Goal: Task Accomplishment & Management: Complete application form

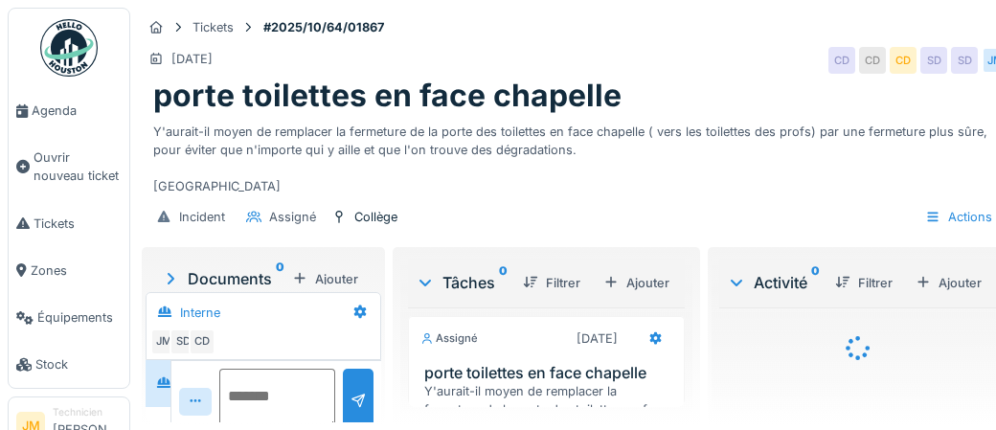
scroll to position [73, 0]
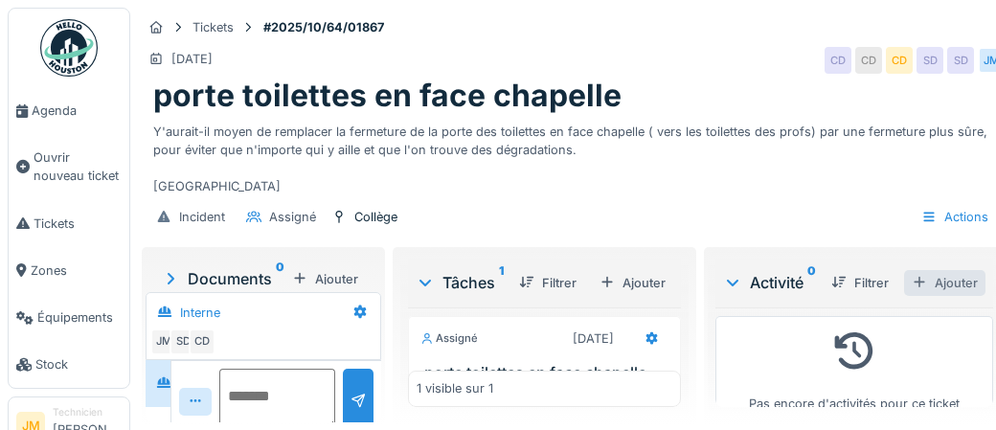
click at [711, 283] on div "Ajouter" at bounding box center [944, 283] width 81 height 26
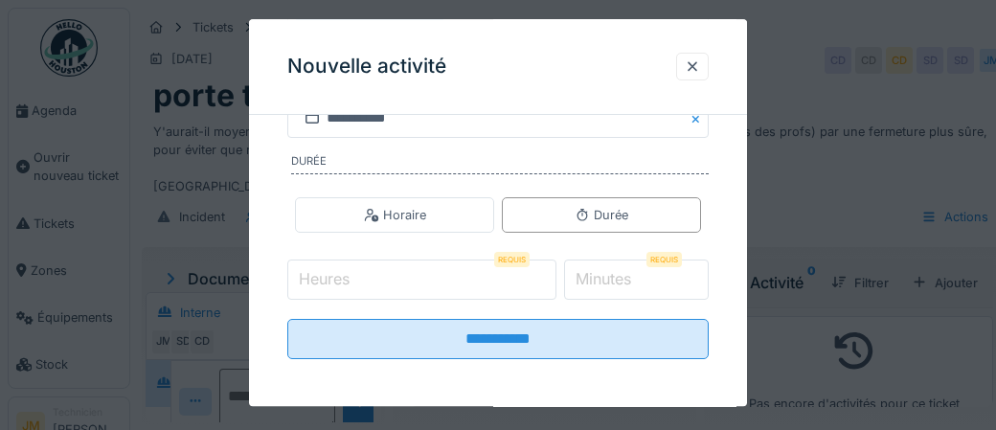
scroll to position [402, 0]
click at [694, 72] on div at bounding box center [692, 66] width 15 height 18
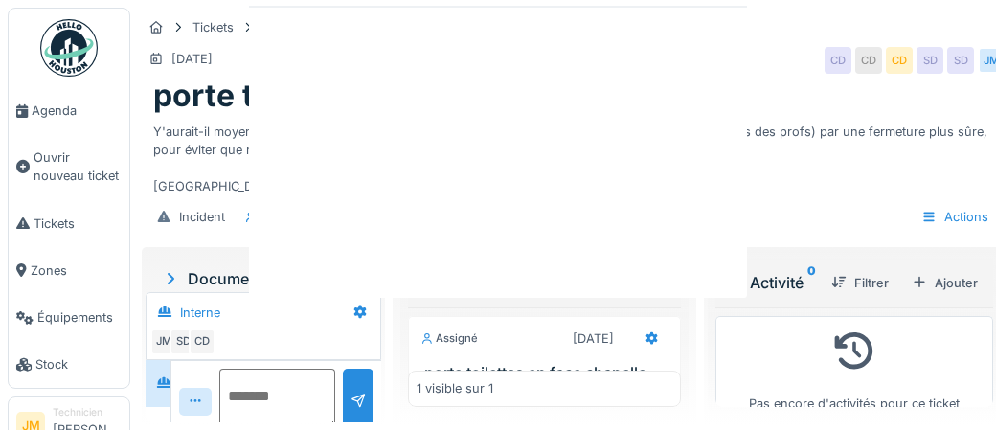
scroll to position [0, 0]
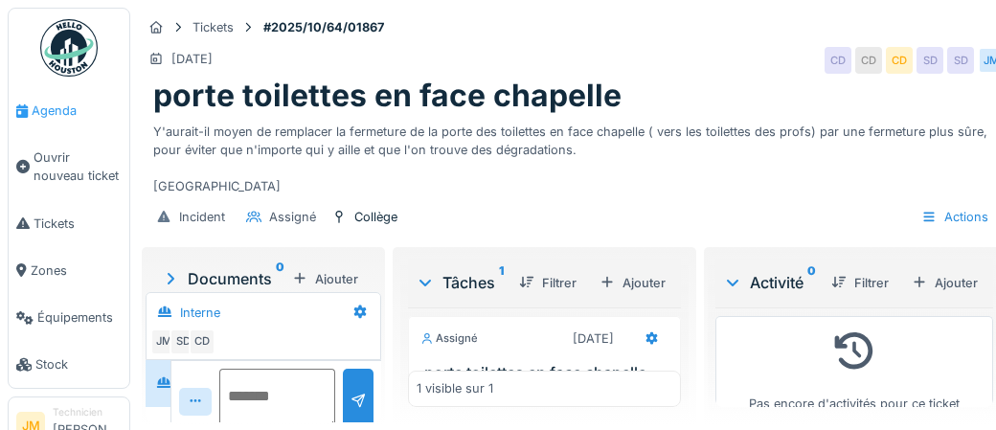
click at [66, 115] on span "Agenda" at bounding box center [77, 111] width 90 height 18
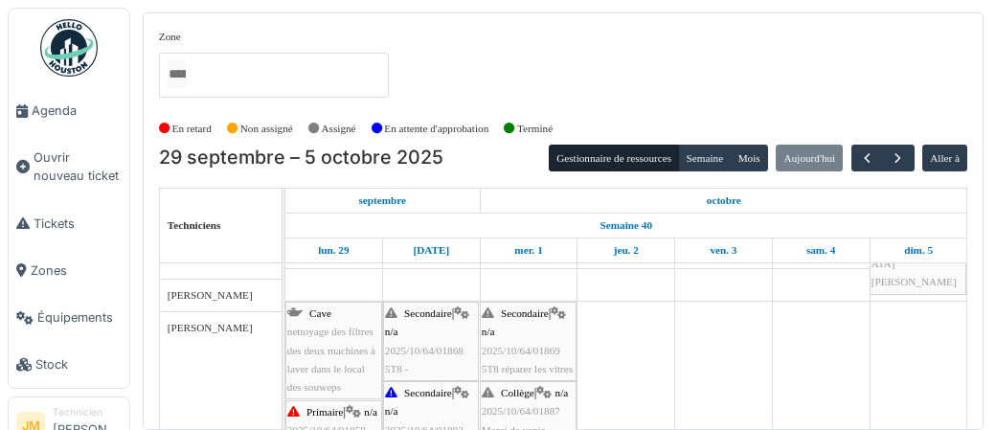
scroll to position [543, 0]
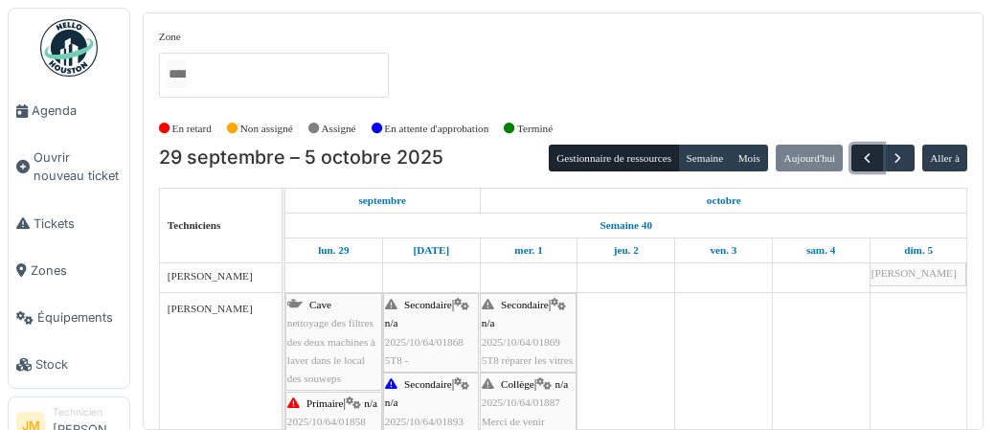
click at [869, 158] on span "button" at bounding box center [867, 158] width 16 height 16
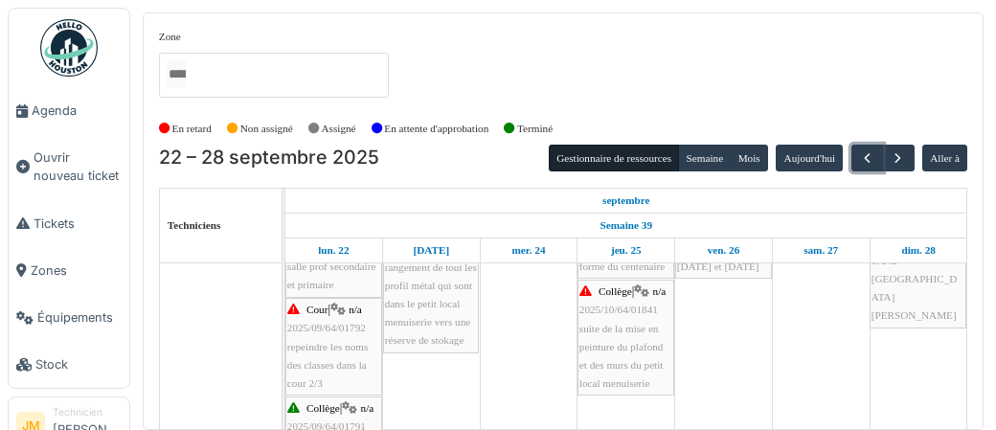
scroll to position [0, 0]
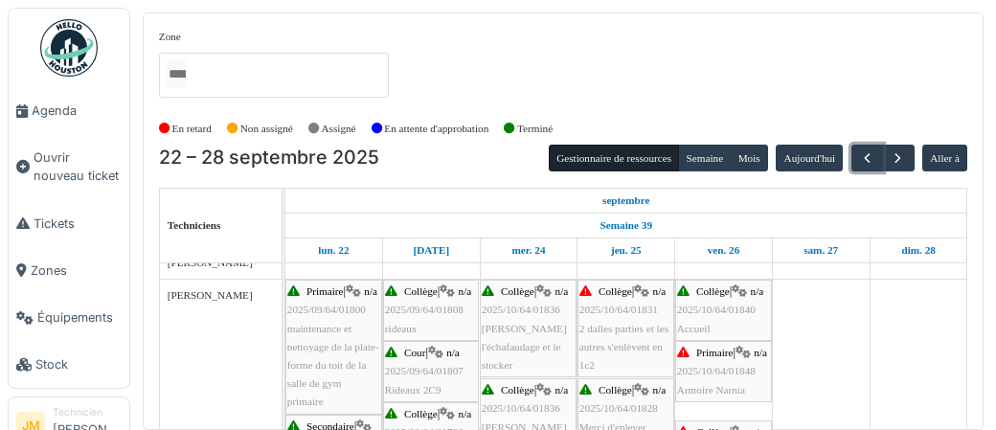
click at [608, 341] on span "2 dalles parties et les autres s'enlèvent en 1c2" at bounding box center [623, 347] width 89 height 48
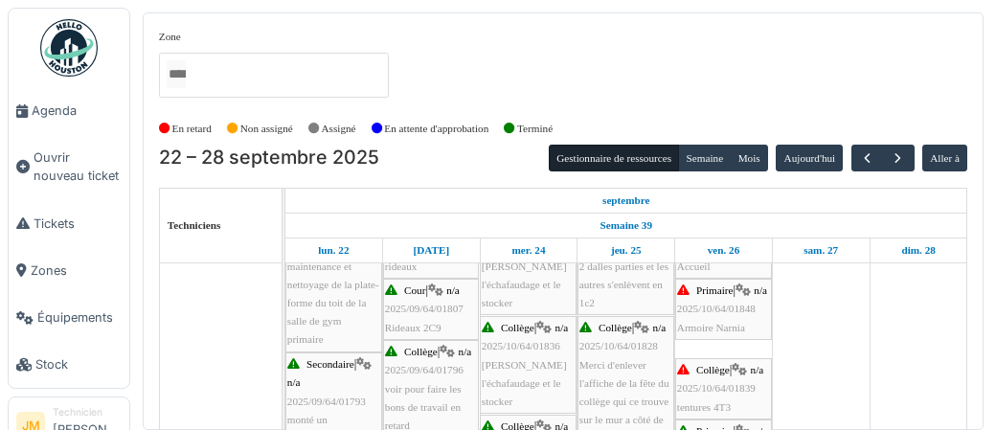
scroll to position [539, 0]
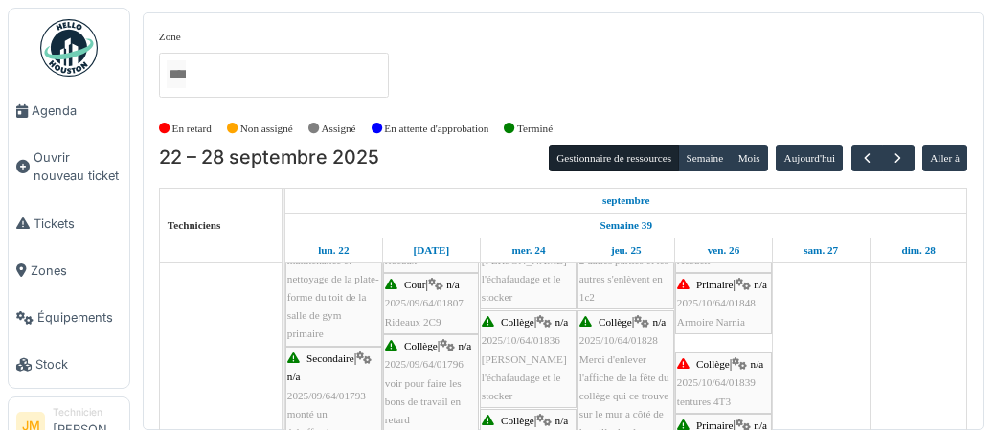
click at [688, 308] on span "2025/10/64/01848" at bounding box center [716, 302] width 79 height 11
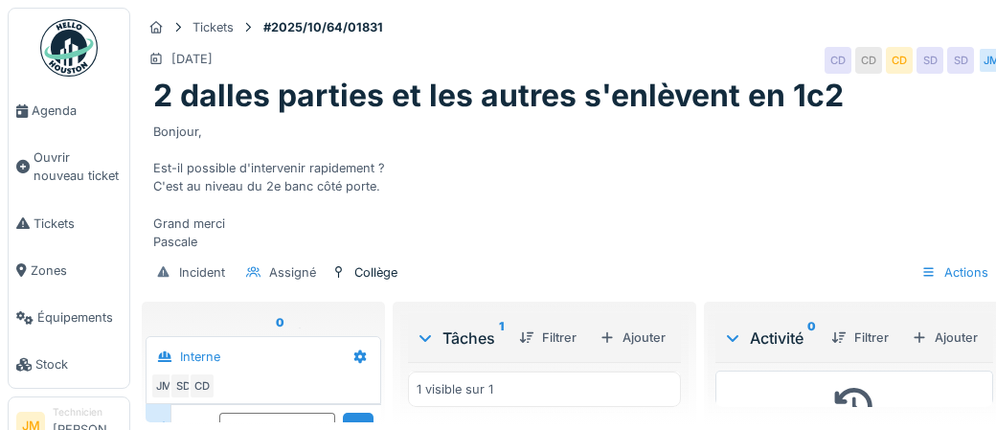
scroll to position [73, 0]
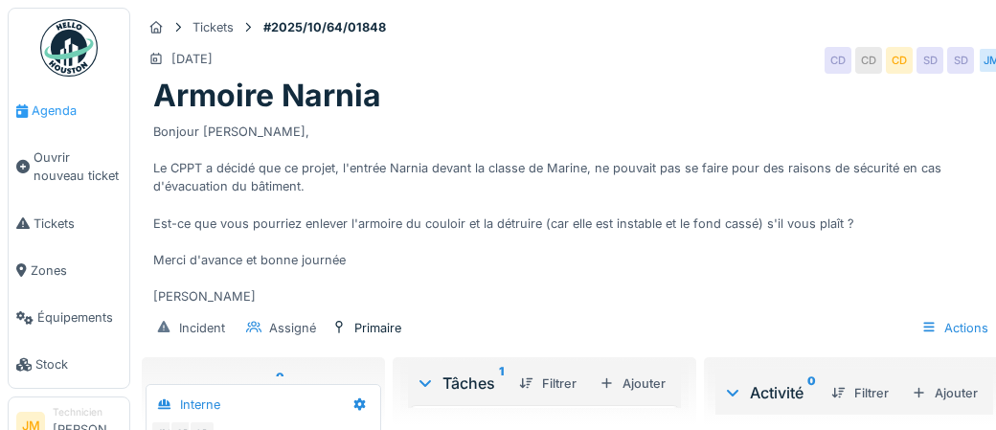
click at [53, 113] on span "Agenda" at bounding box center [77, 111] width 90 height 18
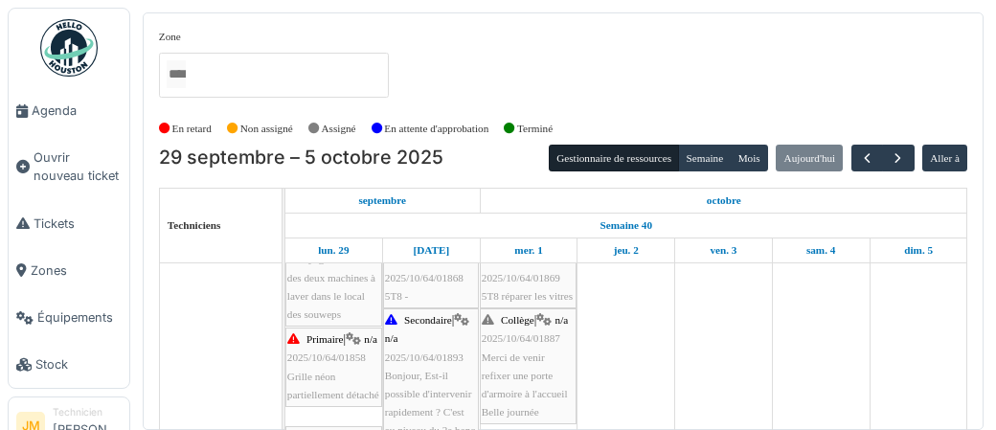
scroll to position [618, 0]
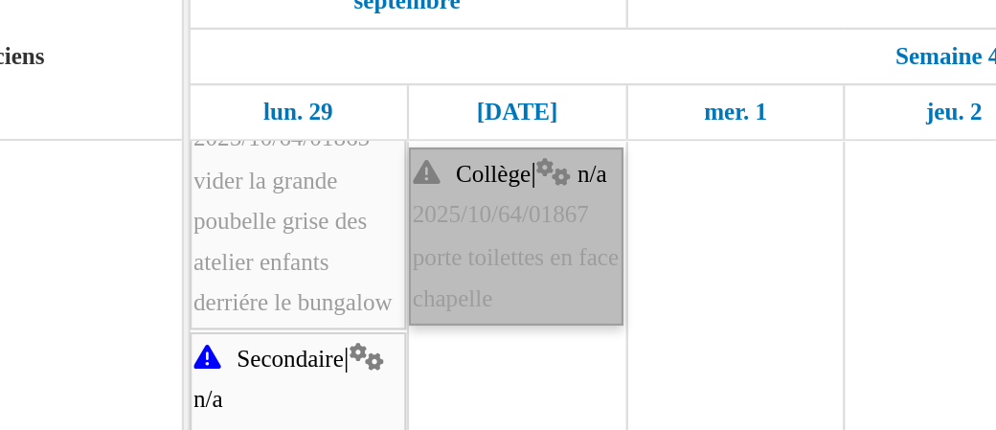
click at [437, 305] on link "Collège | n/a 2025/10/64/01867 porte toilettes en face chapelle" at bounding box center [431, 305] width 96 height 79
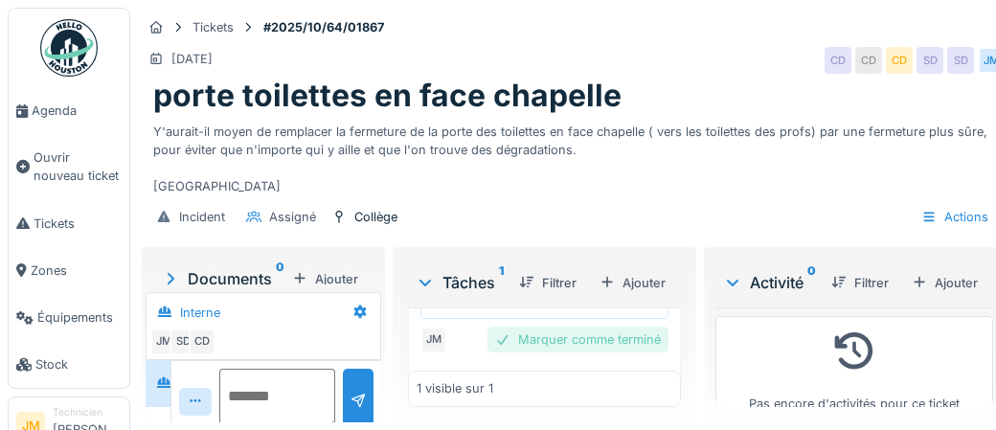
scroll to position [271, 0]
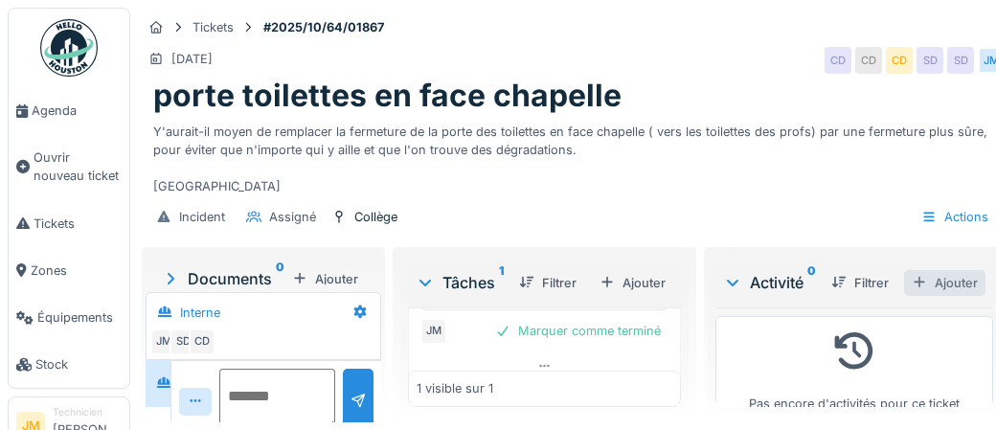
click at [952, 282] on div "Ajouter" at bounding box center [944, 283] width 81 height 26
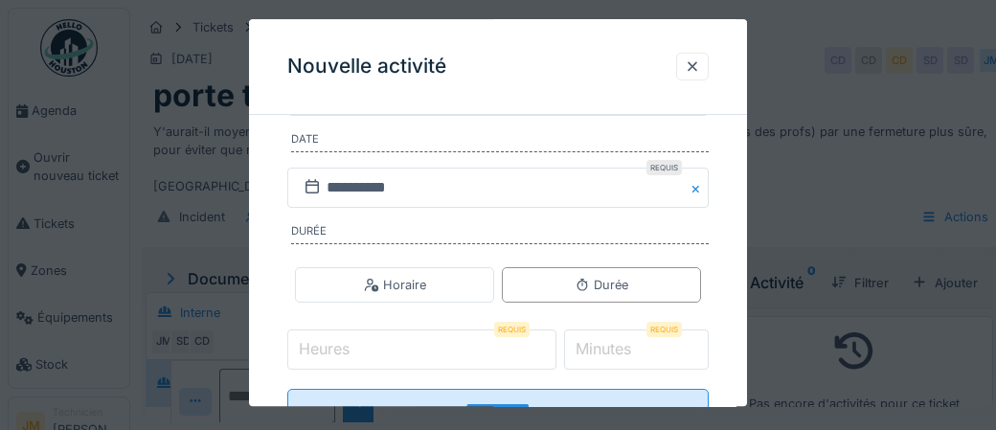
scroll to position [402, 0]
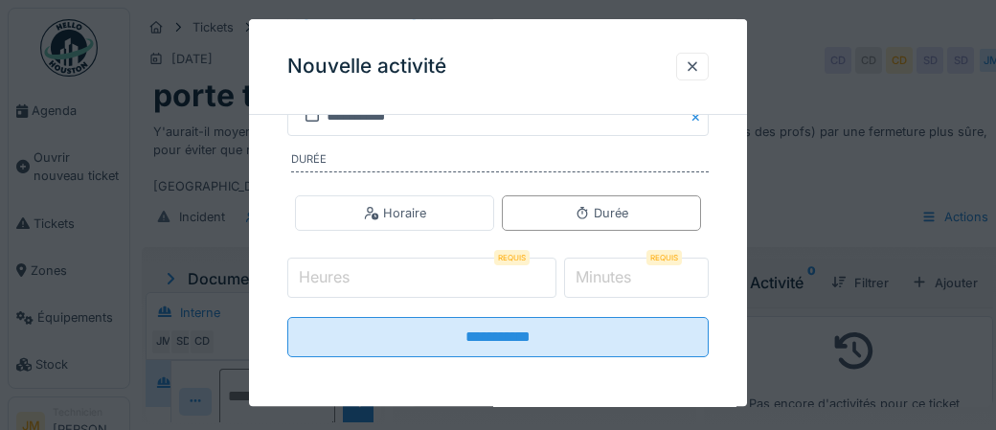
click at [370, 283] on input "Heures" at bounding box center [421, 278] width 269 height 40
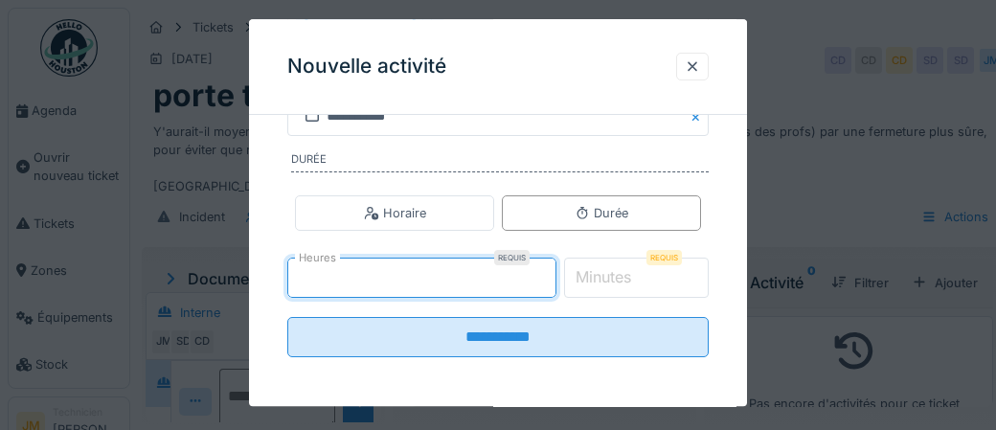
type input "*"
click at [616, 271] on label "Minutes" at bounding box center [603, 277] width 63 height 23
click at [616, 271] on input "*" at bounding box center [637, 278] width 146 height 40
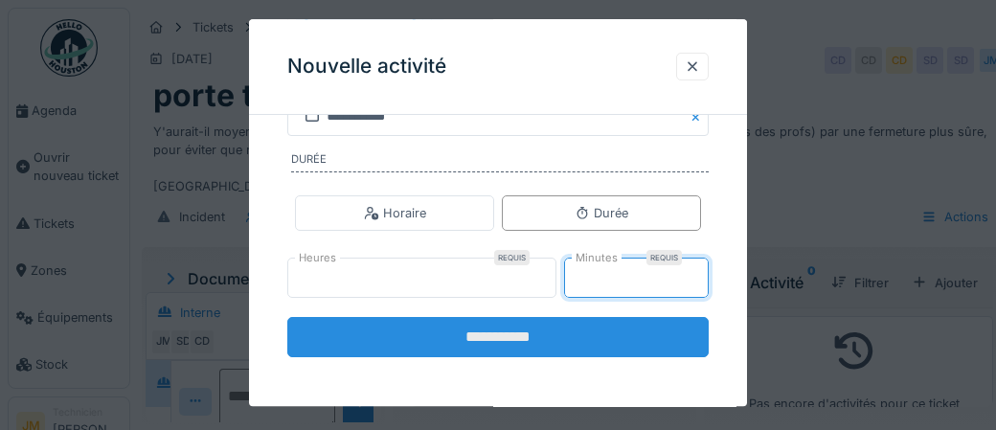
type input "*"
type input "**"
click at [470, 340] on input "**********" at bounding box center [497, 337] width 421 height 40
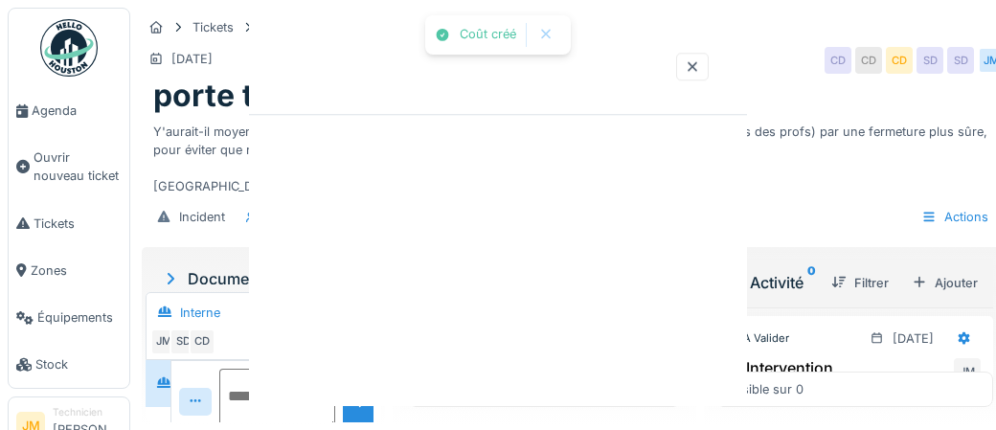
scroll to position [0, 0]
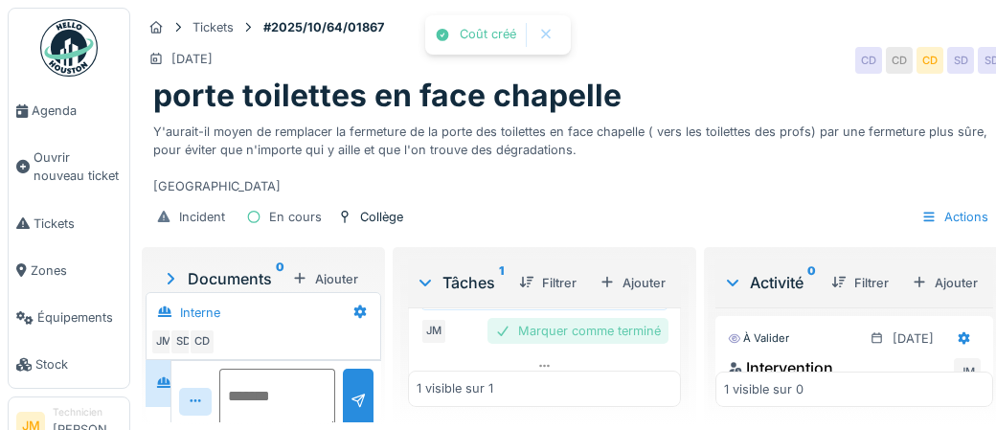
click at [541, 332] on div "Marquer comme terminé" at bounding box center [577, 331] width 181 height 26
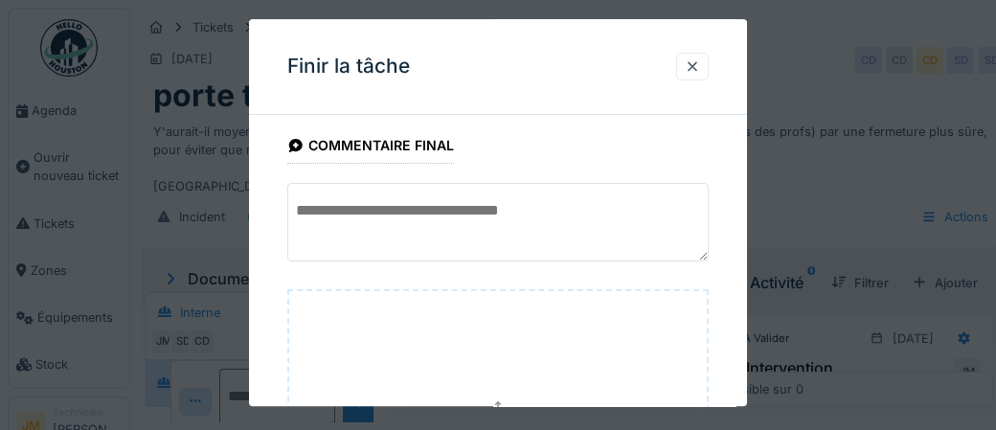
scroll to position [290, 0]
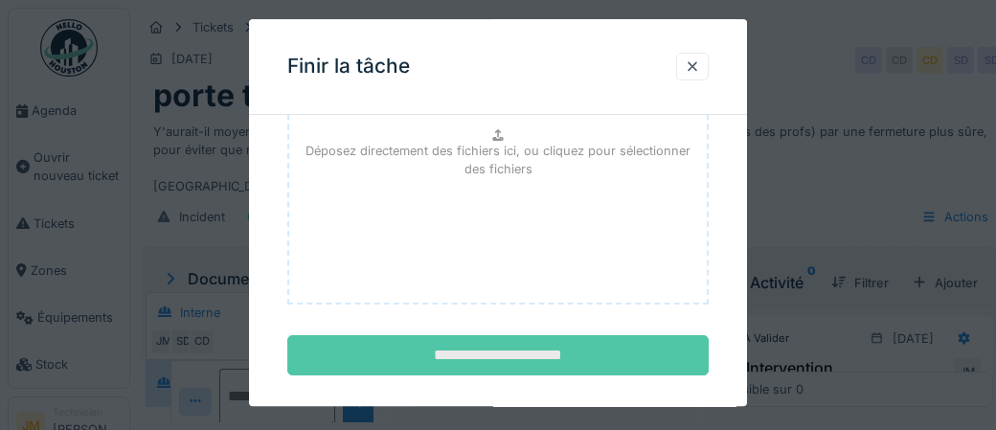
click at [514, 350] on input "**********" at bounding box center [497, 356] width 421 height 40
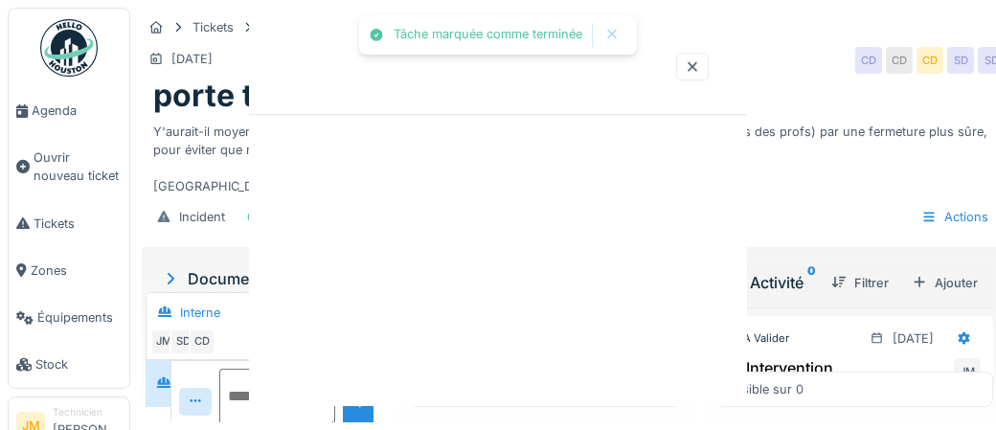
scroll to position [0, 0]
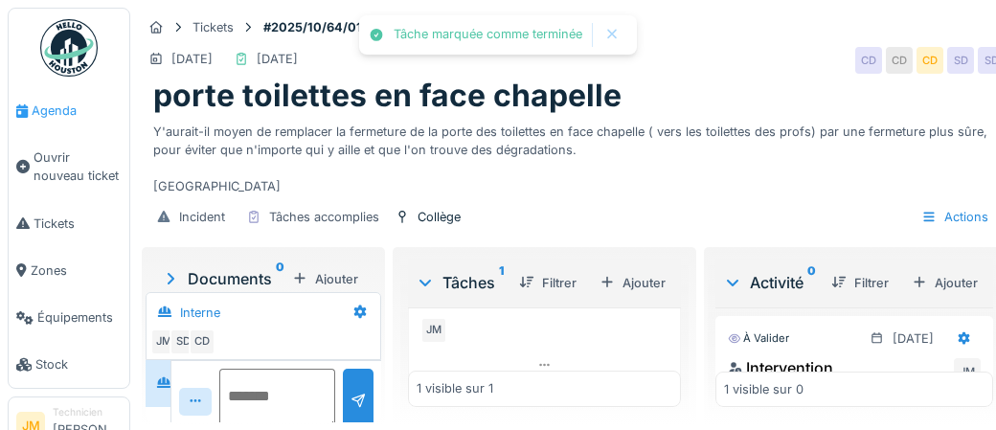
click at [64, 113] on span "Agenda" at bounding box center [77, 111] width 90 height 18
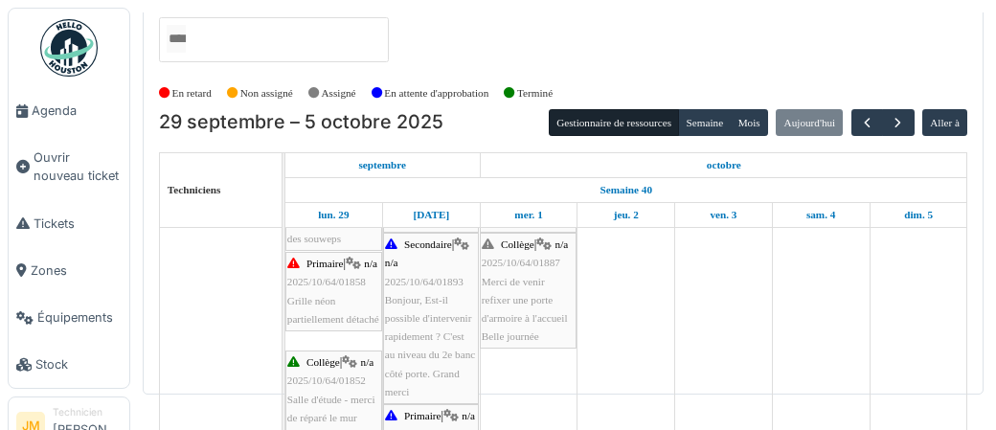
scroll to position [669, 0]
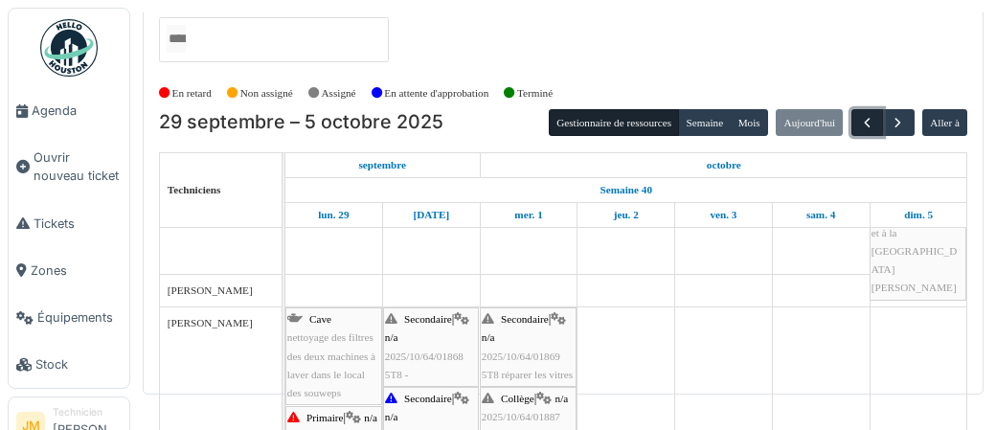
drag, startPoint x: 867, startPoint y: 129, endPoint x: 853, endPoint y: 133, distance: 13.9
click at [866, 129] on button "button" at bounding box center [867, 123] width 32 height 28
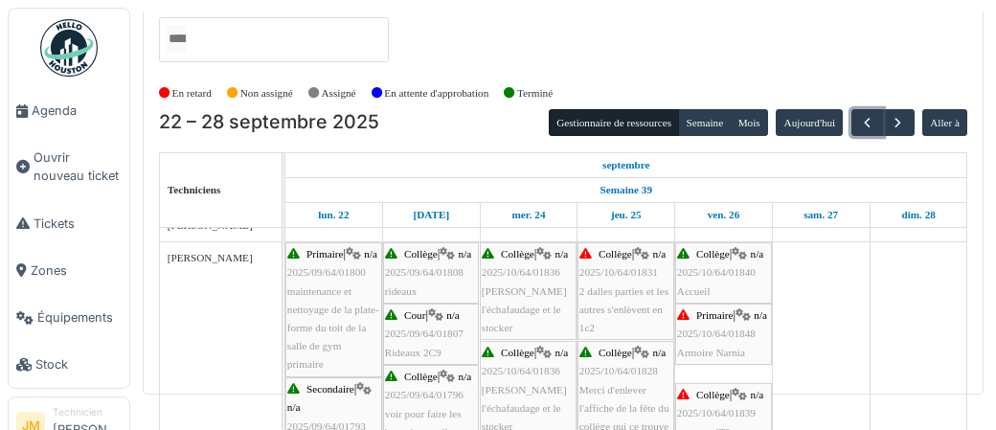
click at [723, 304] on link "Primaire | n/a 2025/10/64/01848 Armoire Narnia" at bounding box center [723, 334] width 97 height 61
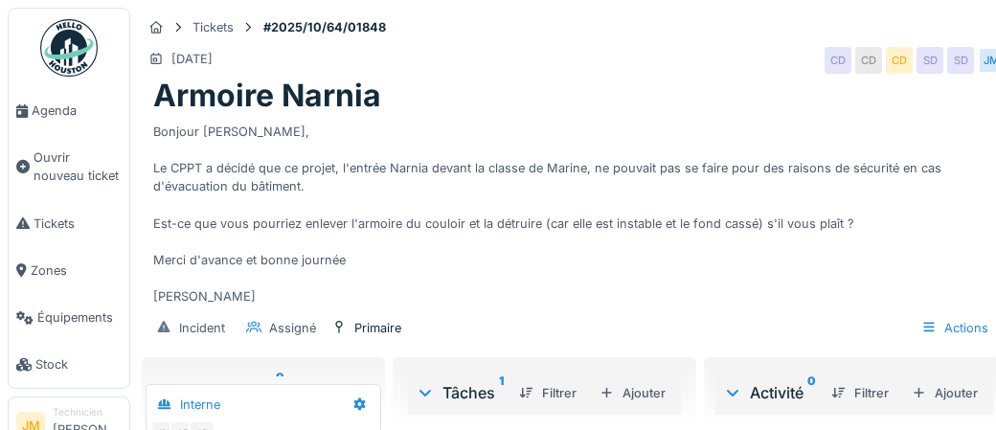
scroll to position [73, 0]
click at [60, 163] on span "Ouvrir nouveau ticket" at bounding box center [78, 166] width 88 height 36
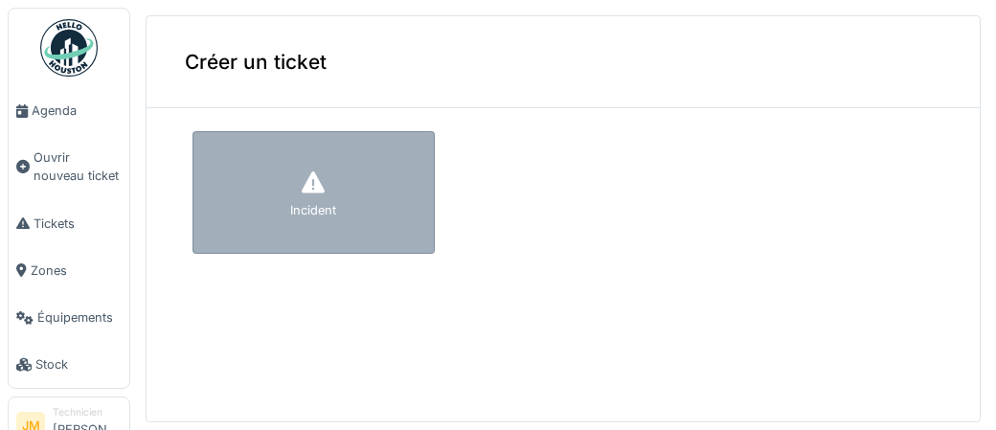
click at [290, 174] on div "Incident" at bounding box center [313, 192] width 242 height 123
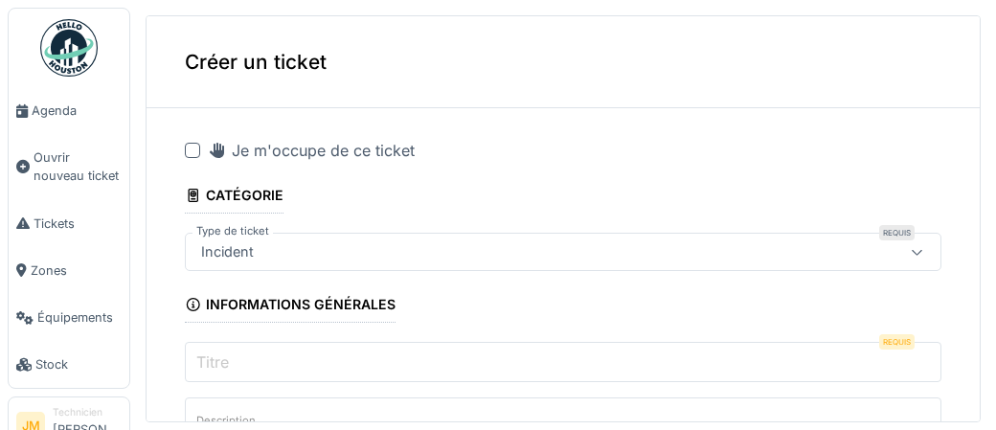
click at [190, 147] on div at bounding box center [192, 150] width 15 height 15
click at [412, 252] on div "Incident" at bounding box center [518, 251] width 650 height 21
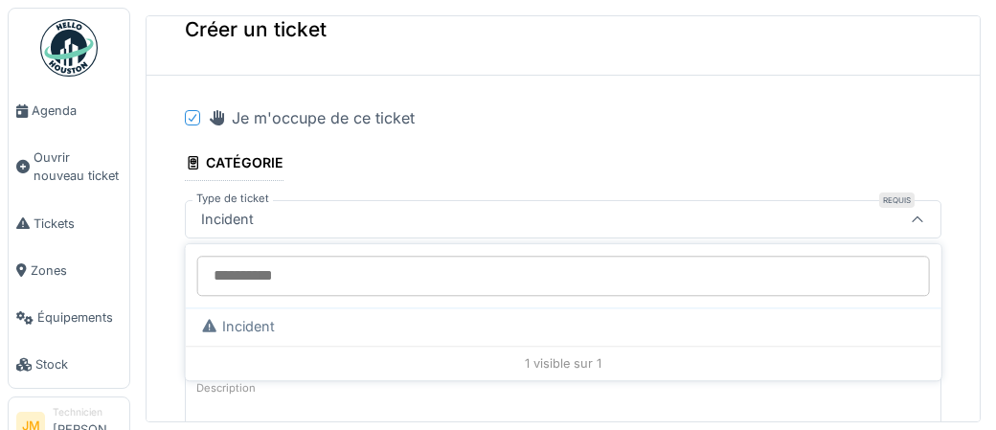
click at [418, 277] on input "Type de ticket" at bounding box center [563, 276] width 733 height 40
type input "**********"
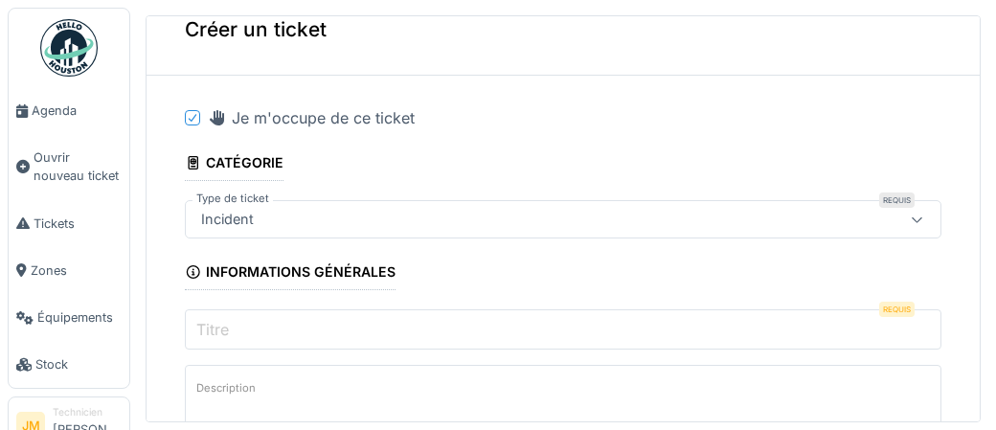
click at [415, 384] on textarea "Description" at bounding box center [563, 404] width 757 height 79
click at [374, 328] on input "Titre" at bounding box center [563, 329] width 757 height 40
paste input "**********"
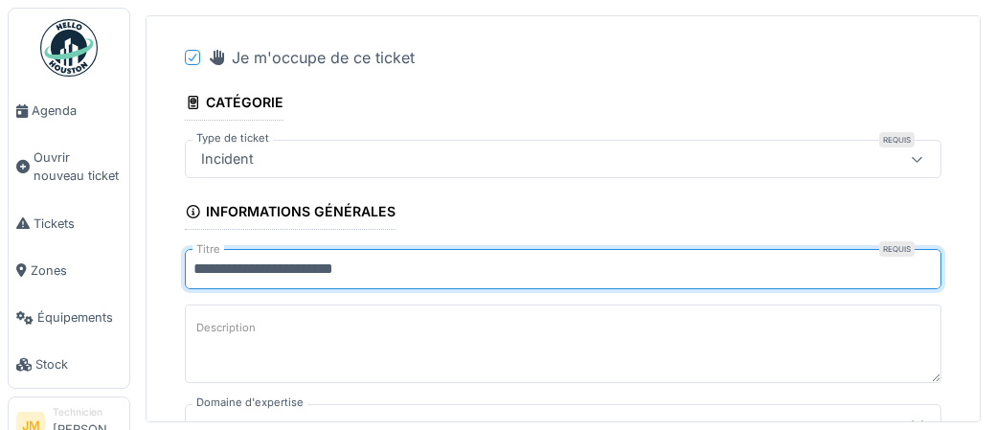
scroll to position [214, 0]
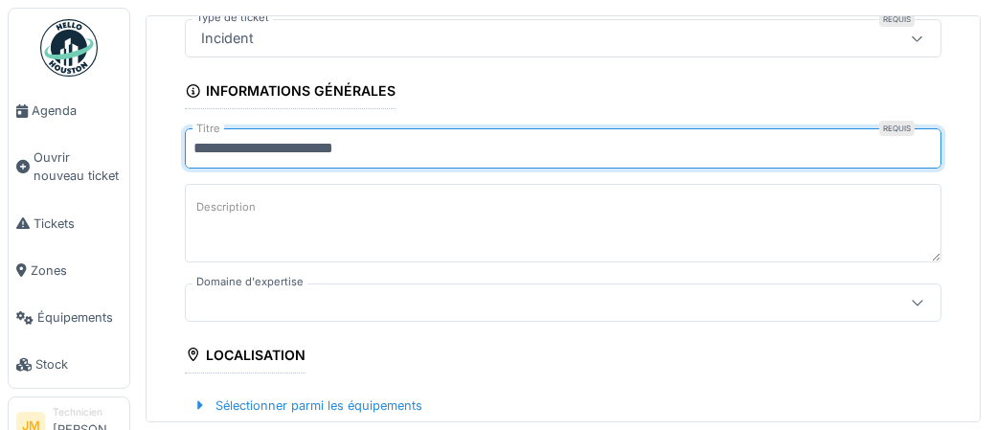
type input "**********"
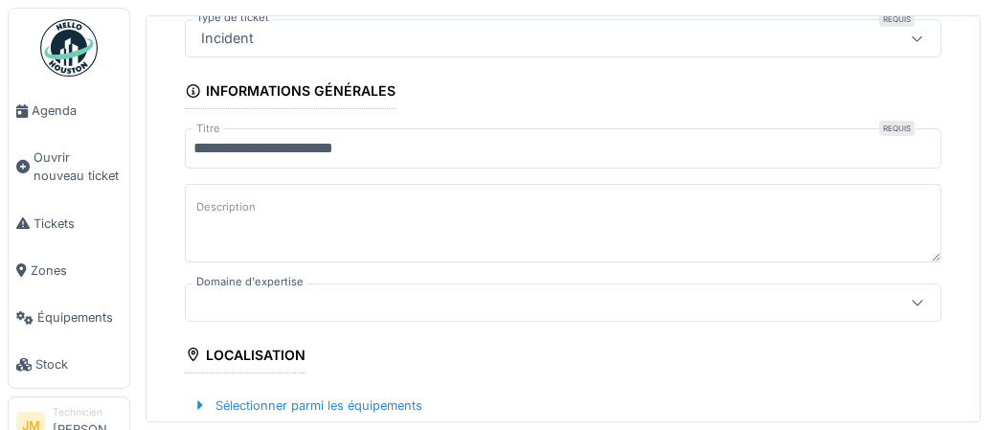
click at [394, 212] on textarea "Description" at bounding box center [563, 223] width 757 height 79
paste textarea "**********"
click at [466, 216] on textarea "**********" at bounding box center [563, 223] width 757 height 79
paste textarea "**********"
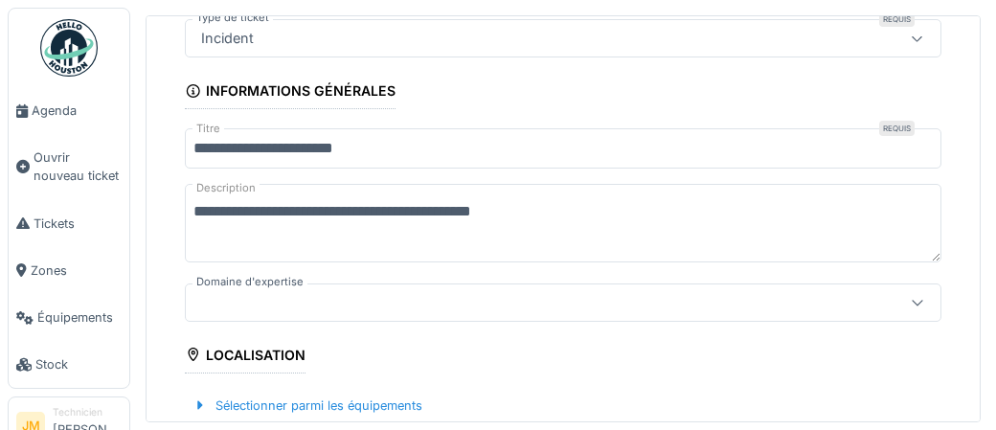
click at [401, 213] on textarea "**********" at bounding box center [563, 223] width 757 height 79
click at [397, 214] on textarea "**********" at bounding box center [563, 223] width 757 height 79
click at [556, 209] on textarea "**********" at bounding box center [563, 223] width 757 height 79
click at [385, 215] on textarea "**********" at bounding box center [563, 223] width 757 height 79
drag, startPoint x: 380, startPoint y: 215, endPoint x: 591, endPoint y: 213, distance: 210.7
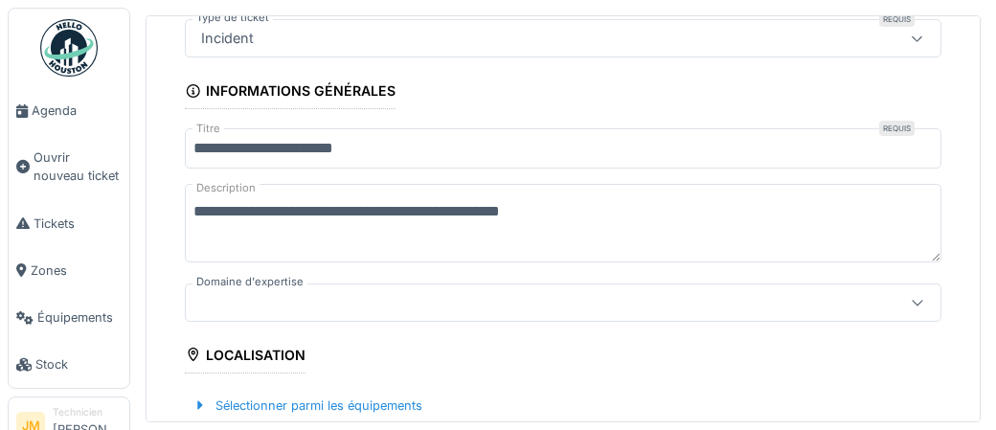
click at [591, 213] on textarea "**********" at bounding box center [563, 223] width 757 height 79
click at [427, 216] on textarea "**********" at bounding box center [563, 223] width 757 height 79
paste textarea "**********"
click at [378, 217] on textarea "**********" at bounding box center [563, 223] width 757 height 79
click at [486, 254] on textarea "**********" at bounding box center [563, 223] width 757 height 79
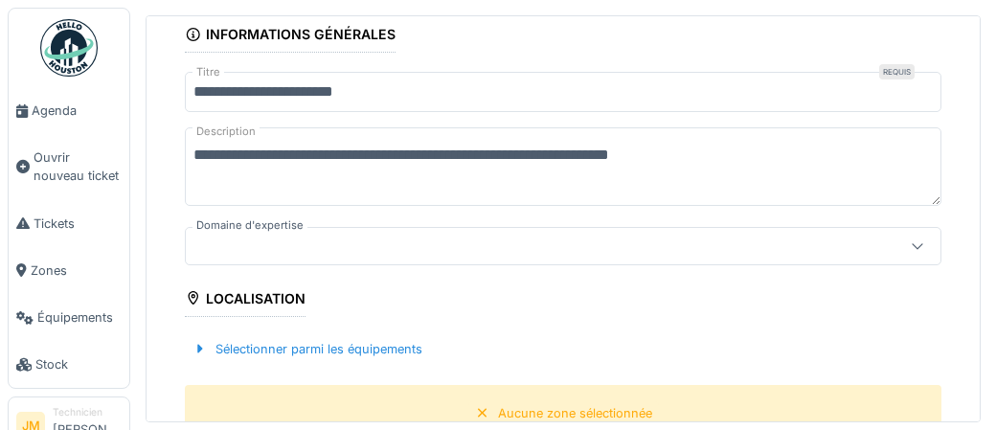
scroll to position [390, 0]
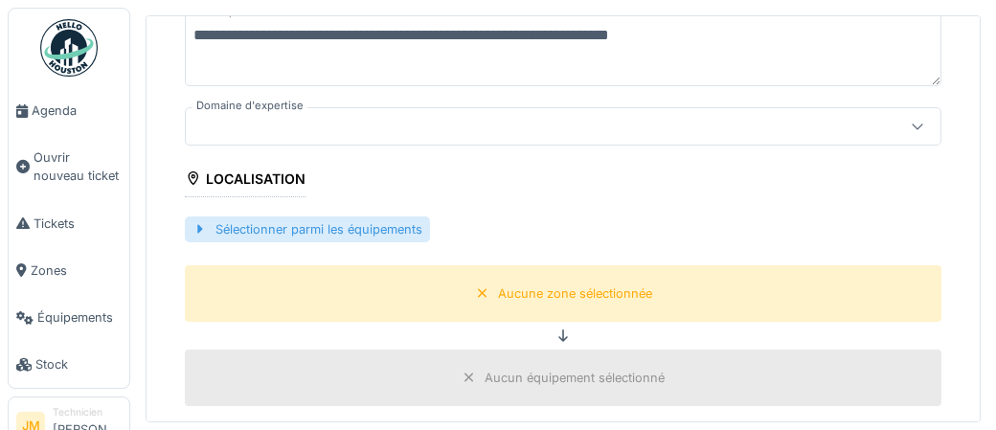
type textarea "**********"
click at [363, 228] on div "Sélectionner parmi les équipements" at bounding box center [307, 229] width 245 height 26
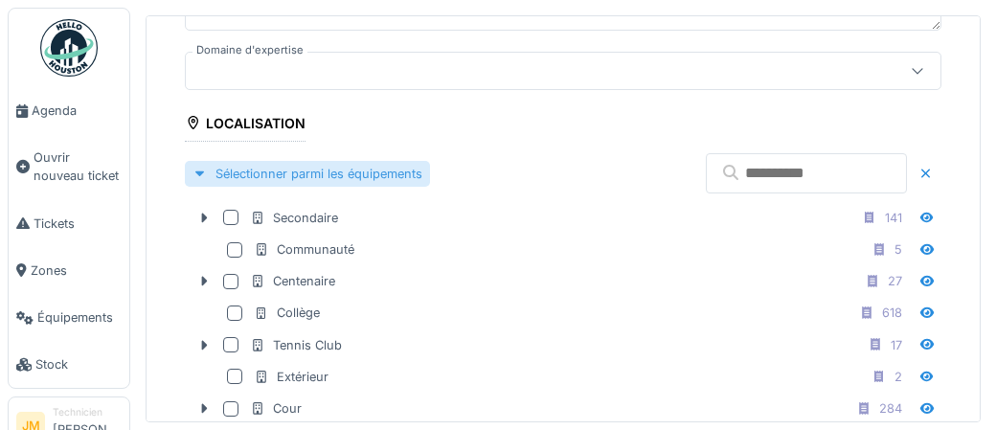
scroll to position [456, 0]
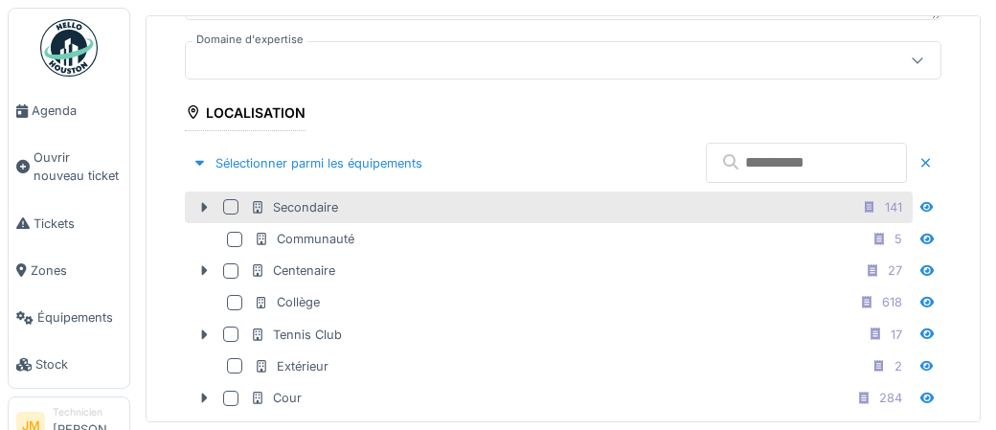
click at [233, 206] on div at bounding box center [230, 206] width 15 height 15
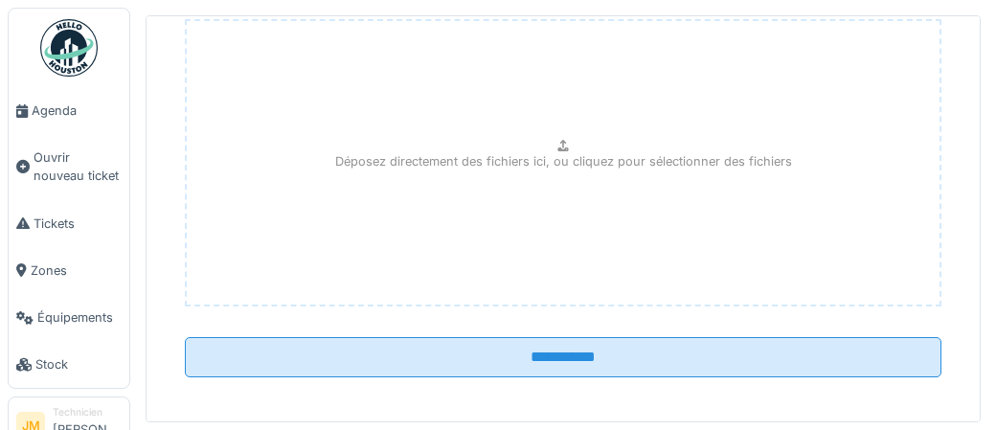
scroll to position [1211, 0]
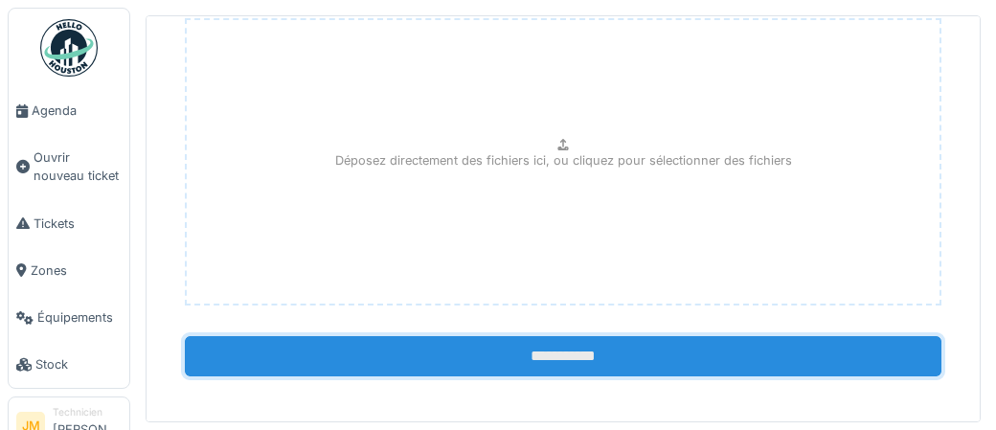
click at [554, 350] on input "**********" at bounding box center [563, 356] width 757 height 40
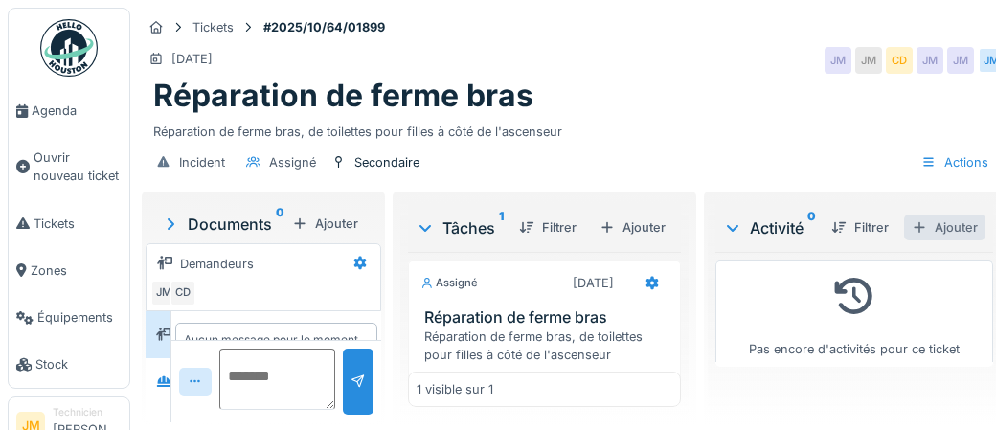
scroll to position [45, 0]
click at [956, 229] on div "Ajouter" at bounding box center [944, 228] width 81 height 26
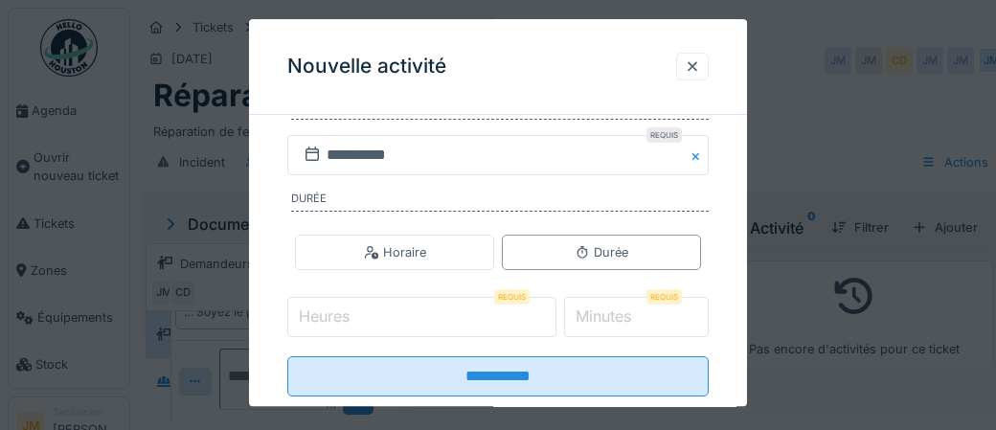
scroll to position [367, 0]
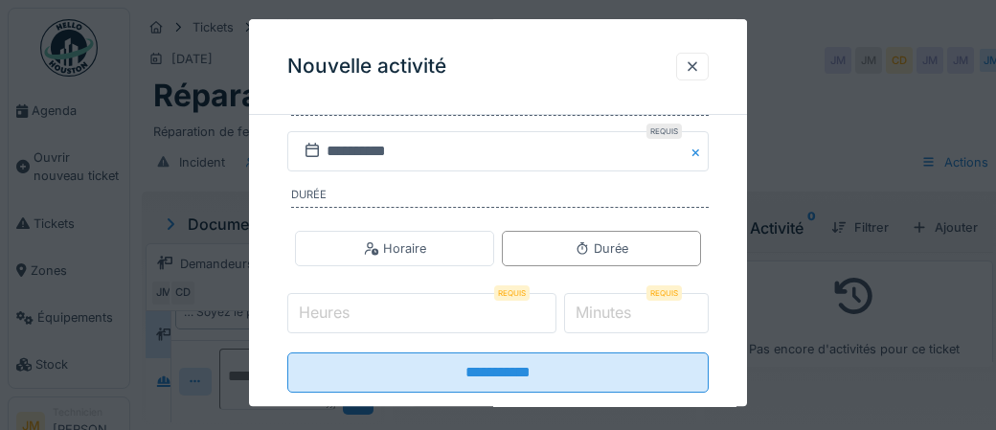
click at [368, 308] on input "Heures" at bounding box center [421, 313] width 269 height 40
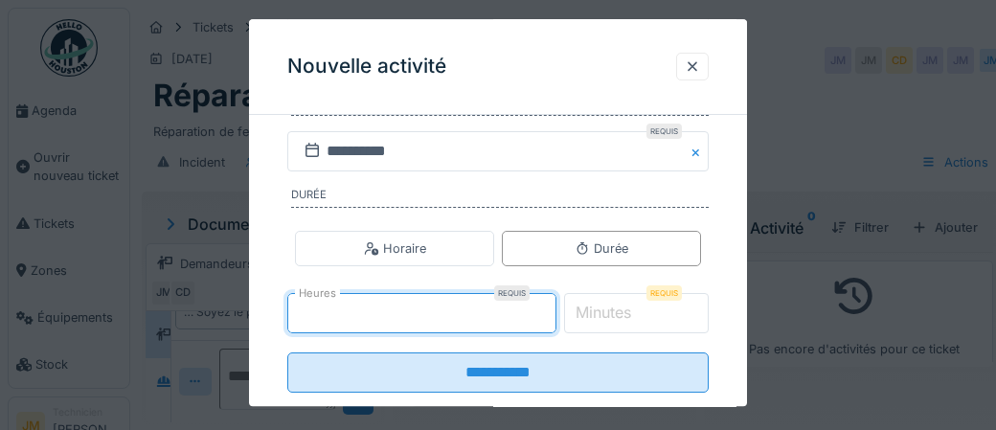
type input "*"
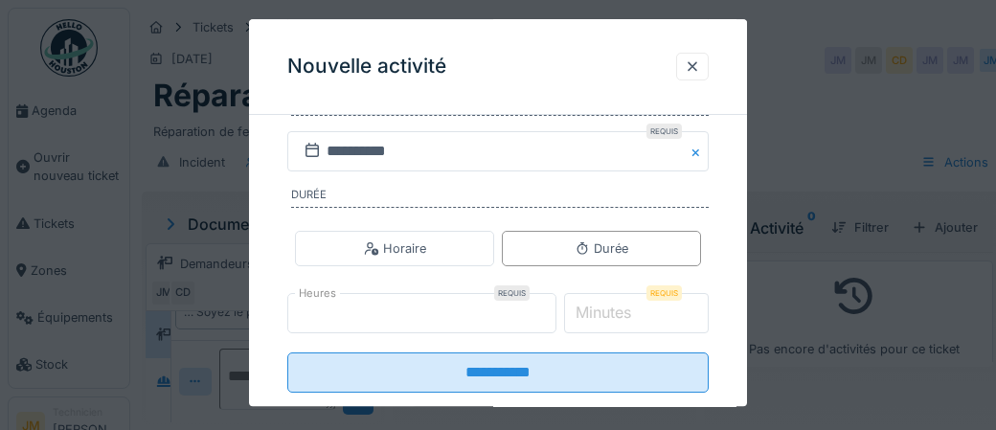
click at [607, 305] on label "Minutes" at bounding box center [603, 313] width 63 height 23
click at [607, 305] on input "*" at bounding box center [637, 313] width 146 height 40
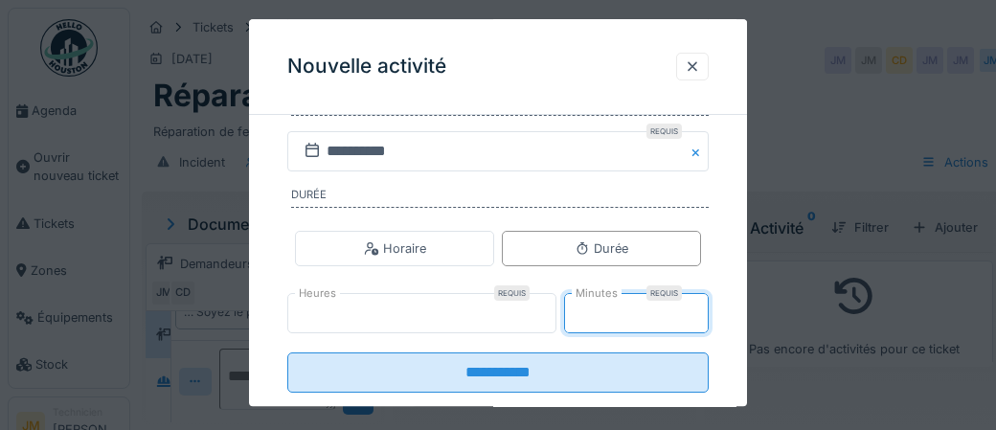
type input "*"
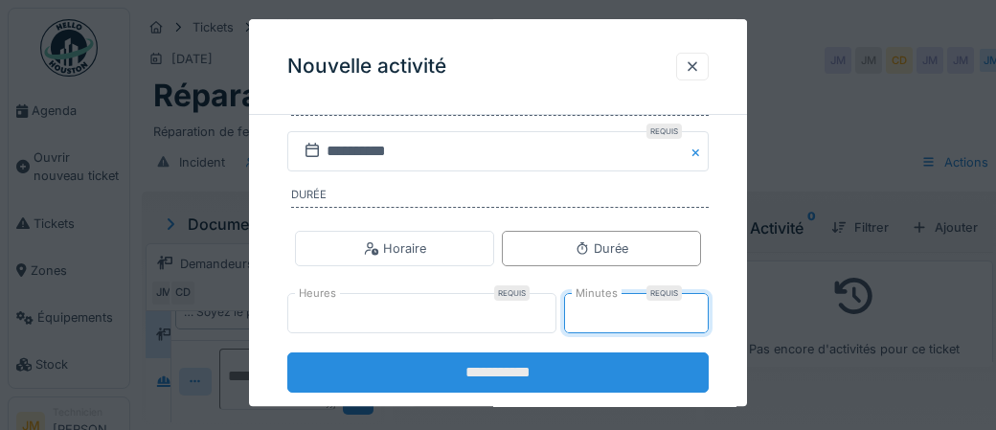
type input "**"
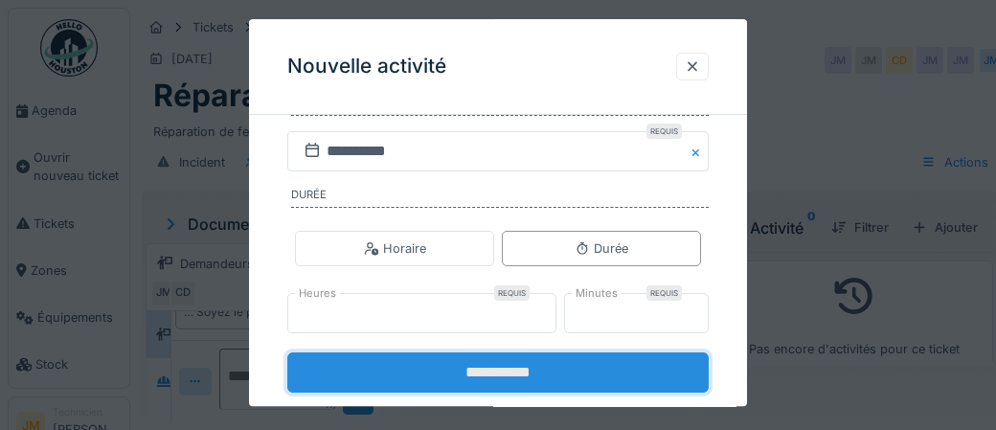
click at [529, 371] on input "**********" at bounding box center [497, 372] width 421 height 40
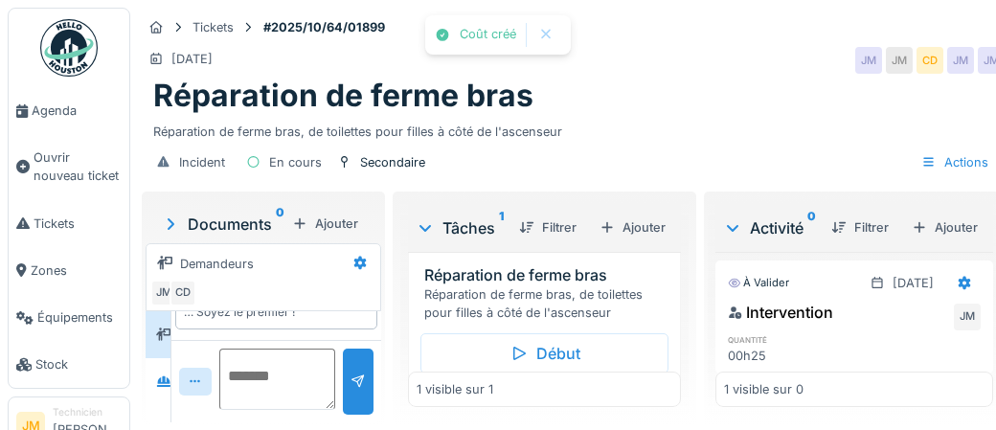
scroll to position [76, 0]
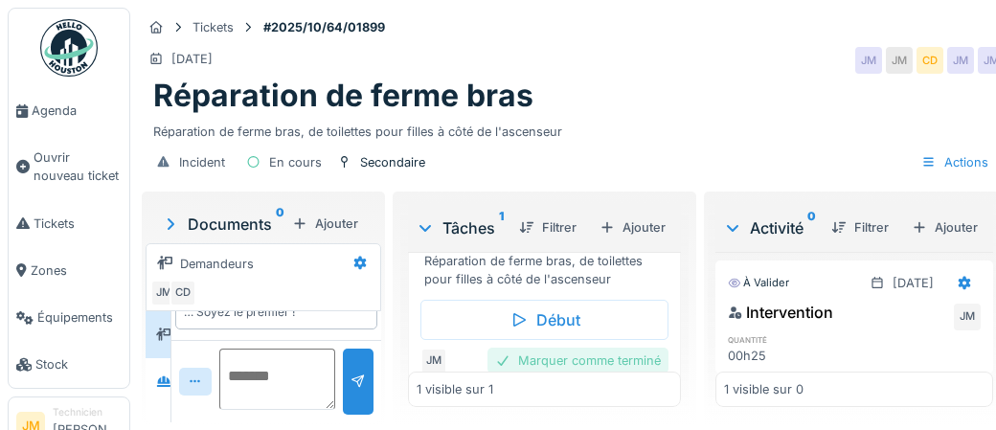
click at [563, 353] on div "Marquer comme terminé" at bounding box center [577, 361] width 181 height 26
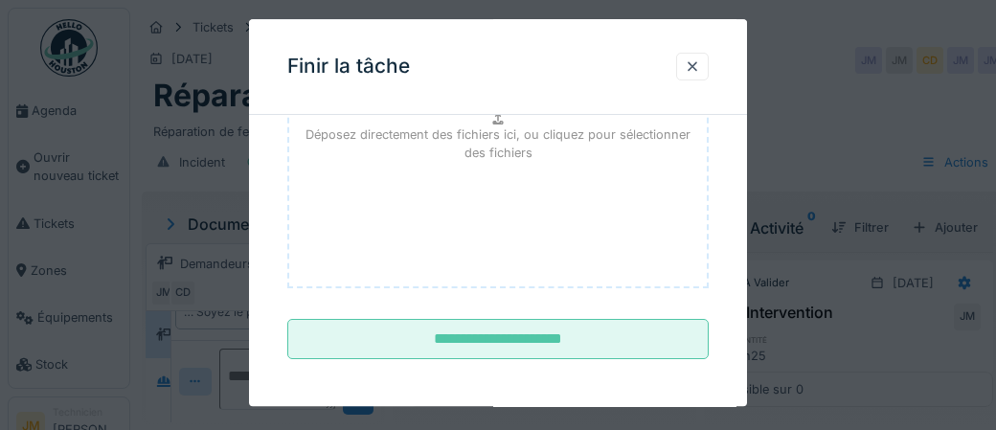
scroll to position [311, 0]
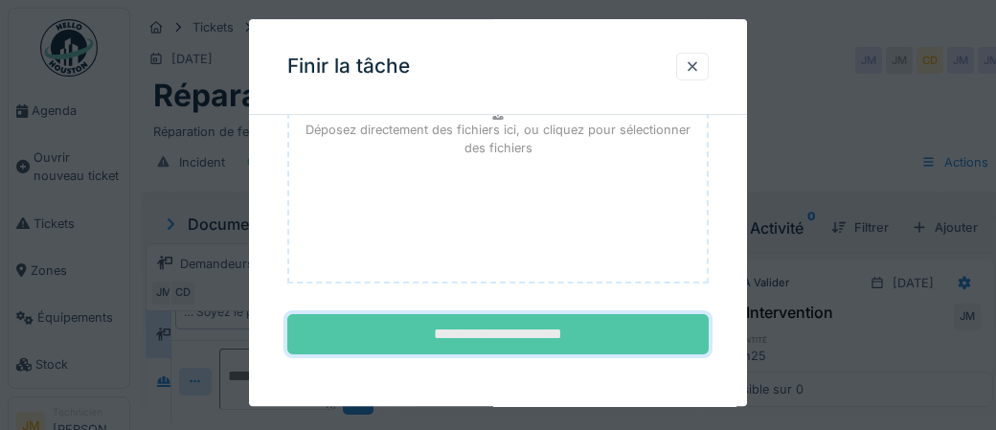
click at [501, 333] on input "**********" at bounding box center [497, 335] width 421 height 40
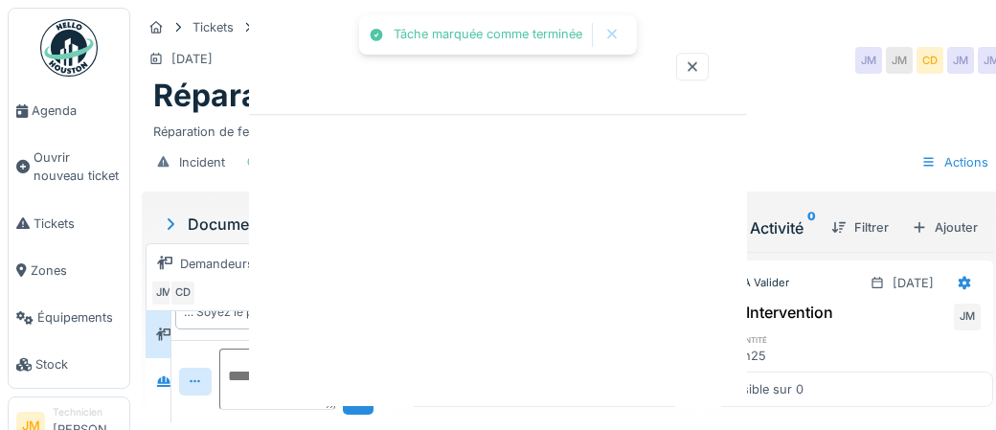
scroll to position [0, 0]
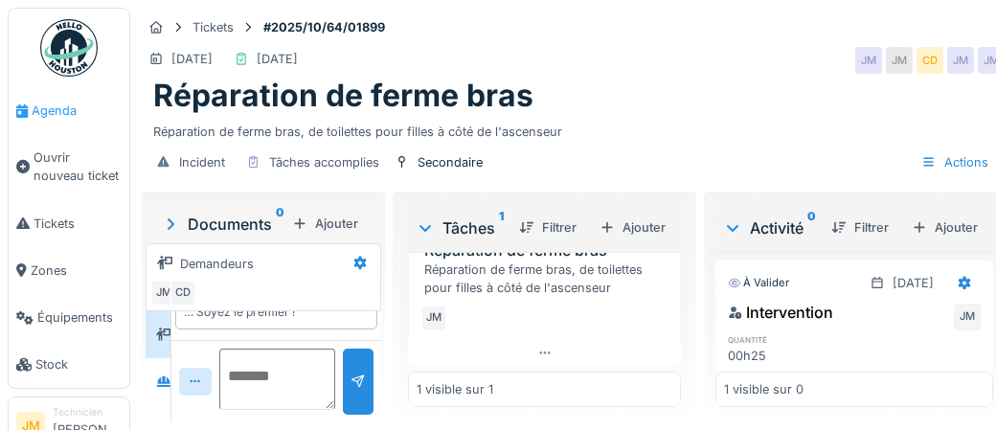
click at [59, 105] on span "Agenda" at bounding box center [77, 111] width 90 height 18
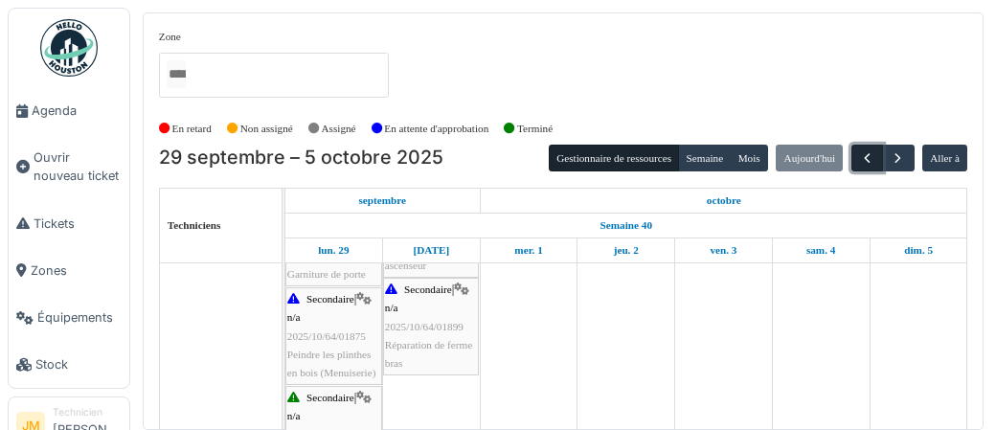
click at [864, 164] on span "button" at bounding box center [867, 158] width 16 height 16
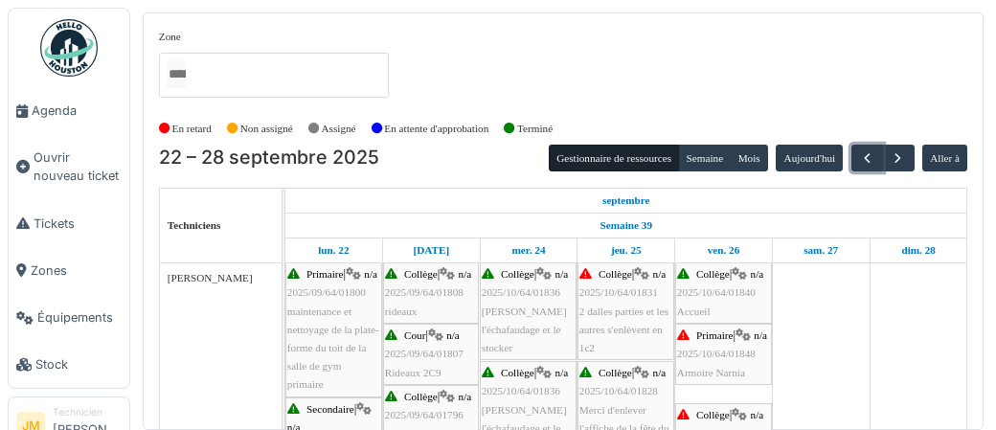
click at [712, 359] on span "2025/10/64/01848" at bounding box center [716, 353] width 79 height 11
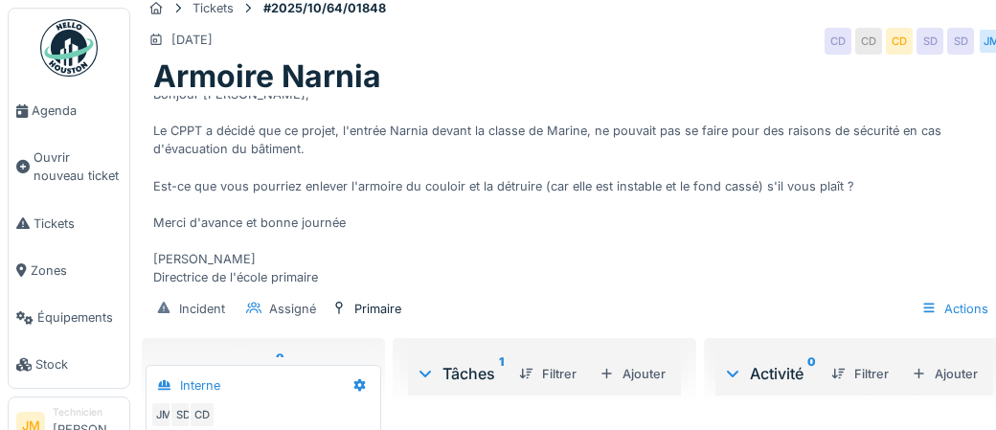
scroll to position [20, 0]
click at [949, 374] on div "Ajouter" at bounding box center [944, 373] width 81 height 26
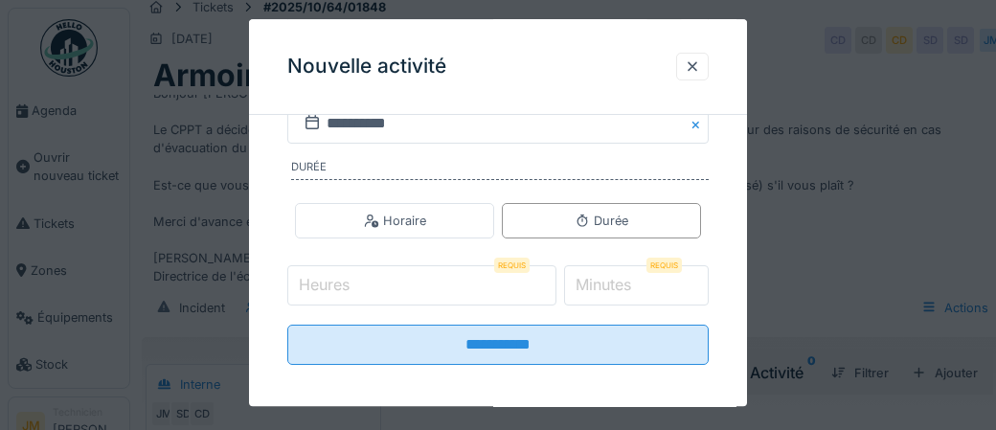
scroll to position [402, 0]
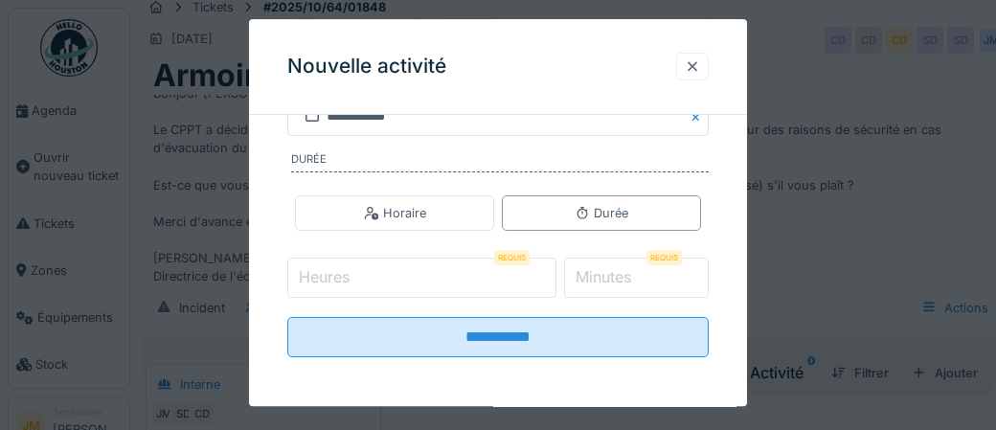
click at [690, 65] on div at bounding box center [692, 66] width 15 height 18
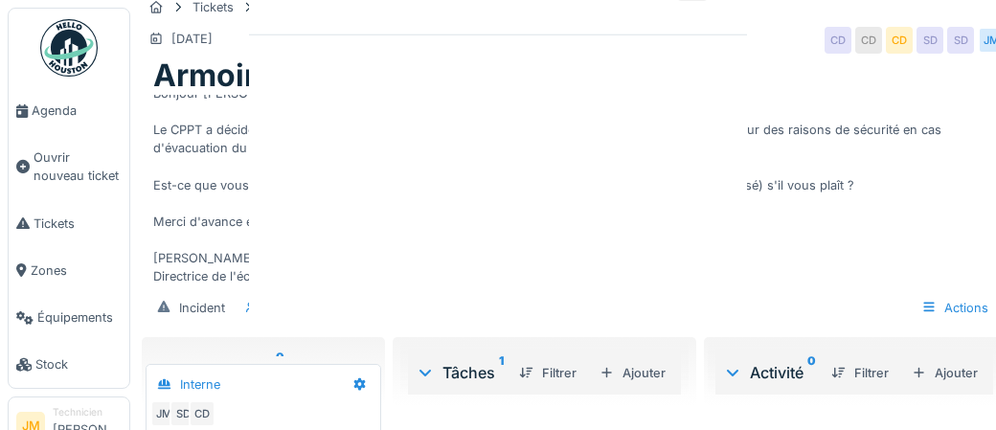
scroll to position [0, 0]
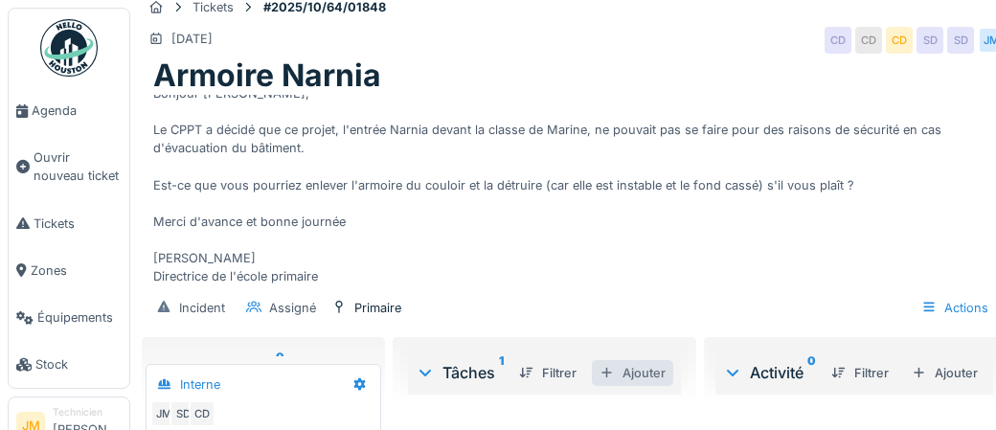
click at [645, 375] on div "Ajouter" at bounding box center [632, 373] width 81 height 26
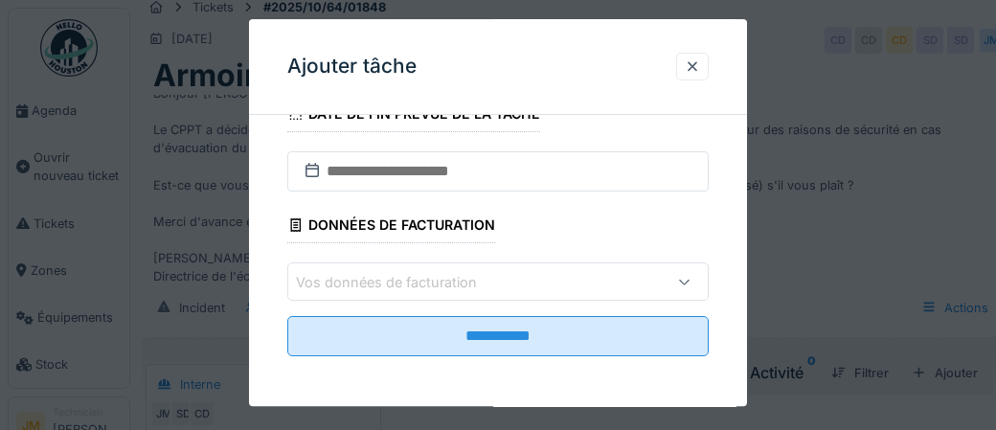
scroll to position [333, 0]
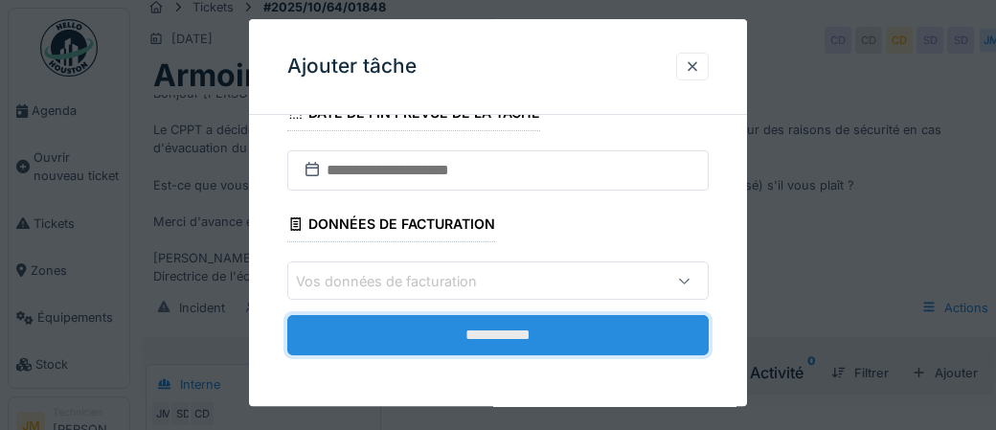
click at [509, 344] on input "**********" at bounding box center [497, 336] width 421 height 40
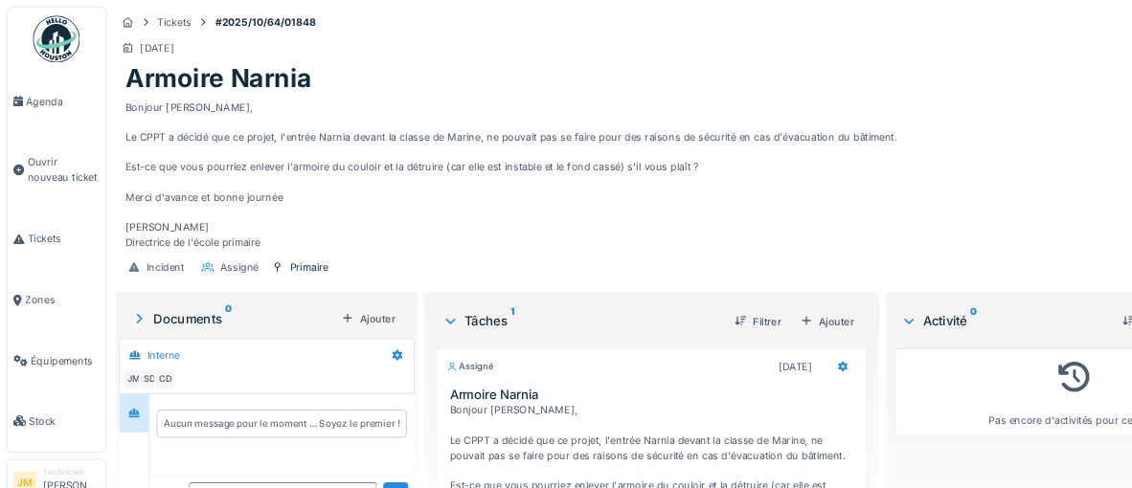
scroll to position [0, 0]
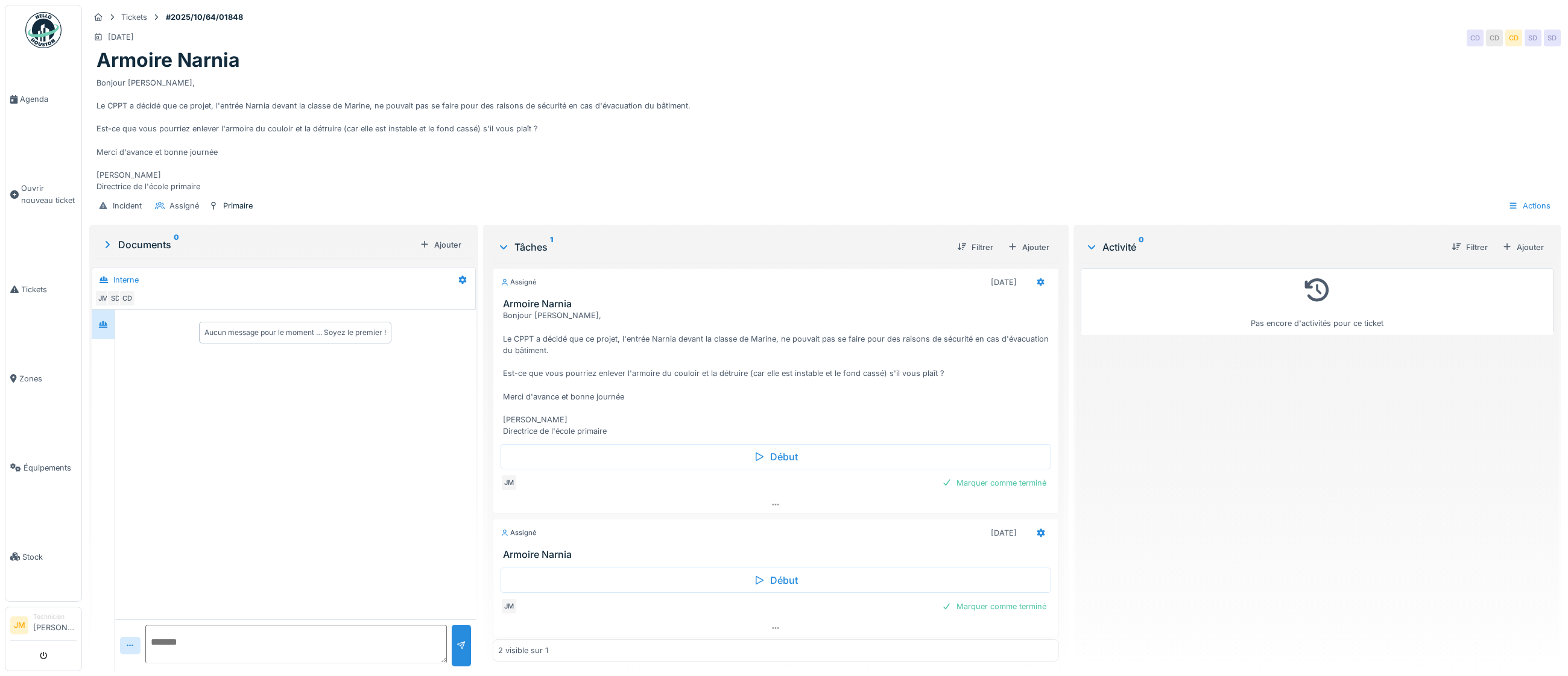
click at [627, 270] on div "Marquer comme terminé" at bounding box center [994, 483] width 114 height 16
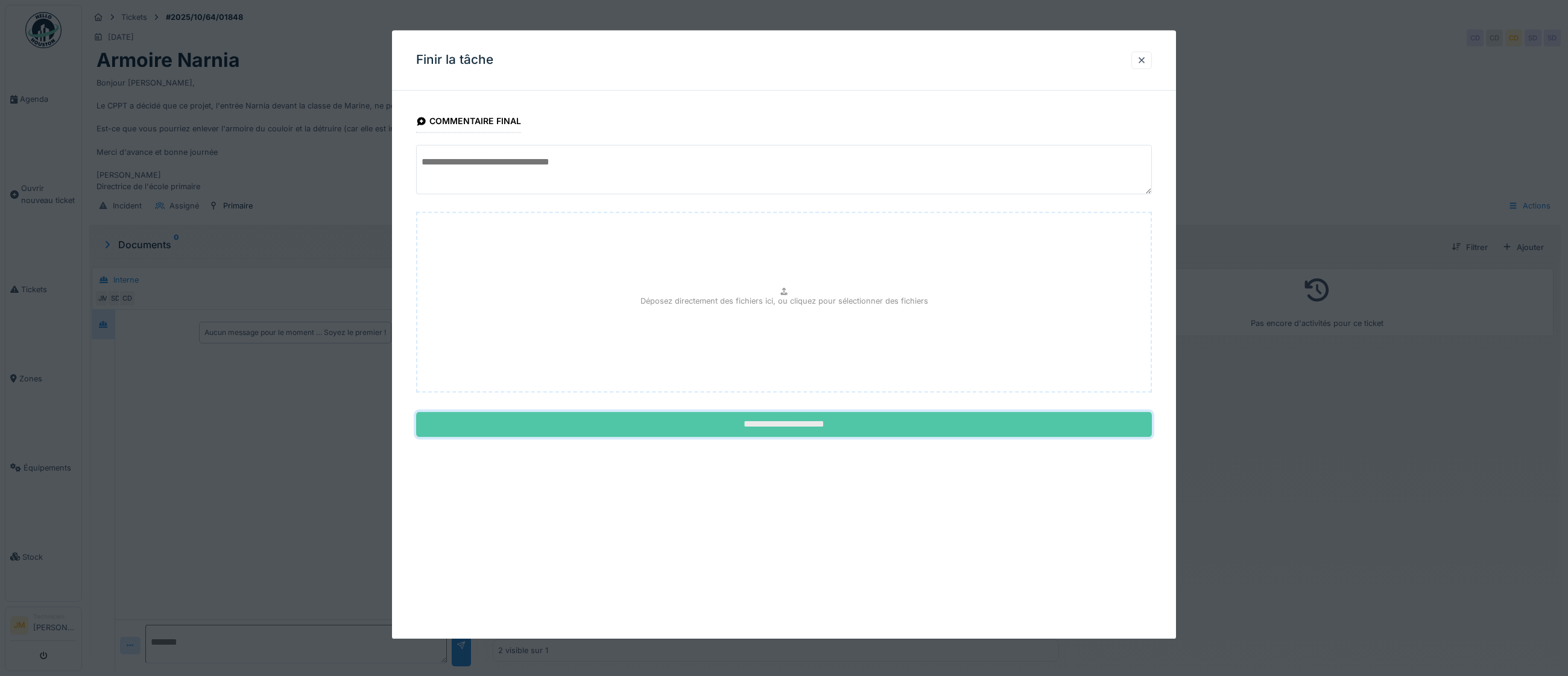
click at [627, 270] on input "**********" at bounding box center [784, 425] width 736 height 25
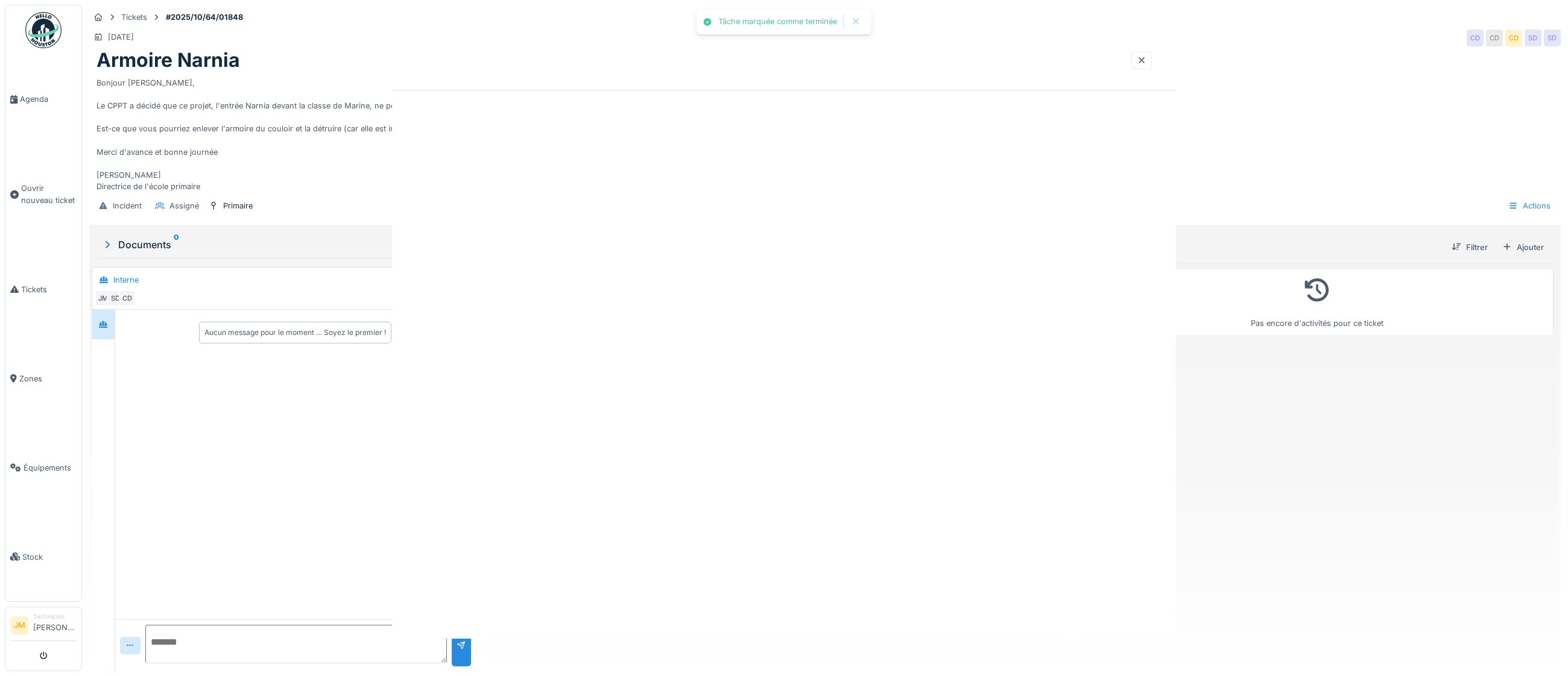
click at [627, 270] on div "Tâche marquée comme terminée Annuler Tickets #2025/10/64/01848 02/10/2025 CD CD…" at bounding box center [825, 338] width 1486 height 676
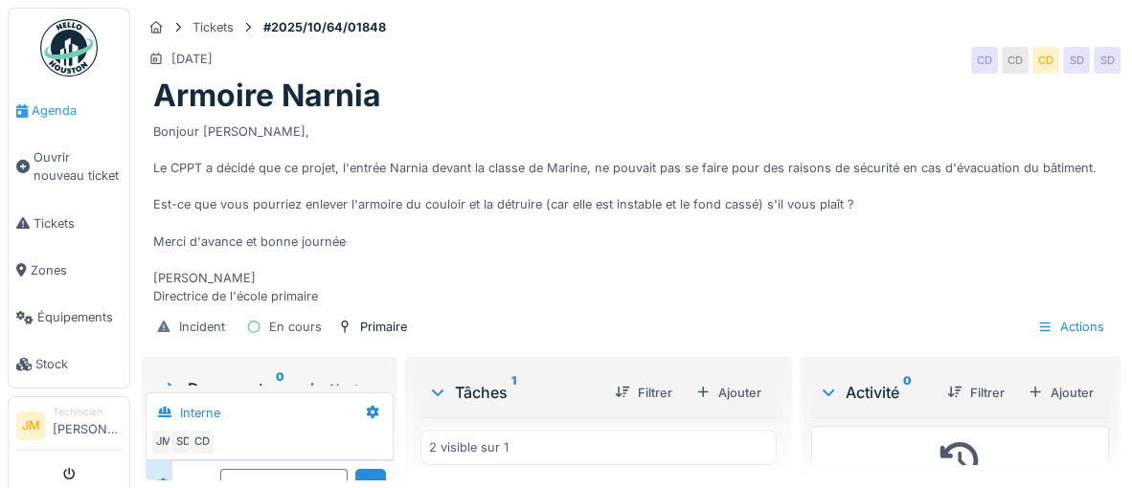
click at [51, 110] on span "Agenda" at bounding box center [77, 111] width 90 height 18
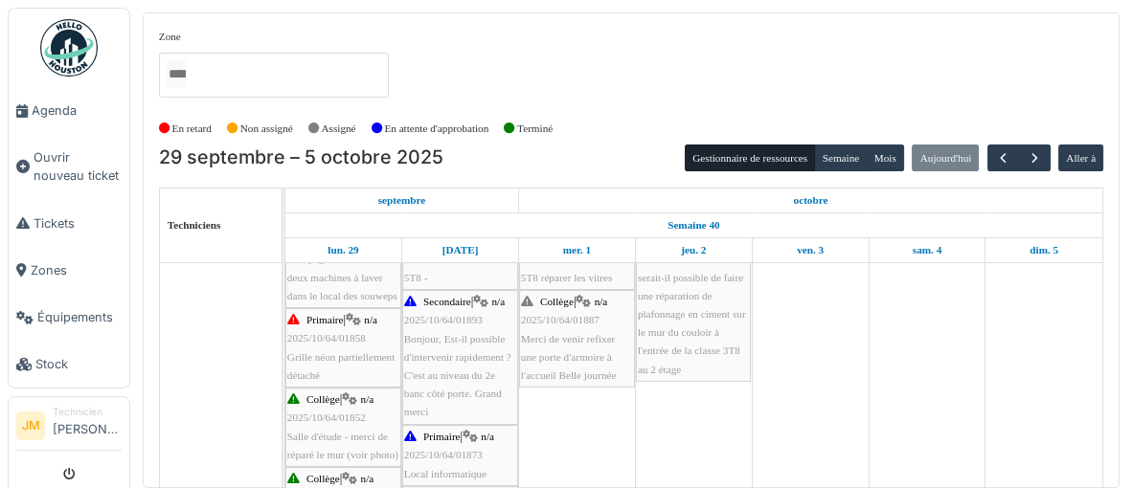
scroll to position [523, 0]
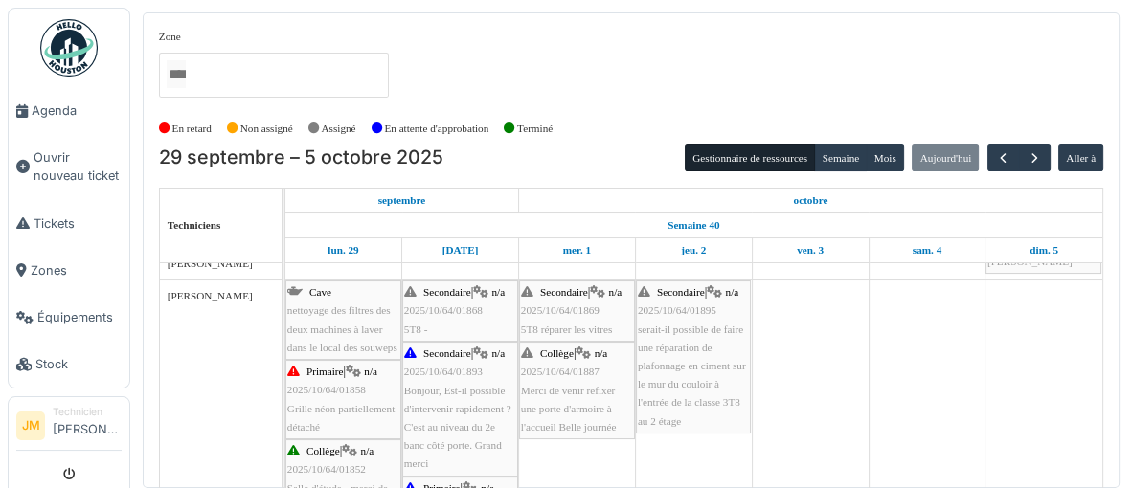
click at [324, 415] on div "Primaire | n/a 2025/10/64/01858 Grille néon partiellement détaché" at bounding box center [343, 400] width 112 height 74
click at [999, 153] on span "button" at bounding box center [1003, 158] width 16 height 16
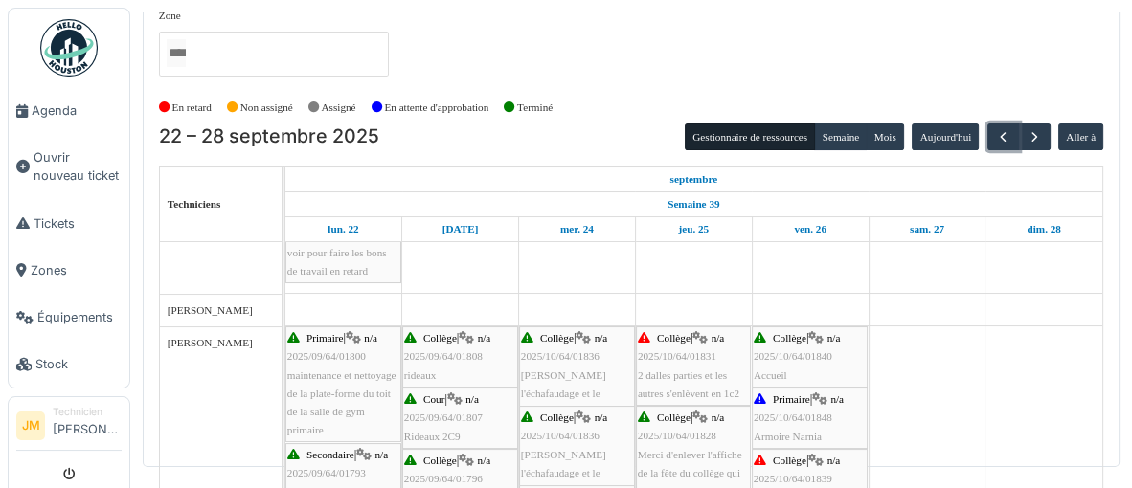
click at [684, 382] on div "Collège | n/a 2025/10/64/01831 2 dalles parties et les autres s'enlèvent en 1c2" at bounding box center [693, 366] width 111 height 74
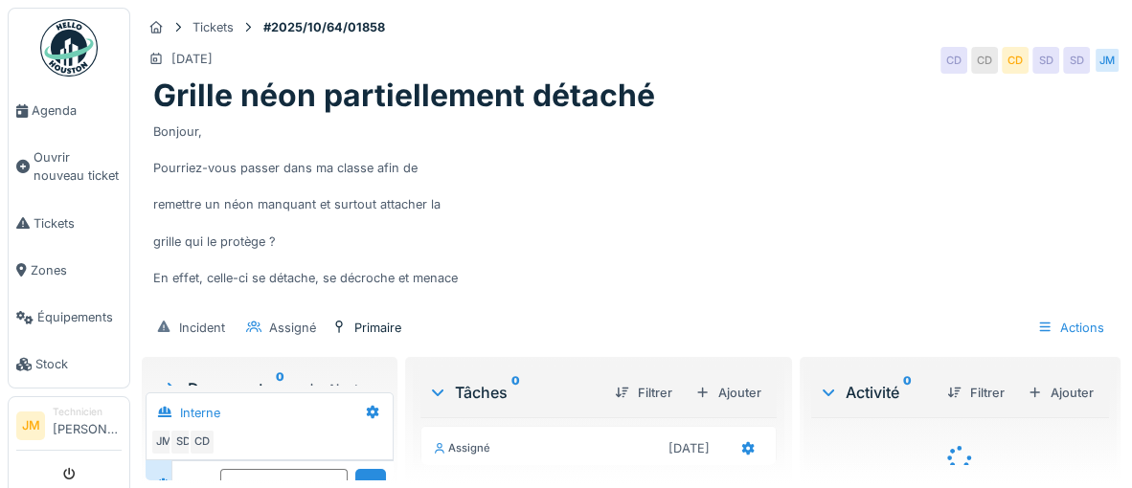
scroll to position [74, 0]
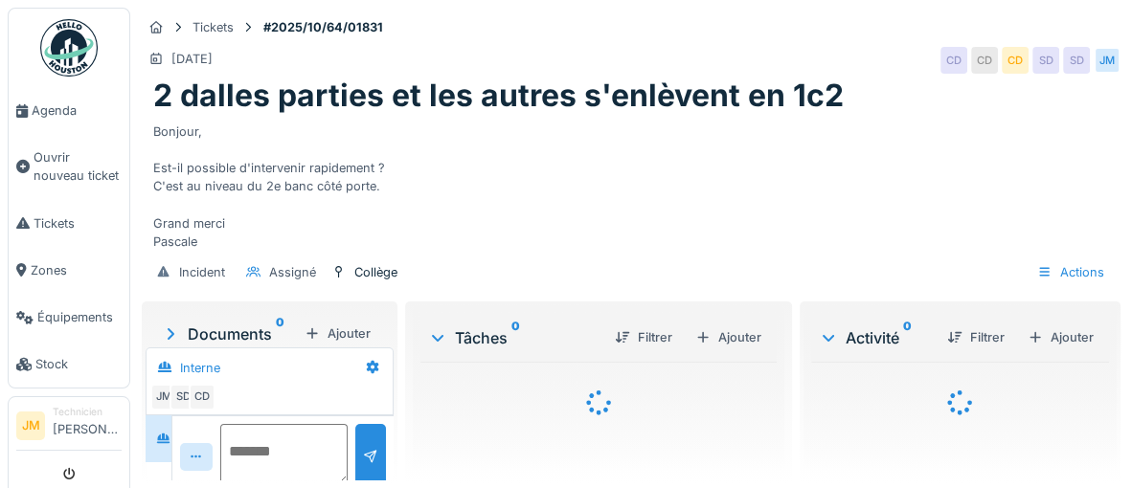
scroll to position [74, 0]
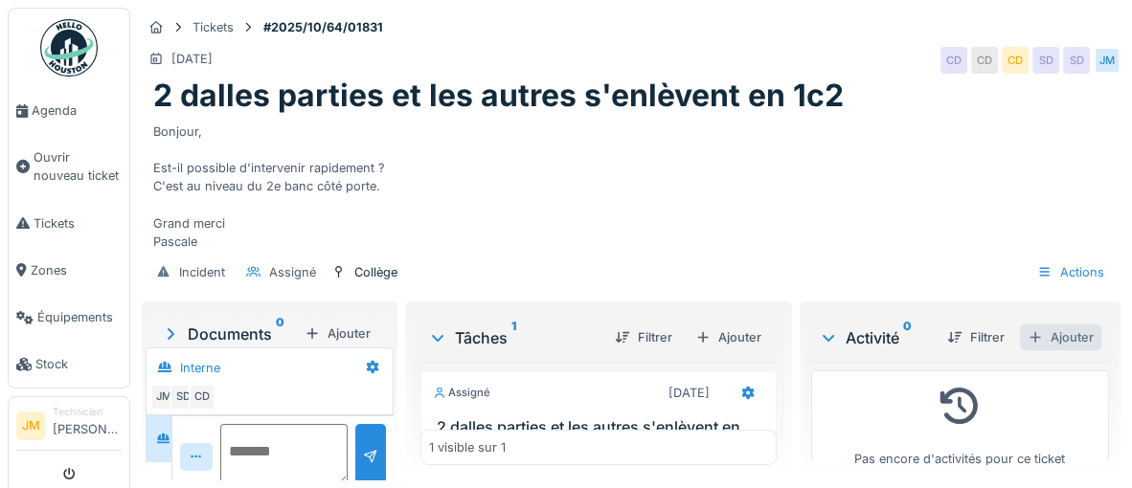
click at [1070, 336] on div "Ajouter" at bounding box center [1060, 338] width 81 height 26
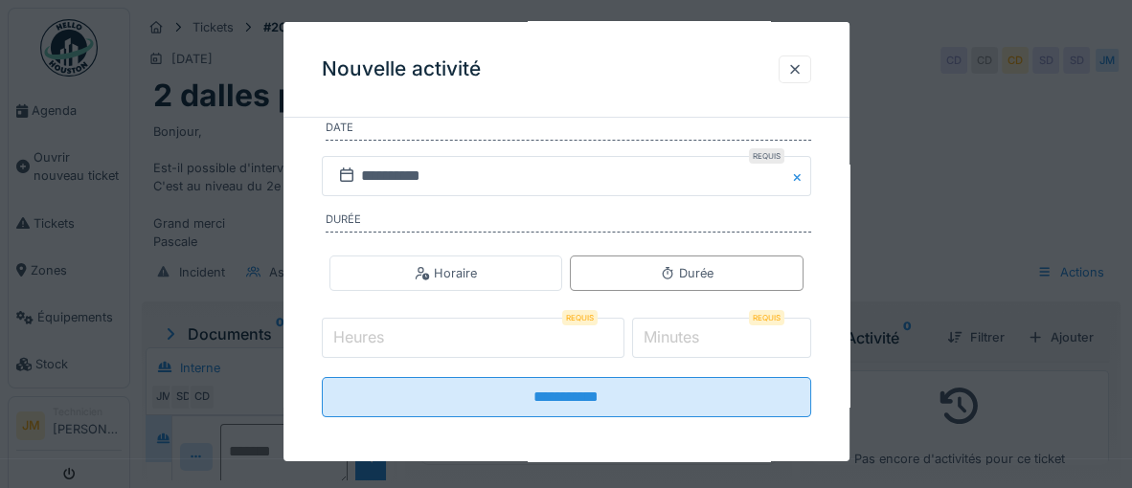
scroll to position [350, 0]
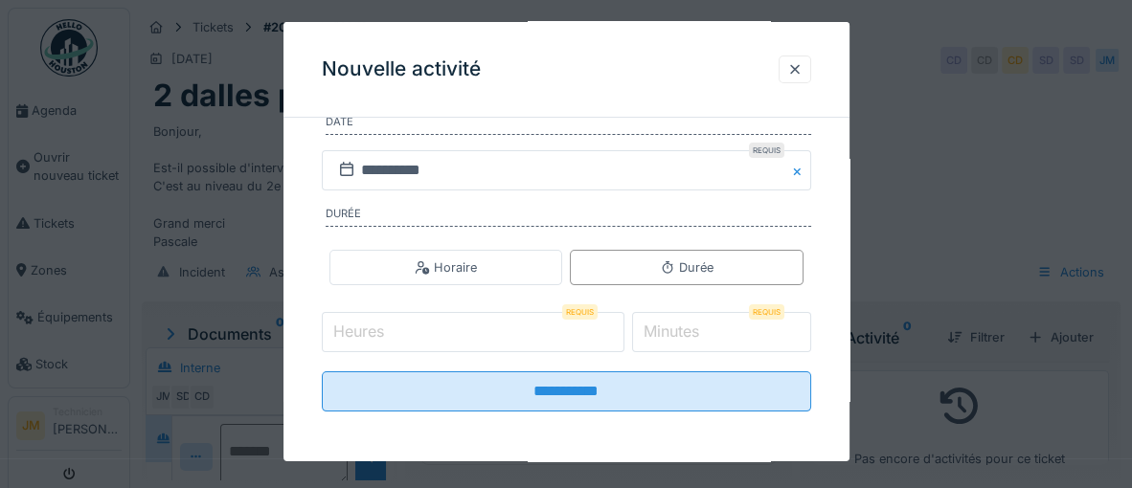
click at [461, 338] on input "Heures" at bounding box center [473, 332] width 303 height 40
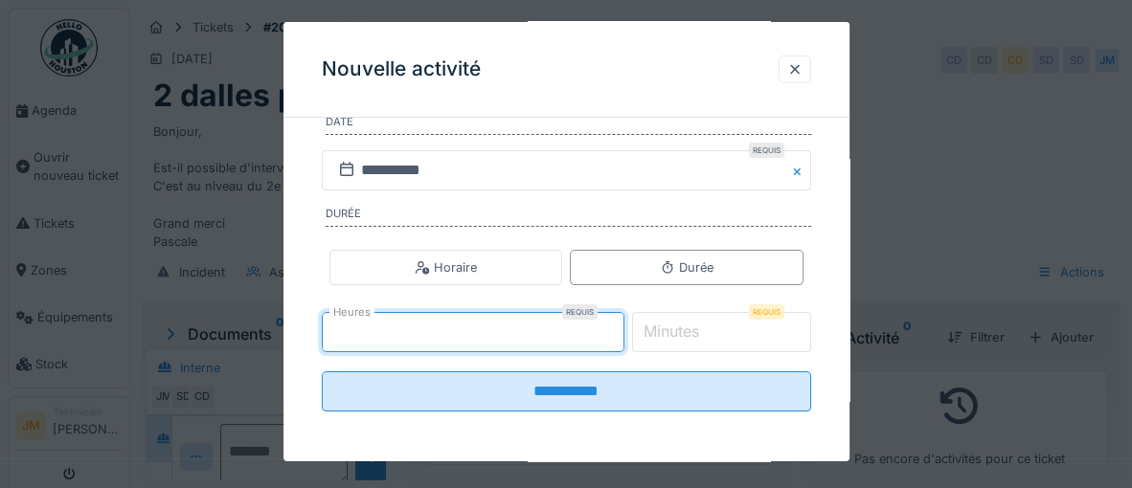
type input "*"
click at [697, 326] on label "Minutes" at bounding box center [671, 331] width 63 height 23
click at [697, 326] on input "*" at bounding box center [721, 332] width 179 height 40
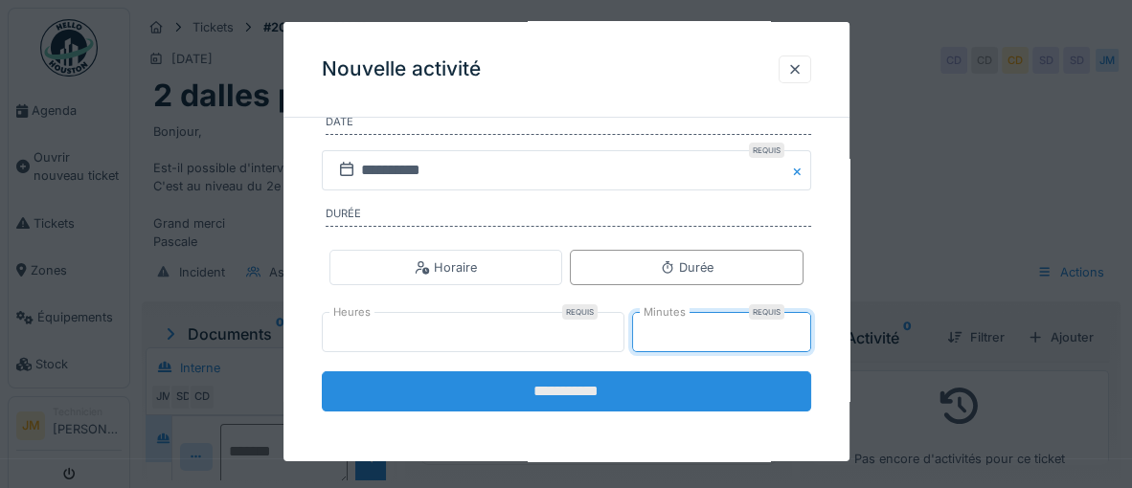
type input "**"
click at [582, 400] on input "**********" at bounding box center [566, 392] width 489 height 40
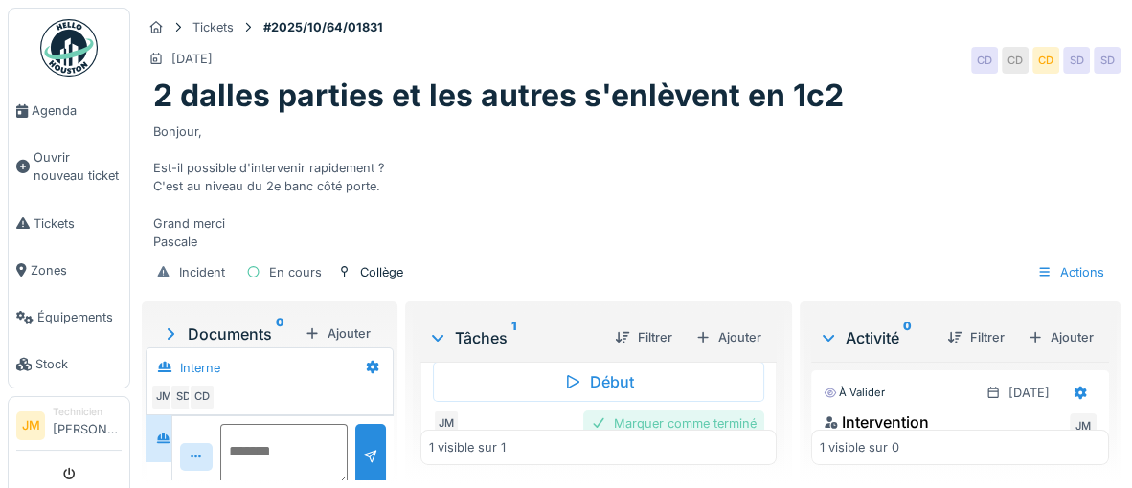
scroll to position [239, 0]
click at [681, 419] on div "Marquer comme terminé" at bounding box center [673, 418] width 181 height 26
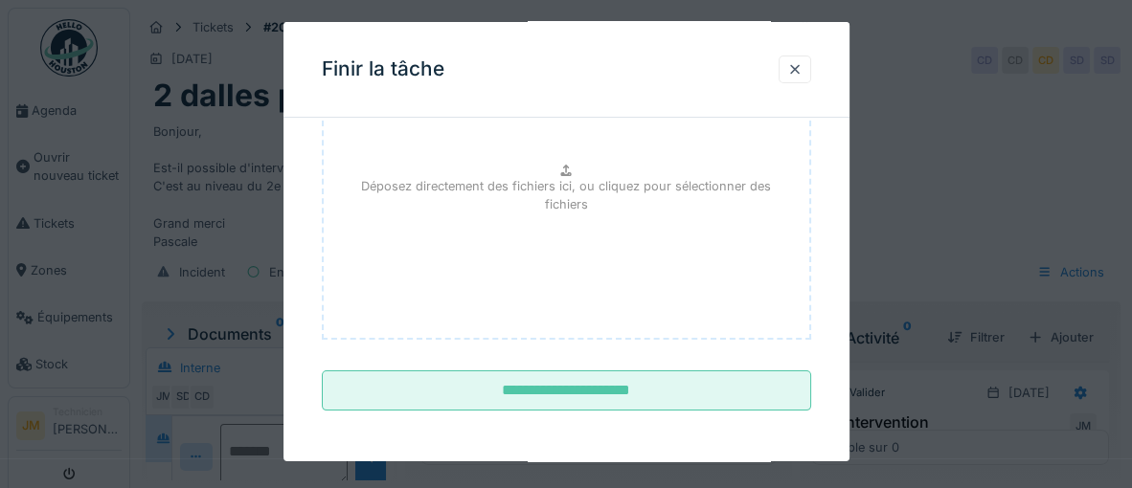
scroll to position [259, 0]
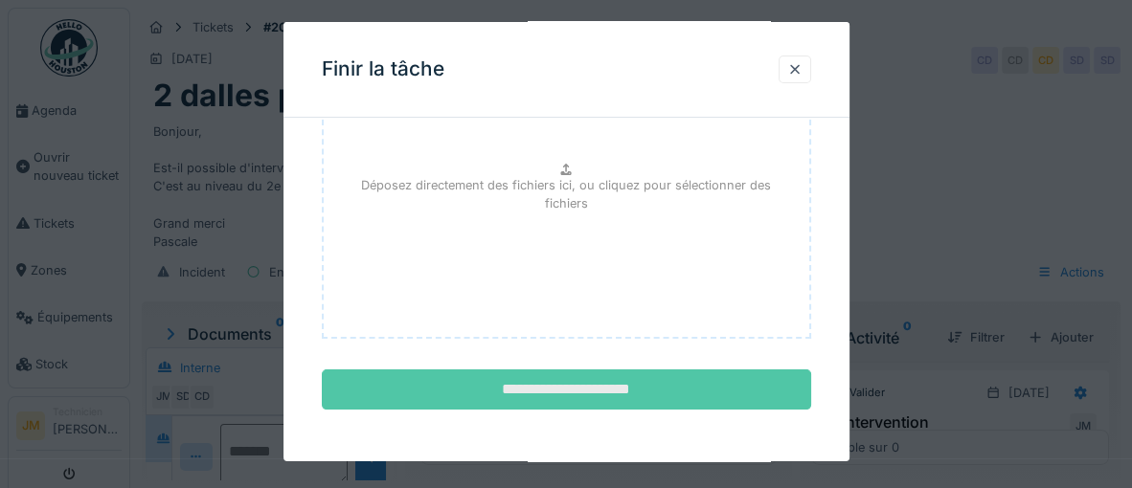
click at [654, 393] on input "**********" at bounding box center [566, 390] width 489 height 40
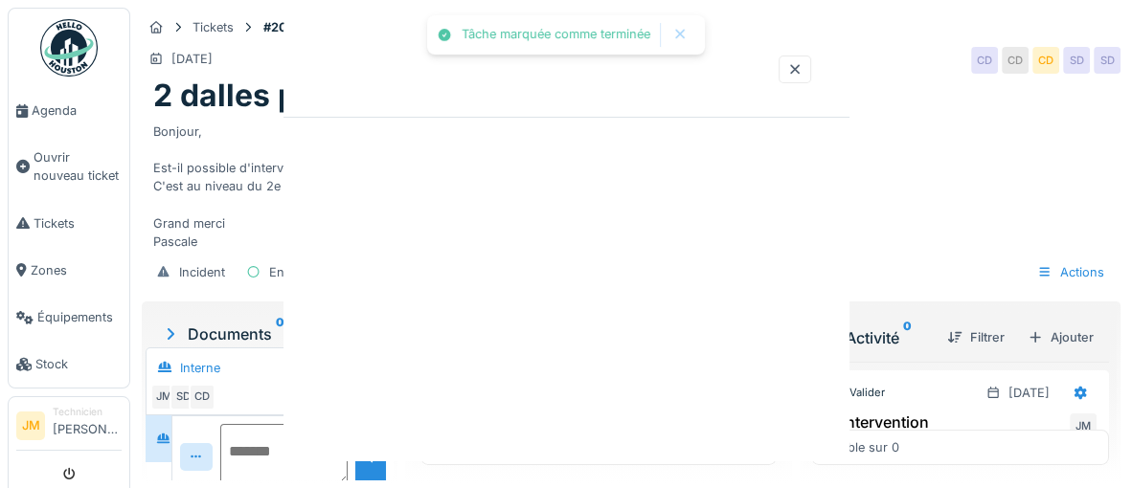
scroll to position [0, 0]
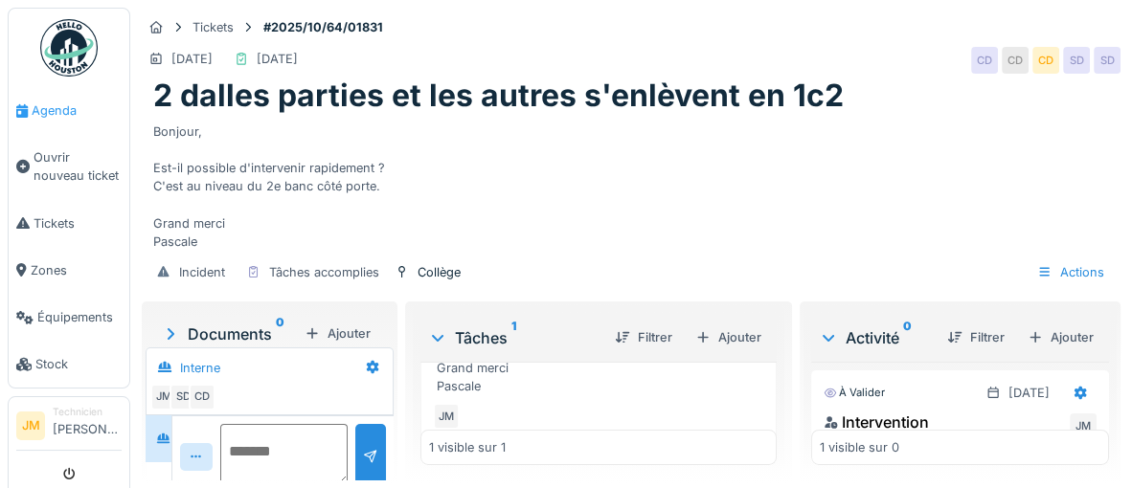
click at [54, 117] on span "Agenda" at bounding box center [77, 111] width 90 height 18
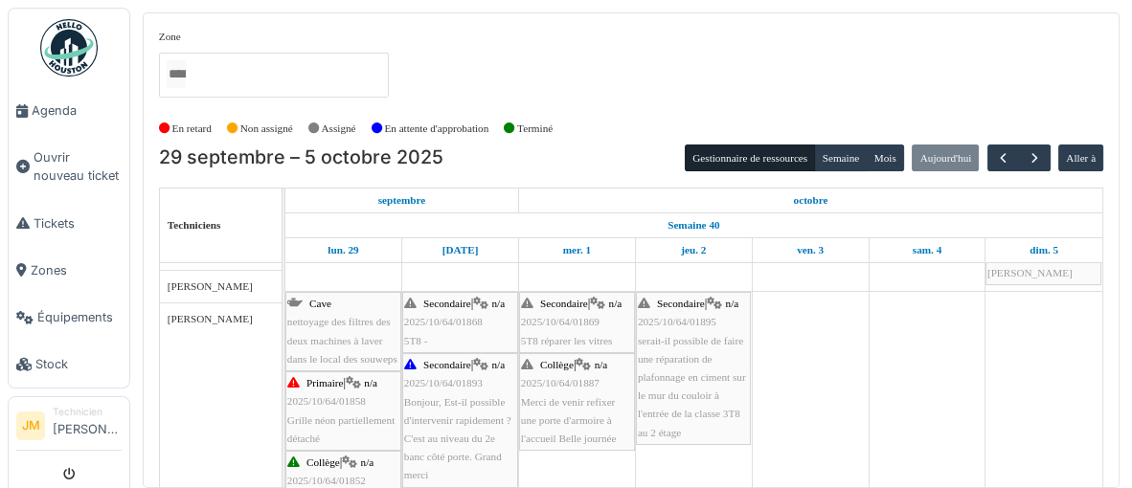
scroll to position [470, 0]
click at [336, 421] on span "Grille néon partiellement détaché" at bounding box center [340, 427] width 107 height 30
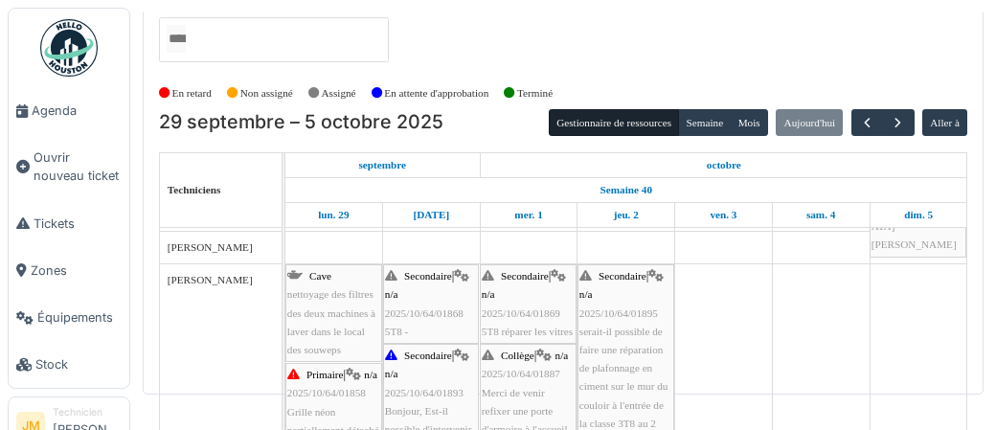
click at [731, 317] on td at bounding box center [724, 377] width 98 height 1370
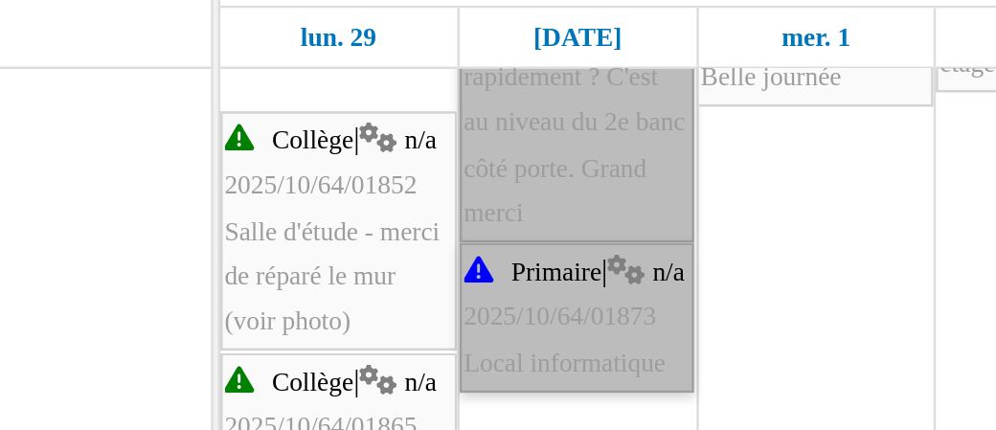
click at [470, 343] on link "Primaire | n/a 2025/10/64/01873 Local informatique" at bounding box center [431, 329] width 96 height 61
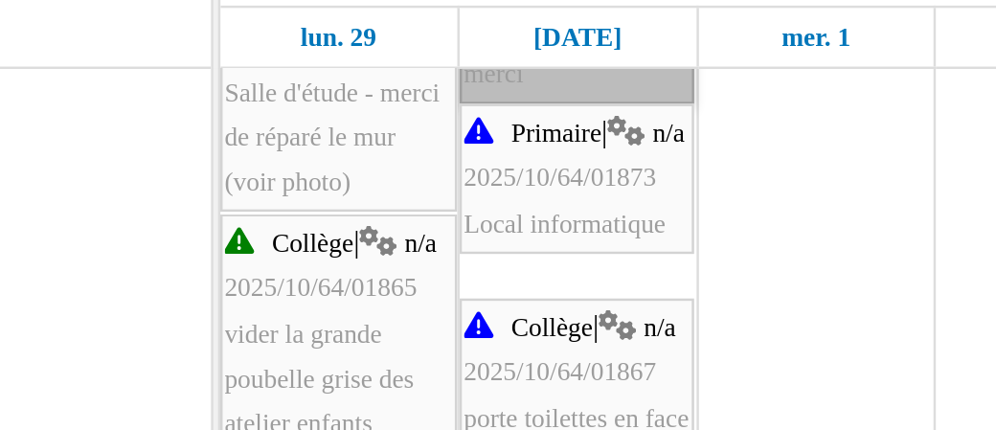
click at [554, 310] on td at bounding box center [529, 104] width 98 height 1370
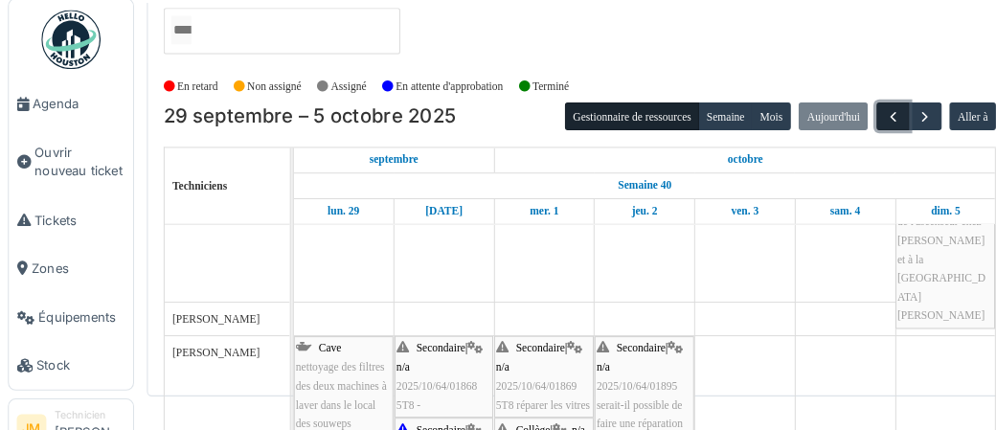
click at [861, 122] on span "button" at bounding box center [867, 123] width 16 height 16
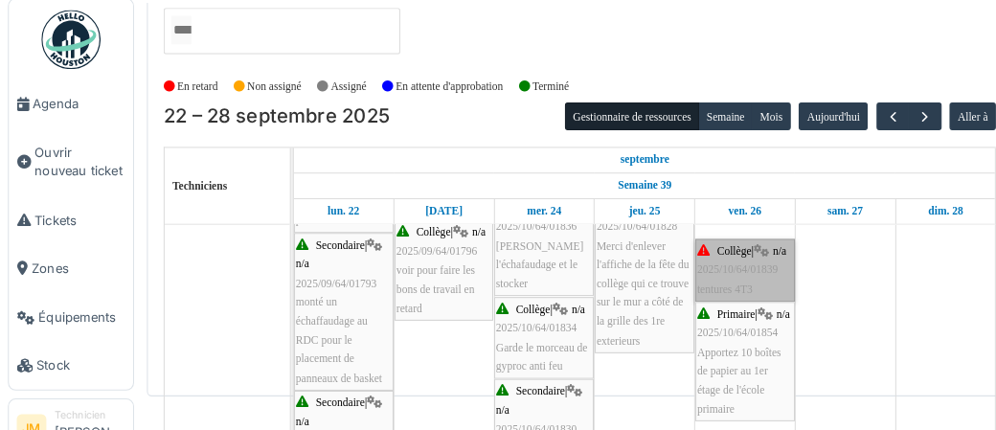
click at [739, 263] on link "Collège | n/a 2025/10/64/01839 tentures 4T3" at bounding box center [723, 271] width 97 height 61
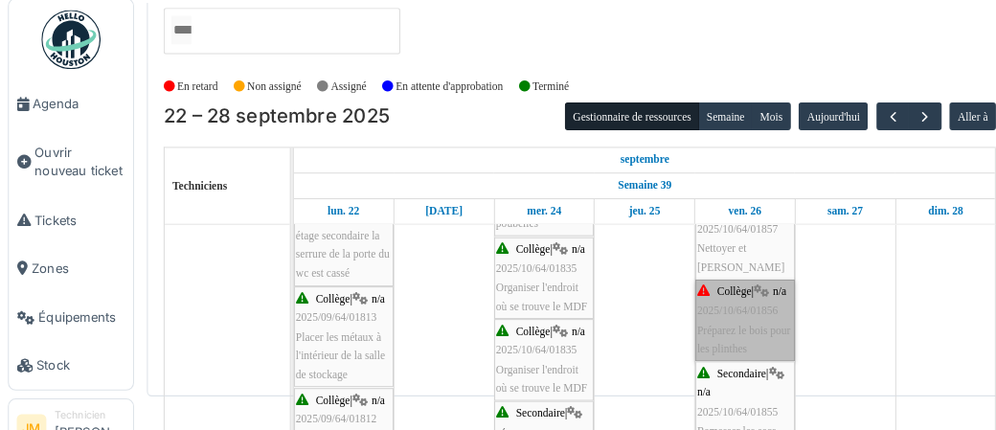
click at [735, 317] on link "Collège | n/a 2025/10/64/01856 Préparez le bois pour les plinthes" at bounding box center [723, 321] width 97 height 79
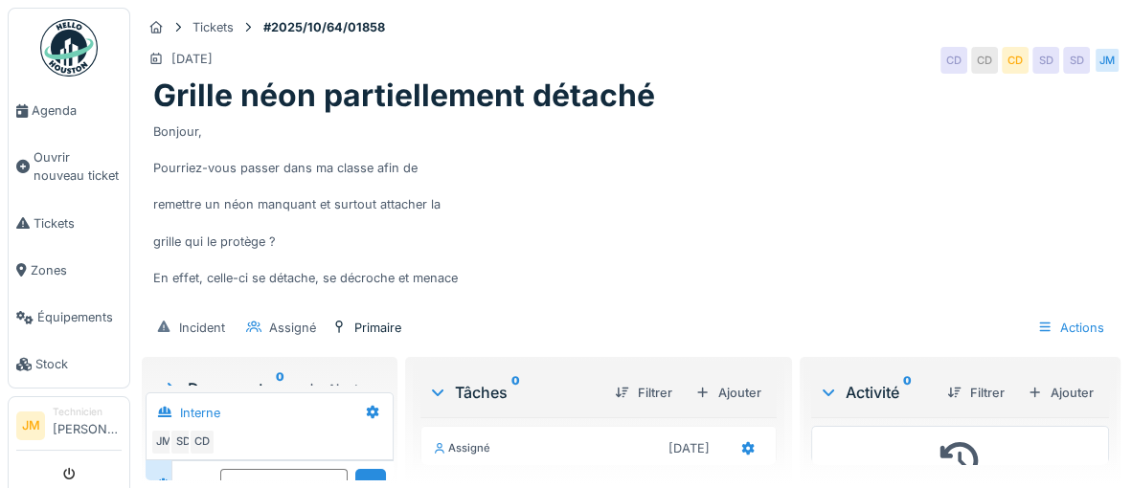
scroll to position [74, 0]
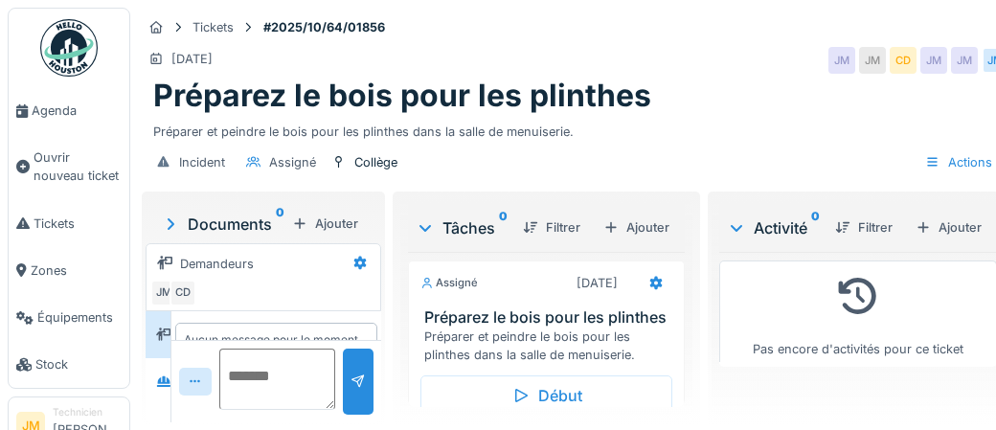
scroll to position [45, 0]
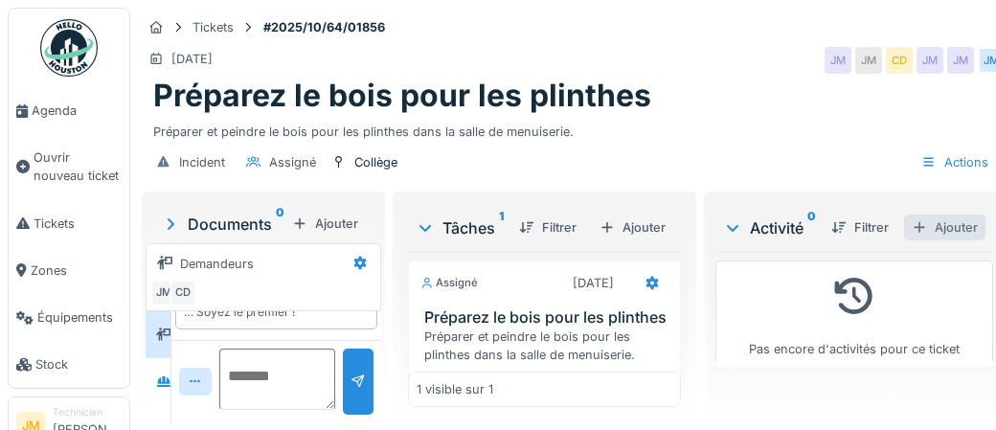
click at [955, 225] on div "Ajouter" at bounding box center [944, 228] width 81 height 26
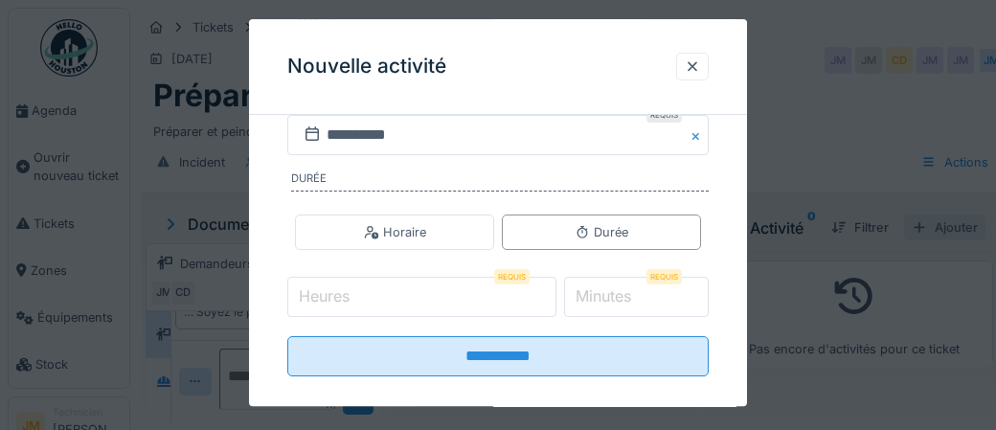
scroll to position [384, 0]
click at [426, 294] on input "Heures" at bounding box center [421, 296] width 269 height 40
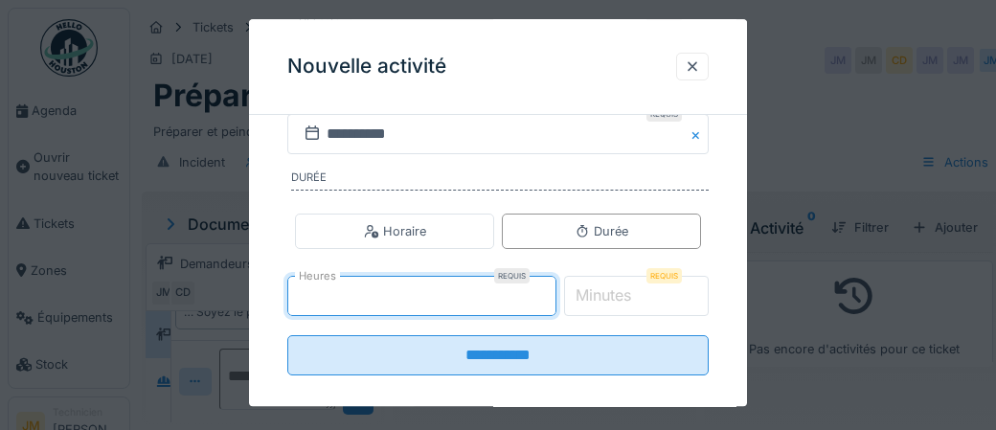
type input "*"
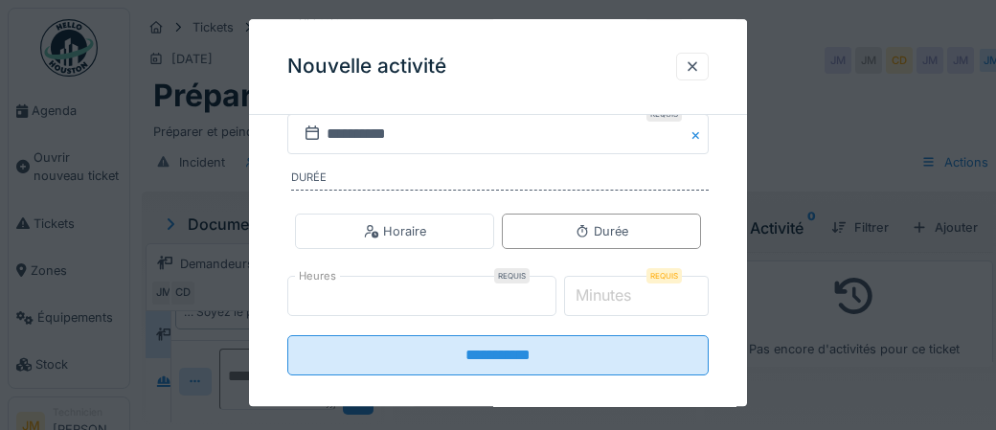
click at [611, 293] on label "Minutes" at bounding box center [603, 295] width 63 height 23
click at [611, 293] on input "*" at bounding box center [637, 296] width 146 height 40
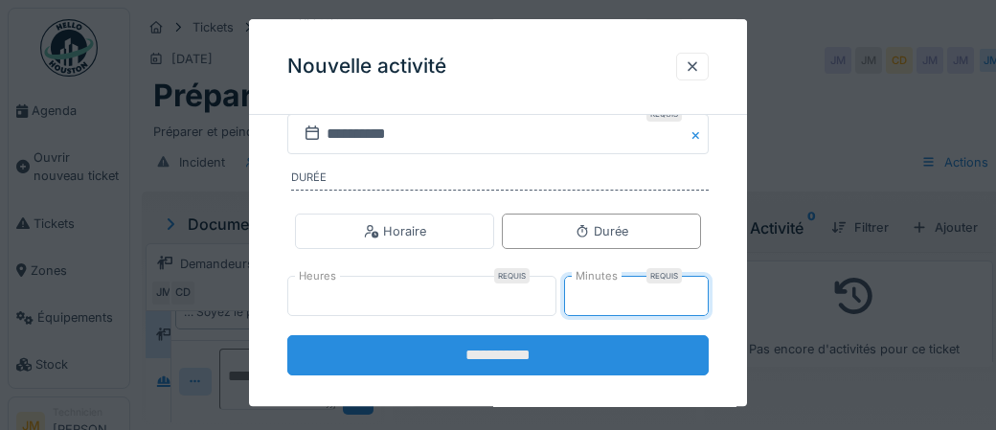
type input "**"
click at [497, 352] on input "**********" at bounding box center [497, 355] width 421 height 40
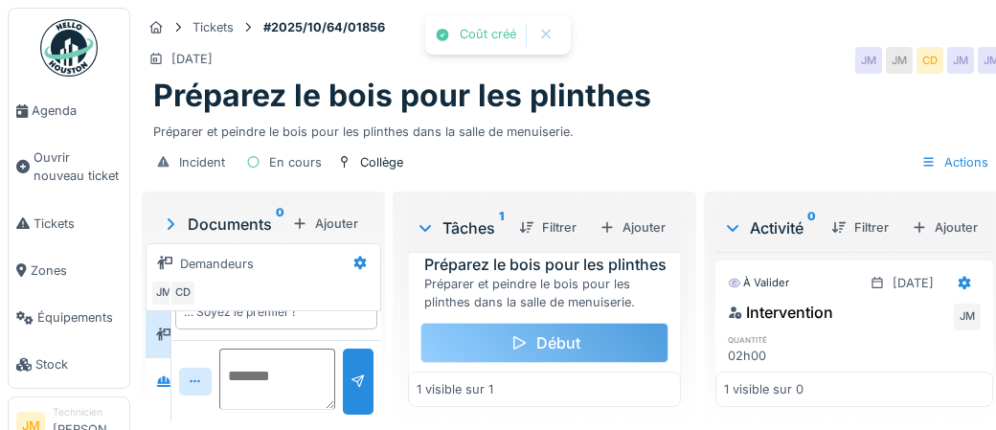
scroll to position [89, 0]
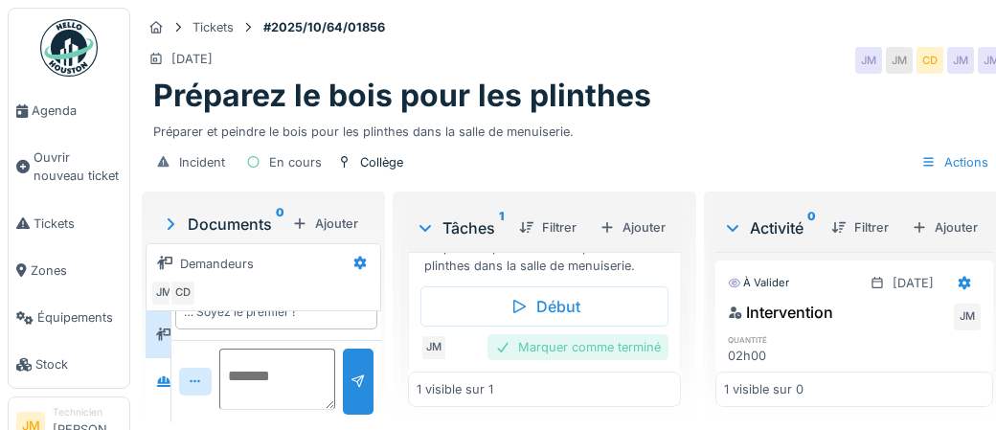
click at [574, 348] on div "Marquer comme terminé" at bounding box center [577, 347] width 181 height 26
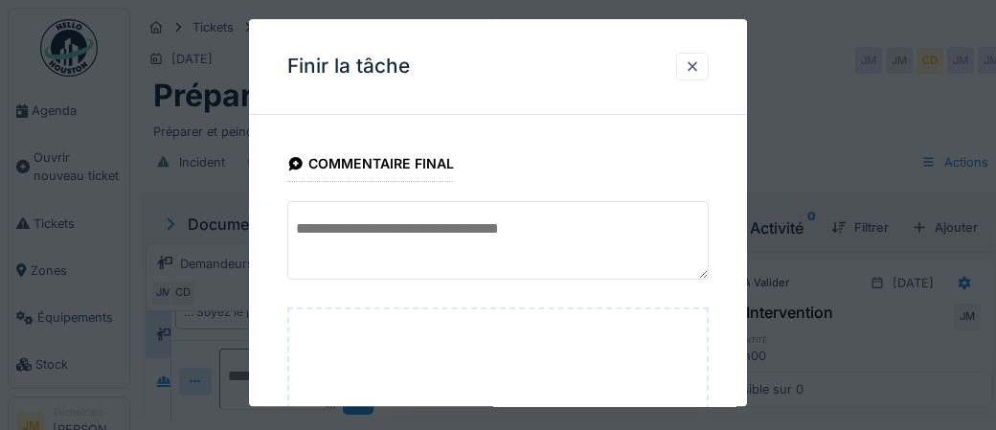
scroll to position [312, 0]
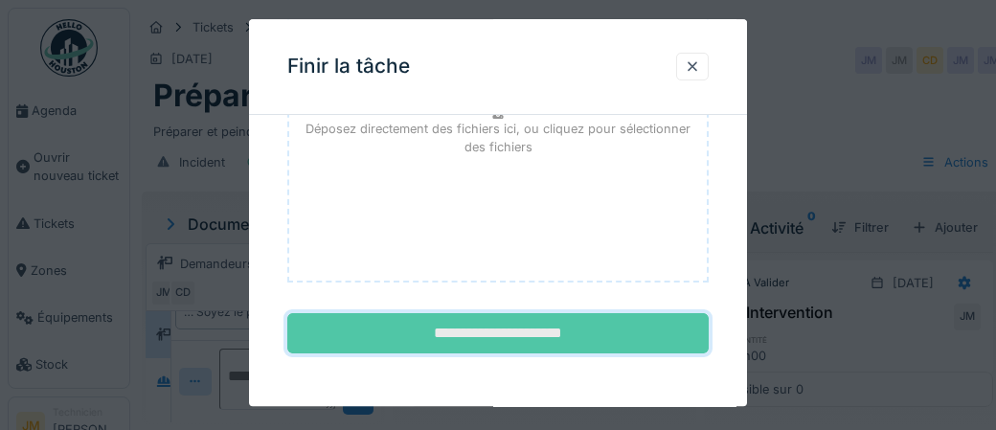
click at [553, 333] on input "**********" at bounding box center [497, 334] width 421 height 40
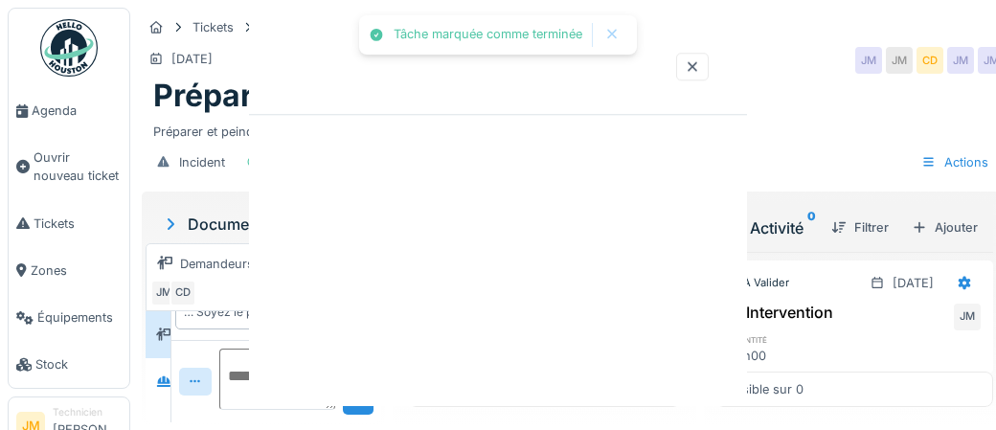
scroll to position [0, 0]
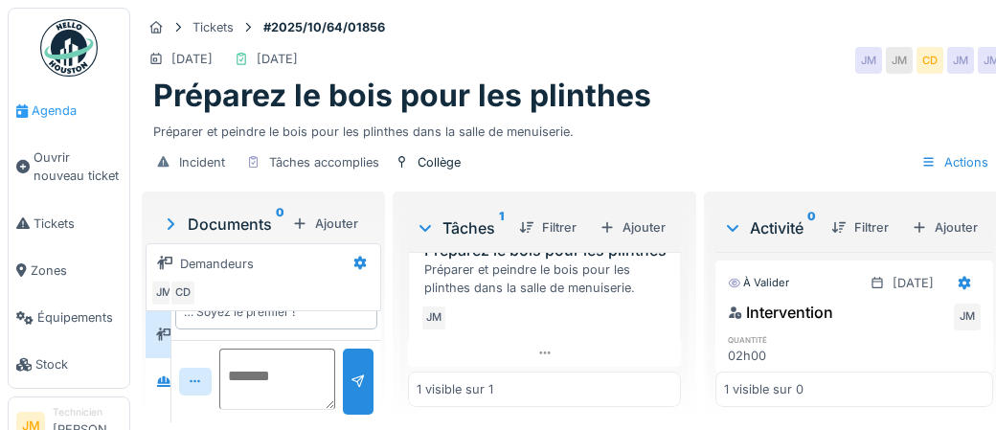
click at [50, 113] on span "Agenda" at bounding box center [77, 111] width 90 height 18
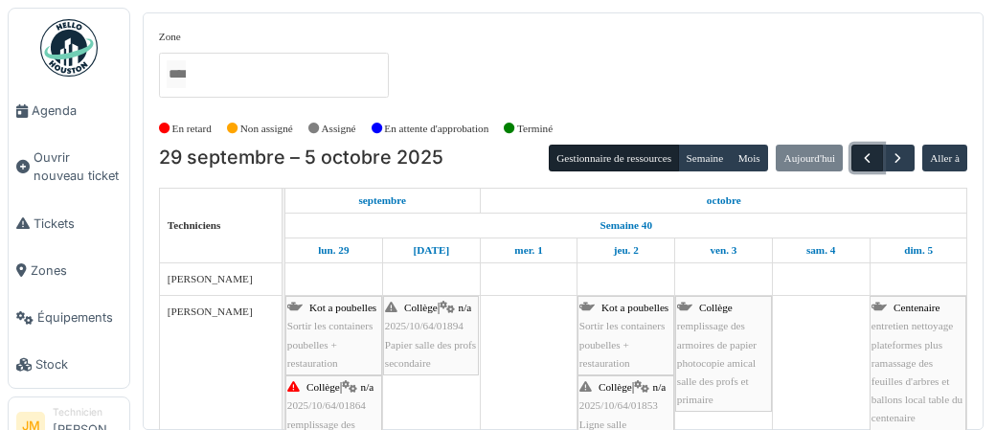
click at [869, 157] on span "button" at bounding box center [867, 158] width 16 height 16
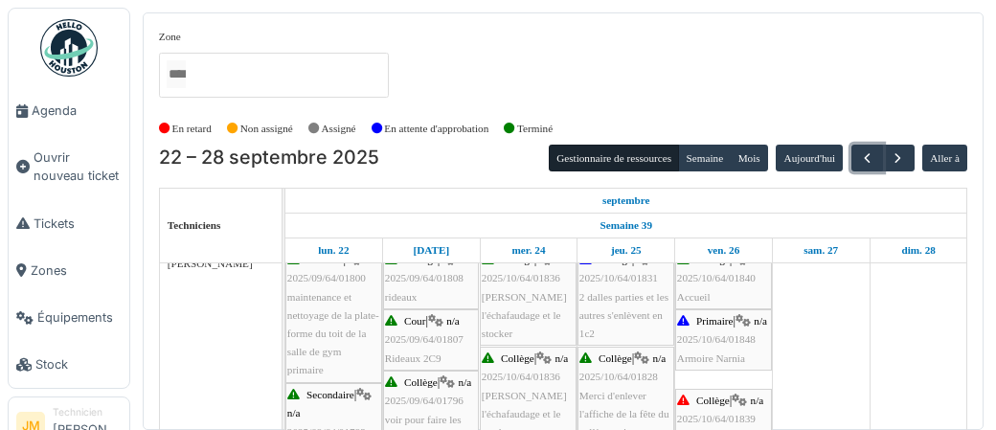
scroll to position [459, 0]
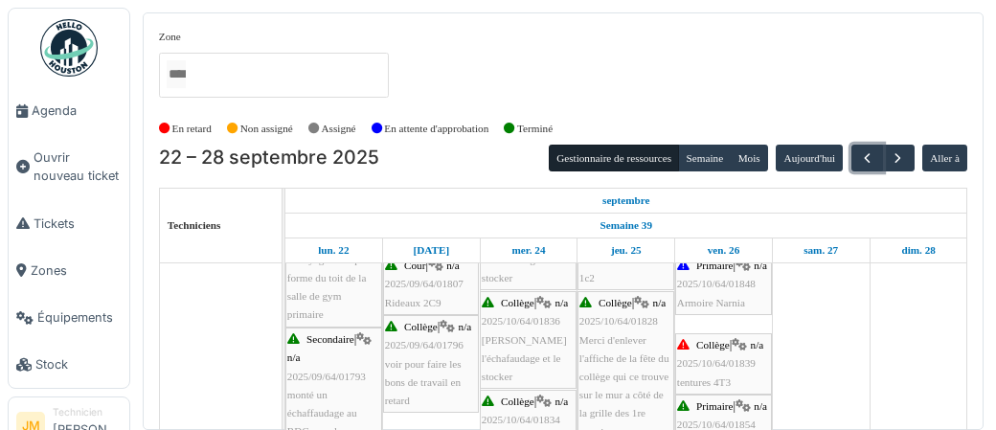
click at [735, 377] on div "Collège | n/a 2025/10/64/01839 tentures 4T3" at bounding box center [723, 364] width 93 height 56
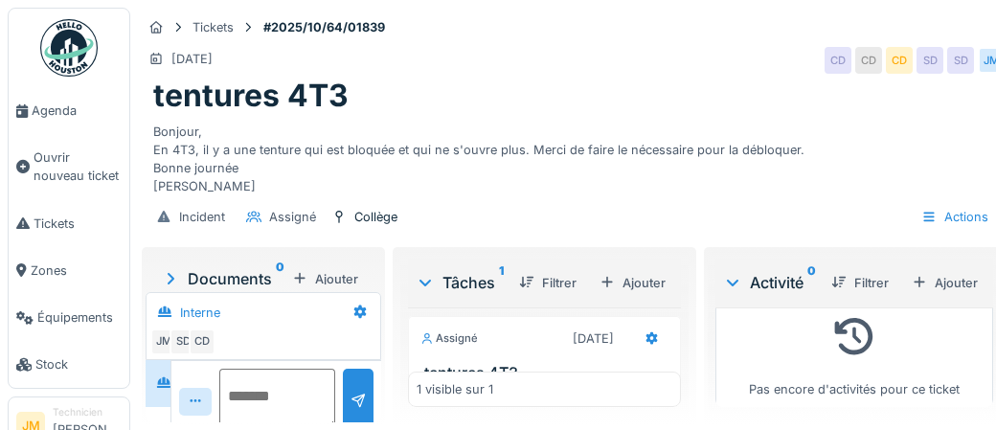
scroll to position [20, 0]
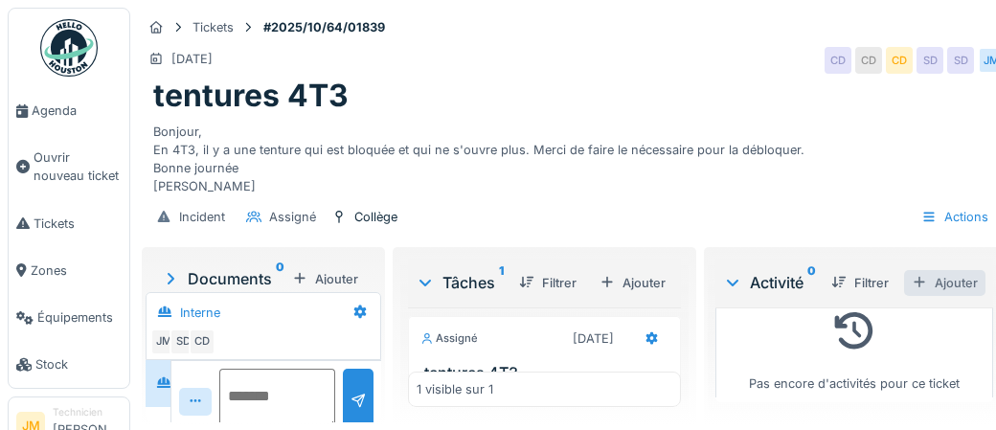
click at [956, 279] on div "Ajouter" at bounding box center [944, 283] width 81 height 26
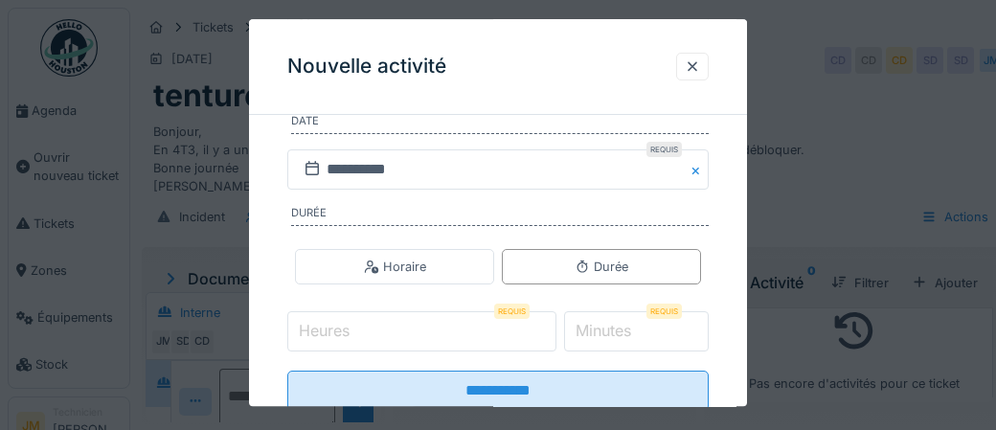
scroll to position [381, 0]
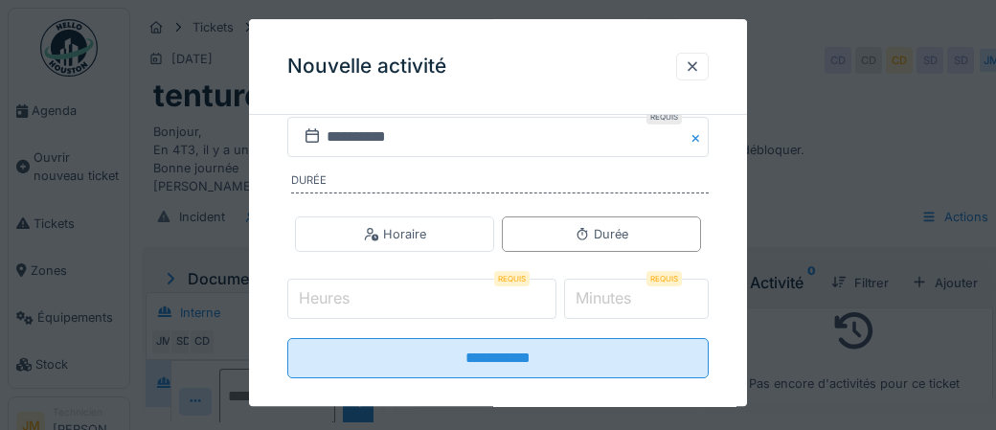
click at [397, 294] on input "Heures" at bounding box center [421, 299] width 269 height 40
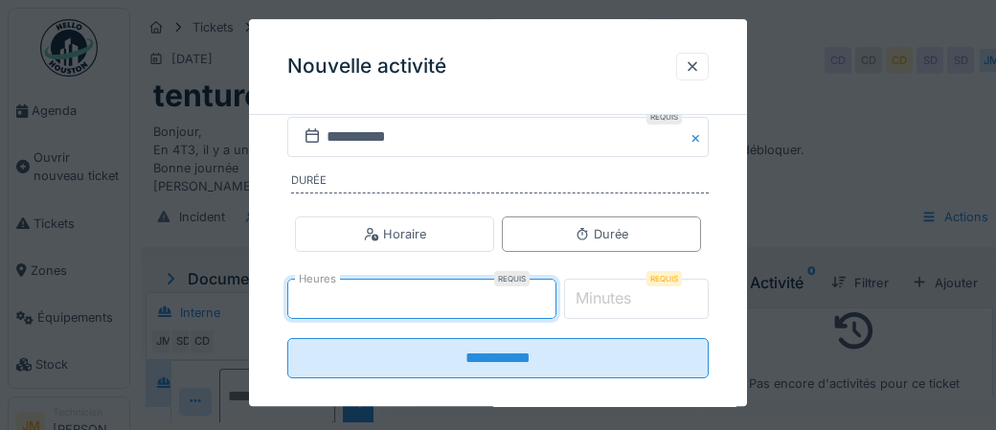
type input "*"
click at [620, 304] on label "Minutes" at bounding box center [603, 298] width 63 height 23
click at [620, 304] on input "*" at bounding box center [637, 299] width 146 height 40
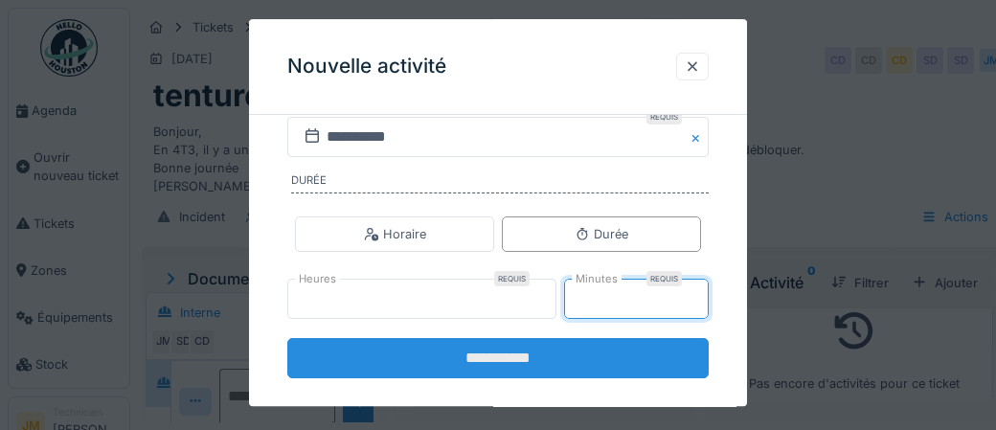
type input "**"
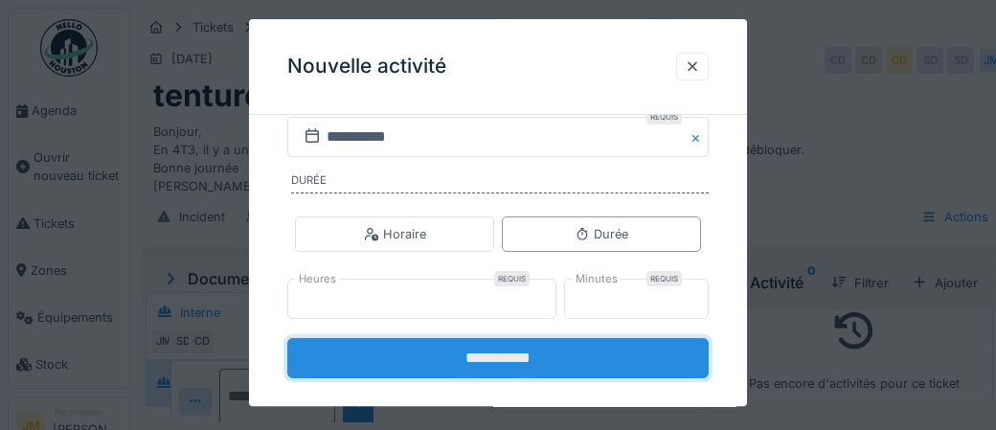
click at [521, 355] on input "**********" at bounding box center [497, 358] width 421 height 40
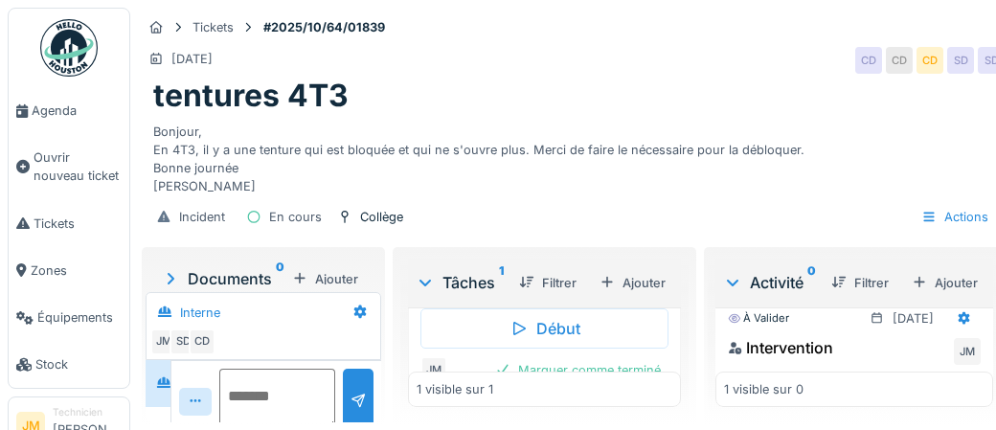
scroll to position [228, 0]
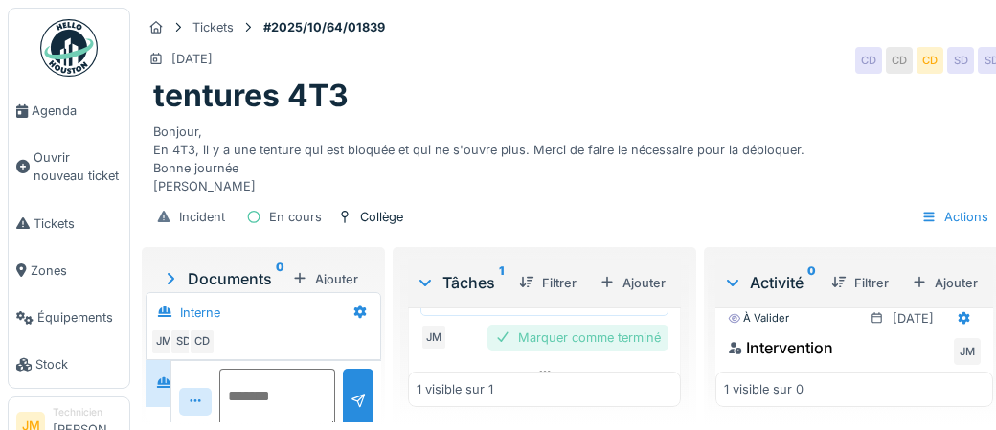
click at [555, 340] on div "Marquer comme terminé" at bounding box center [577, 338] width 181 height 26
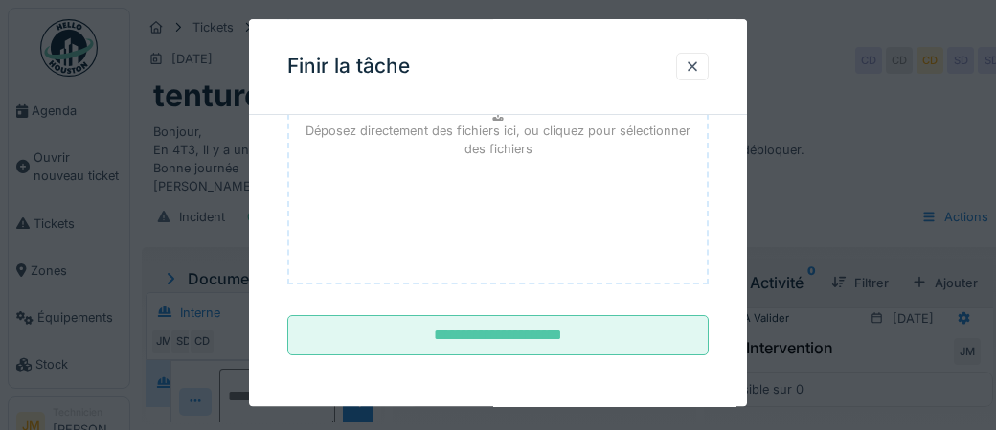
scroll to position [312, 0]
click at [555, 339] on input "**********" at bounding box center [497, 334] width 421 height 40
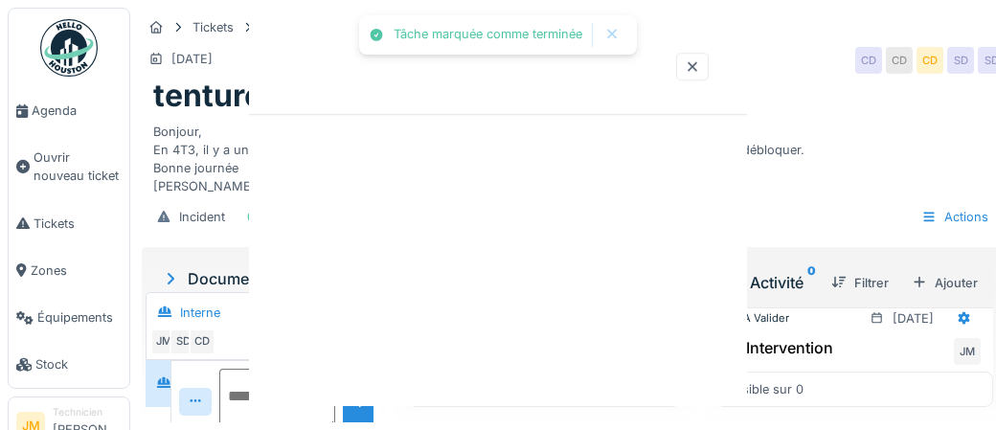
scroll to position [0, 0]
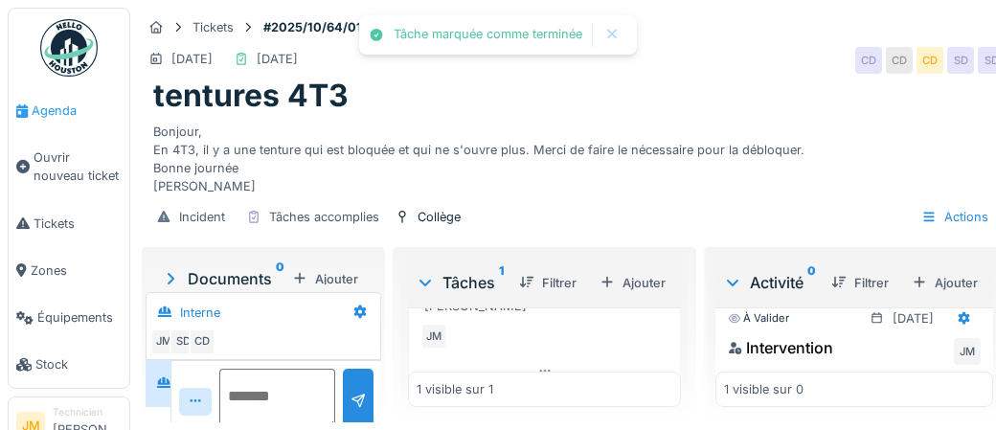
click at [57, 112] on span "Agenda" at bounding box center [77, 111] width 90 height 18
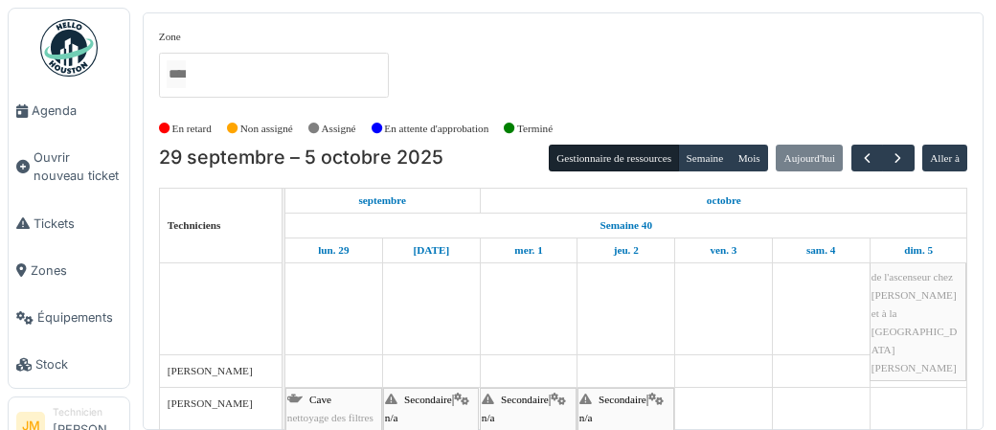
scroll to position [459, 0]
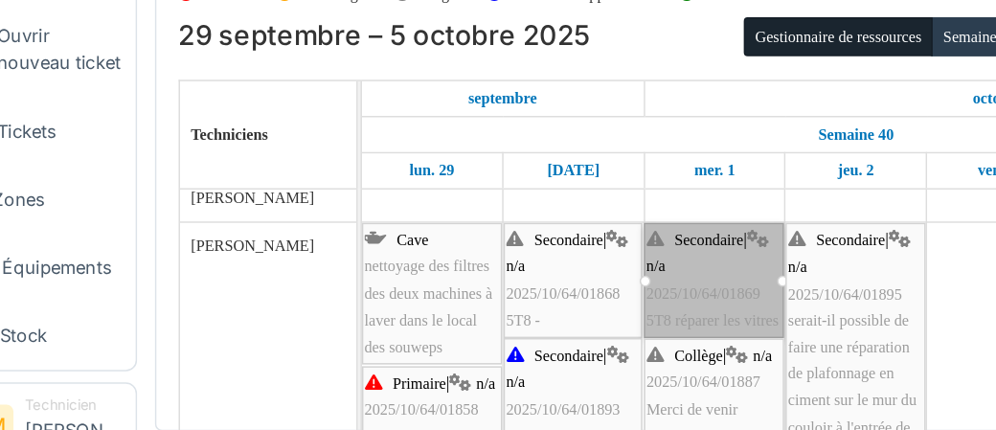
click at [699, 360] on td at bounding box center [724, 399] width 98 height 1370
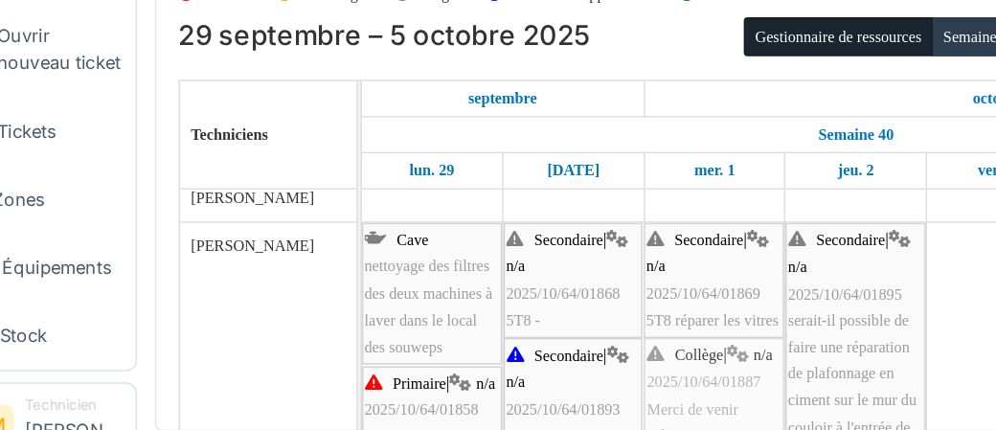
drag, startPoint x: 512, startPoint y: 406, endPoint x: 523, endPoint y: 385, distance: 23.6
click at [413, 337] on span "2025/10/64/01868" at bounding box center [424, 334] width 79 height 11
click at [514, 333] on span "2025/10/64/01869" at bounding box center [521, 334] width 79 height 11
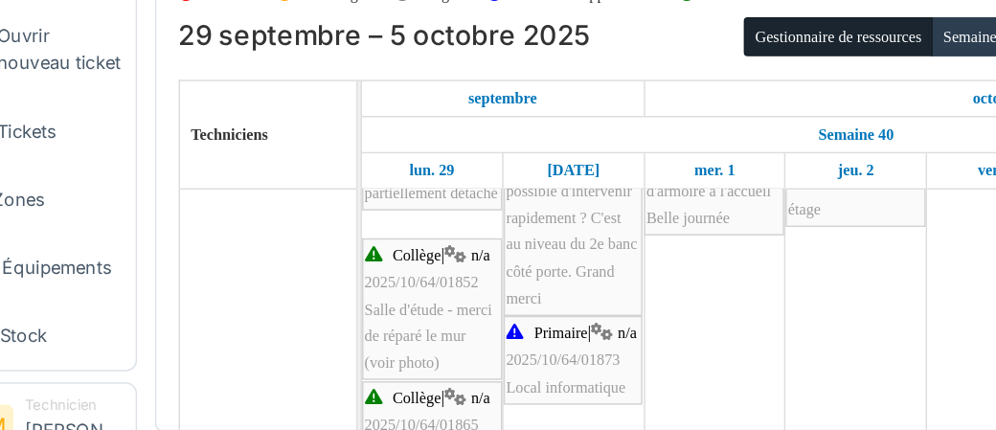
scroll to position [756, 0]
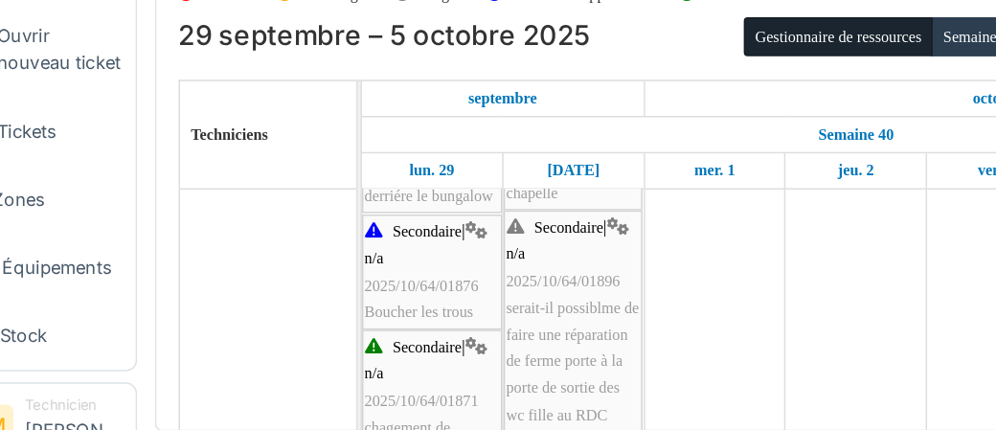
click at [437, 368] on div "Secondaire | n/a 2025/10/64/01896 serait-il possiblme de faire une réparation d…" at bounding box center [431, 364] width 92 height 166
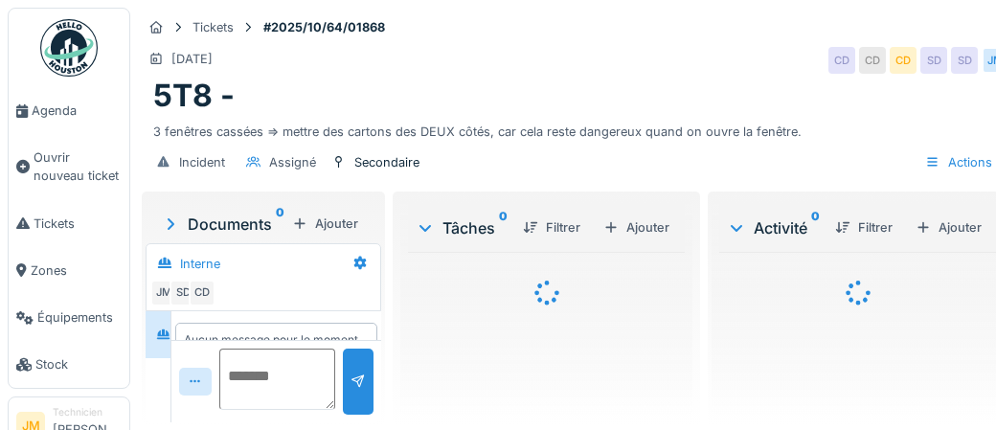
scroll to position [45, 0]
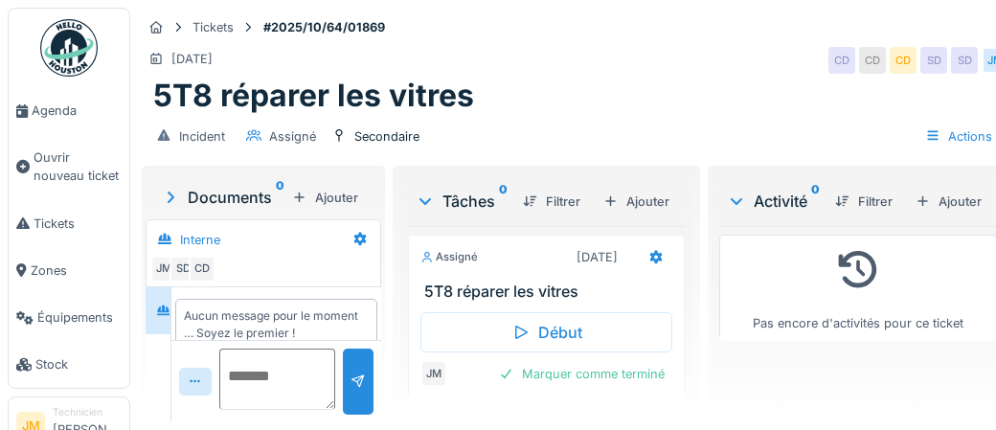
scroll to position [21, 0]
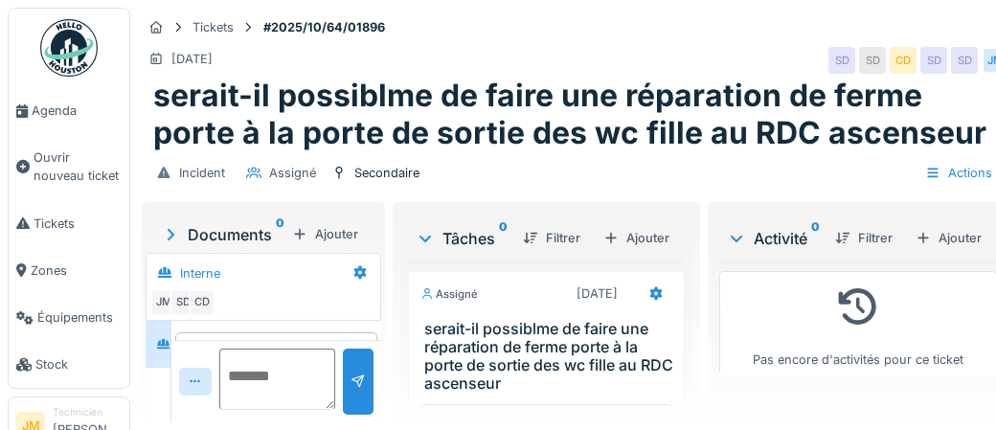
scroll to position [55, 0]
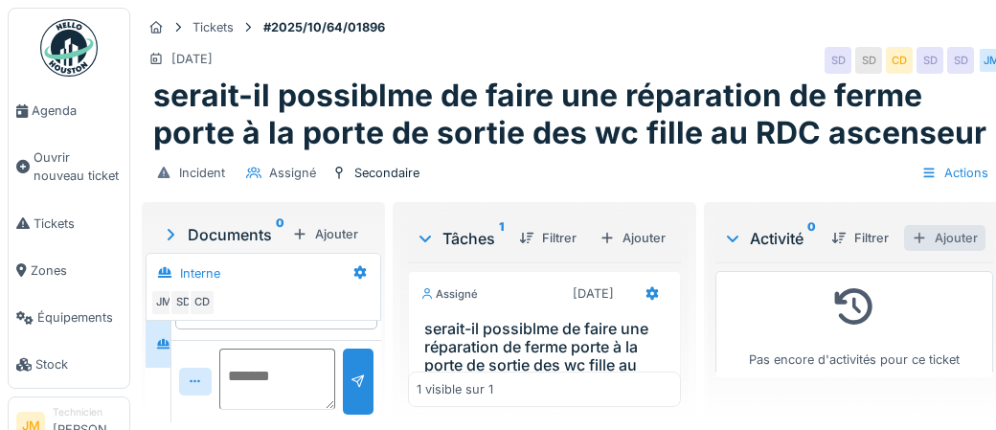
click at [962, 239] on div "Ajouter" at bounding box center [944, 238] width 81 height 26
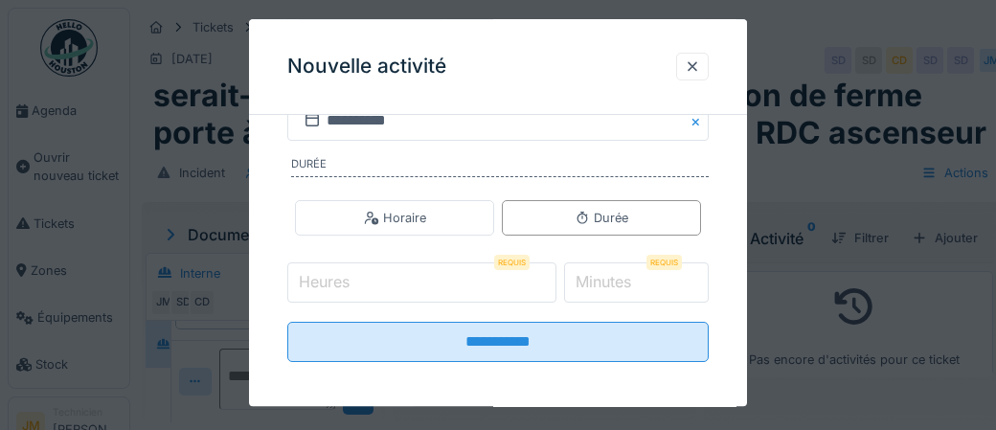
scroll to position [402, 0]
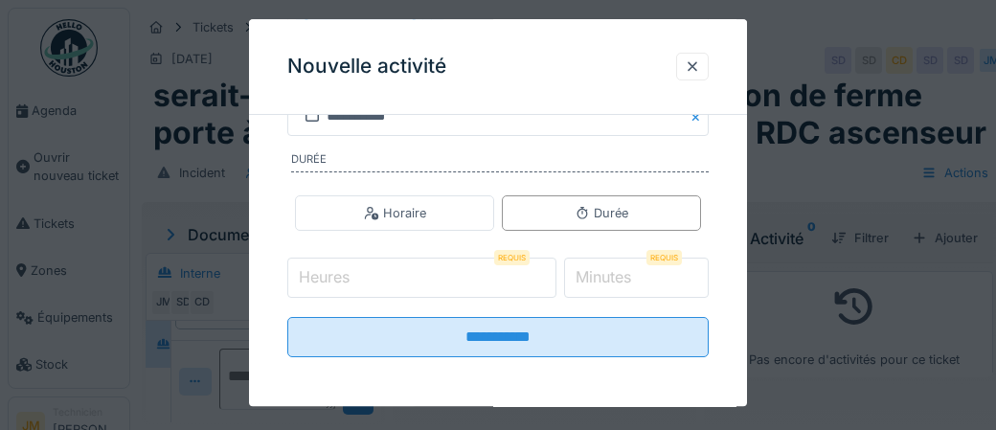
click at [390, 278] on input "Heures" at bounding box center [421, 278] width 269 height 40
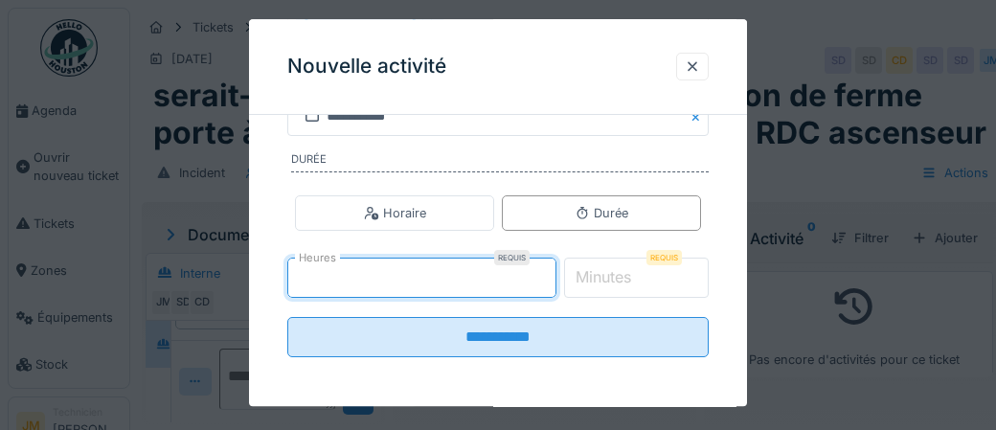
type input "*"
click at [622, 274] on label "Minutes" at bounding box center [603, 277] width 63 height 23
click at [622, 274] on input "*" at bounding box center [637, 278] width 146 height 40
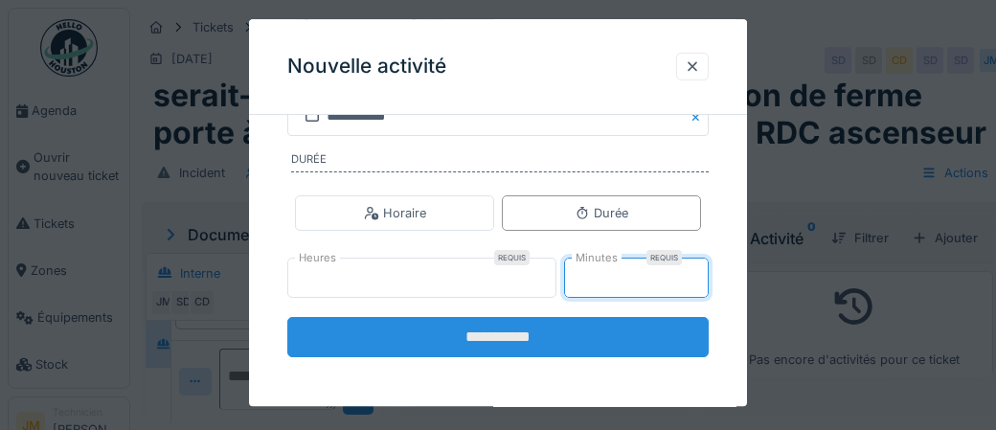
type input "**"
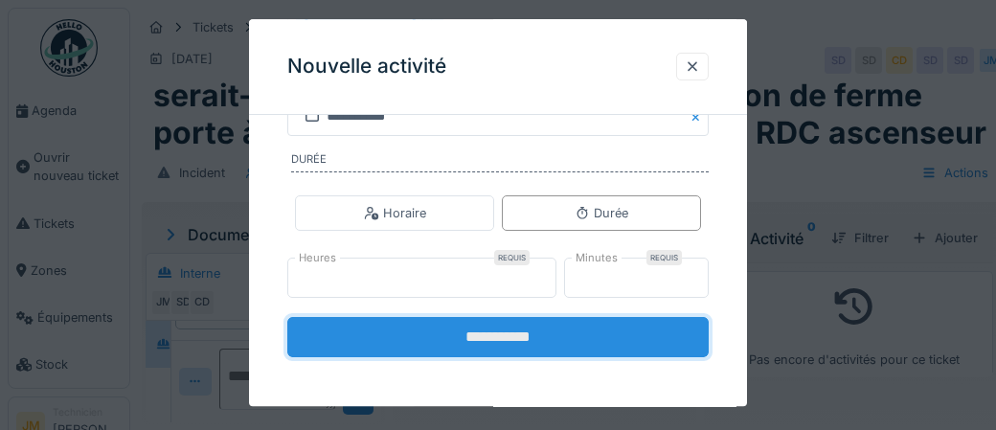
click at [423, 328] on input "**********" at bounding box center [497, 337] width 421 height 40
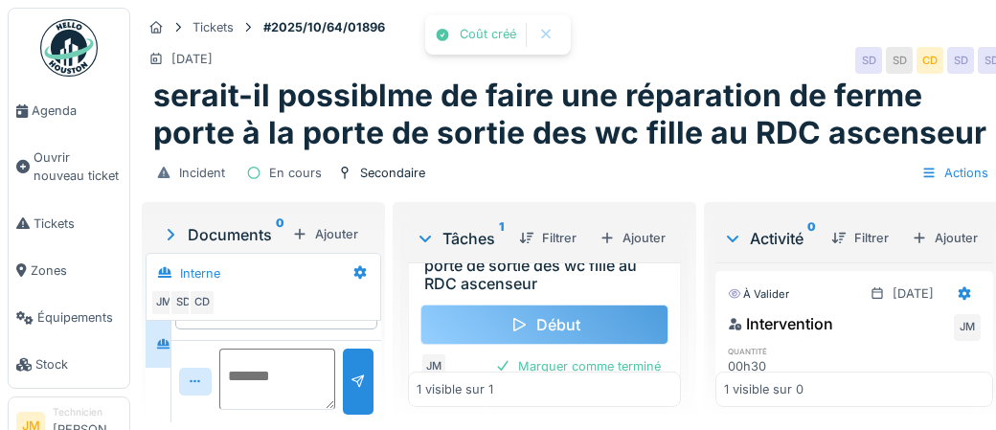
scroll to position [125, 0]
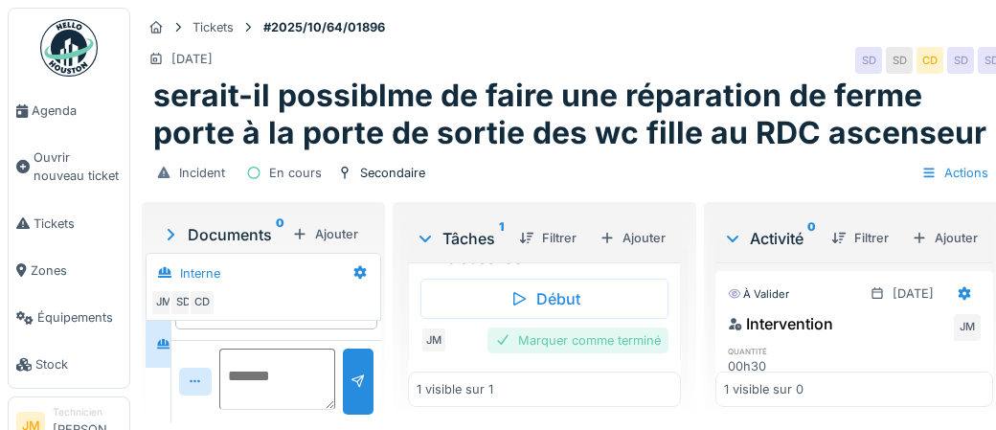
click at [565, 334] on div "Marquer comme terminé" at bounding box center [577, 341] width 181 height 26
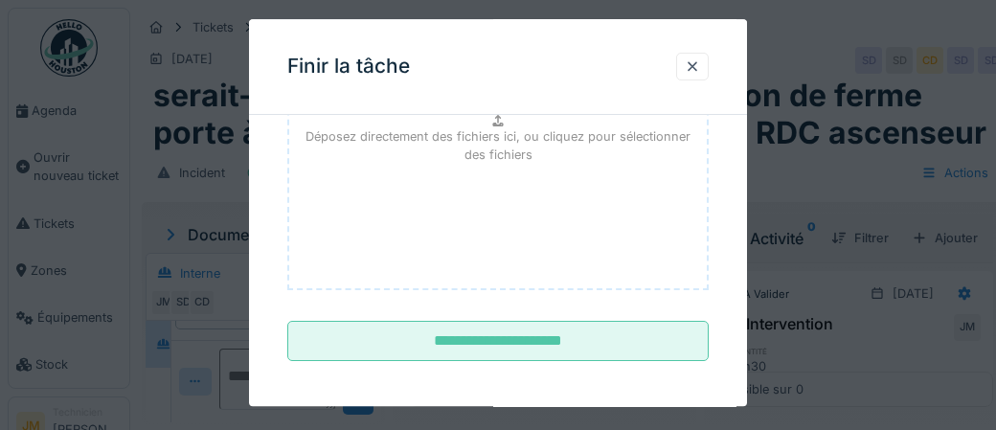
scroll to position [312, 0]
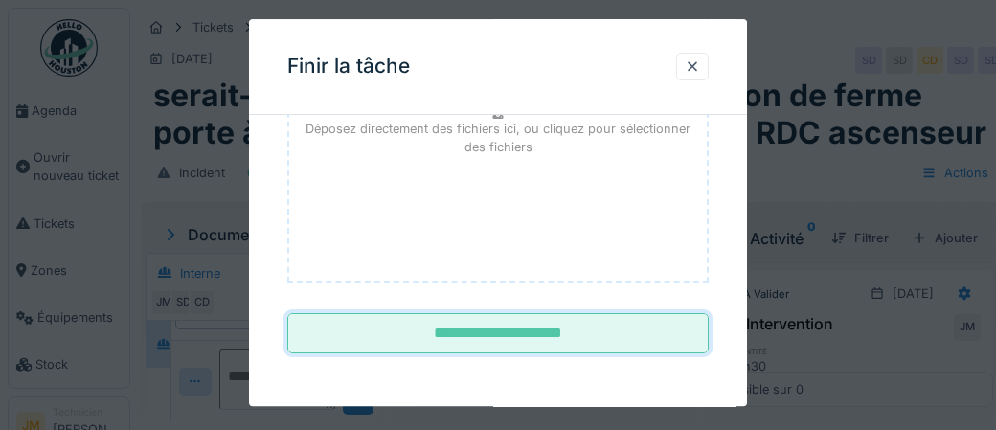
click at [526, 337] on input "**********" at bounding box center [497, 334] width 421 height 40
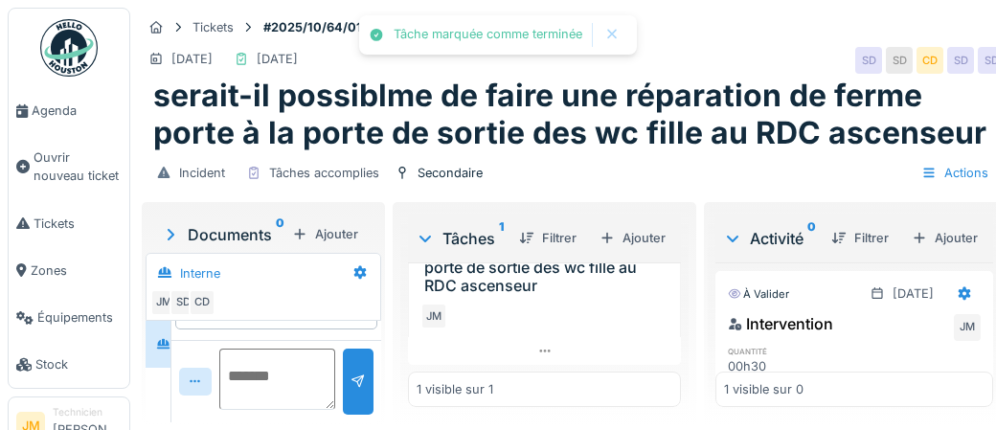
scroll to position [97, 0]
click at [46, 109] on span "Agenda" at bounding box center [77, 111] width 90 height 18
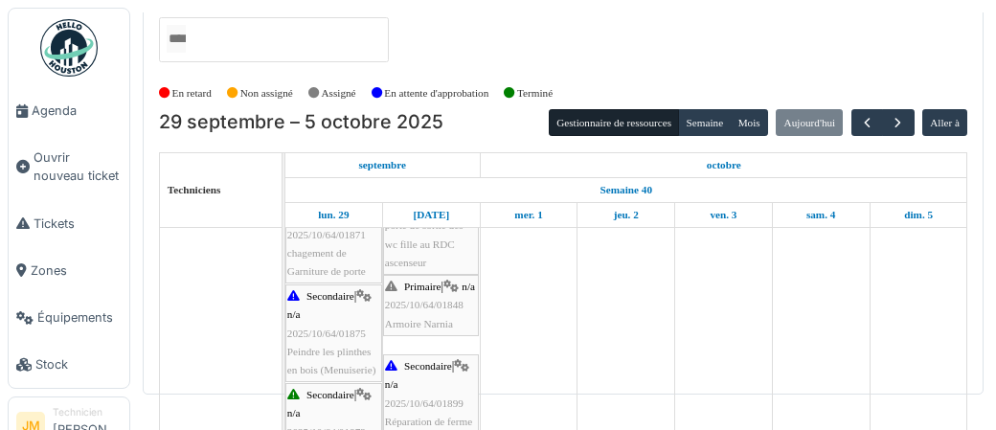
click at [425, 329] on span "Armoire Narnia" at bounding box center [419, 323] width 68 height 11
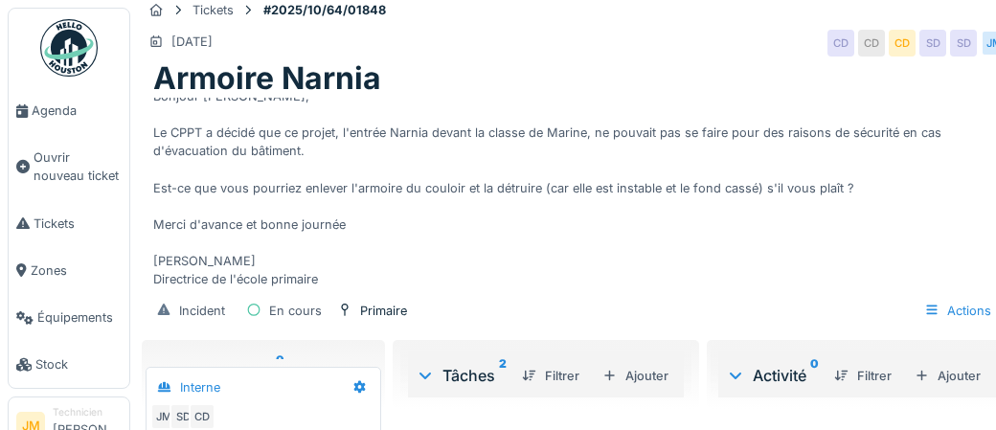
scroll to position [20, 0]
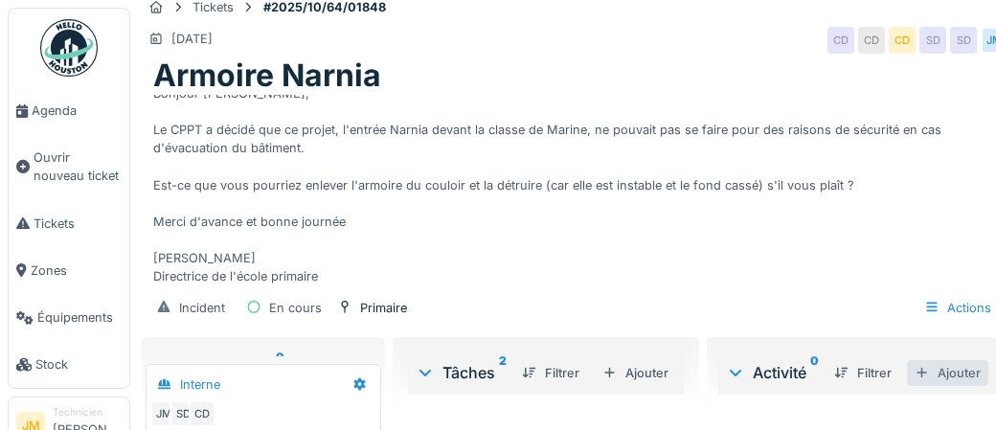
click at [952, 373] on div "Ajouter" at bounding box center [947, 373] width 81 height 26
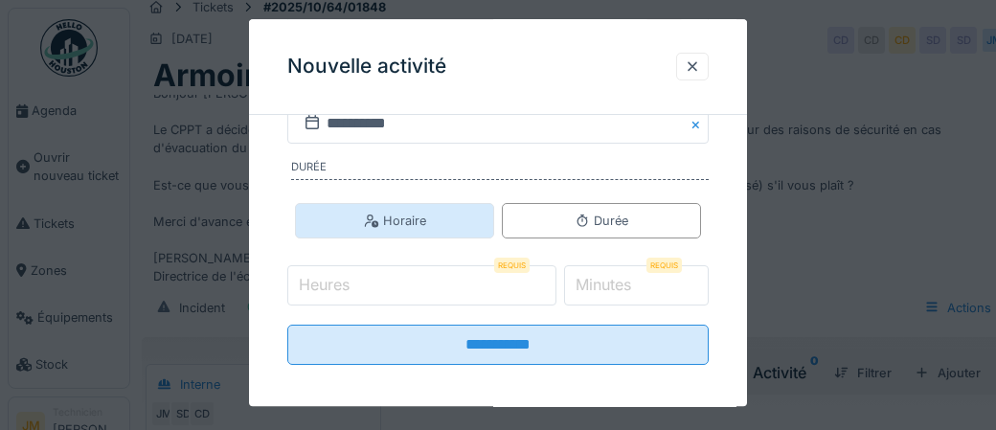
scroll to position [402, 0]
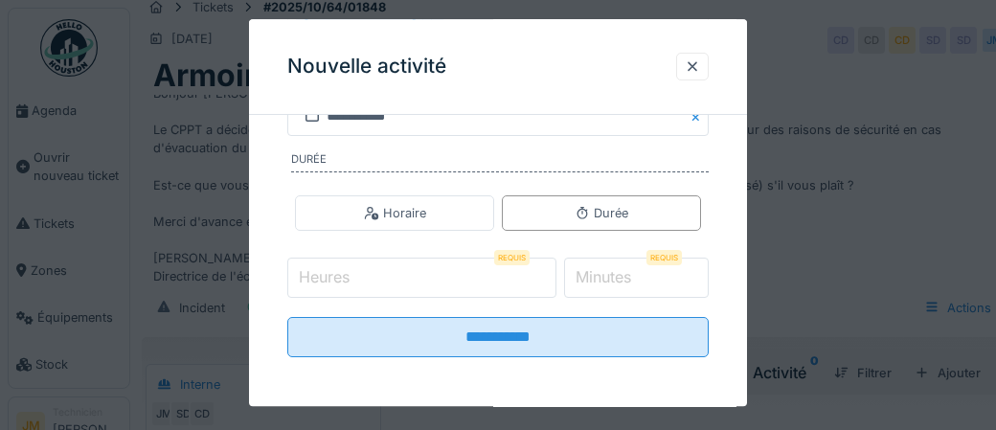
click at [363, 272] on input "Heures" at bounding box center [421, 278] width 269 height 40
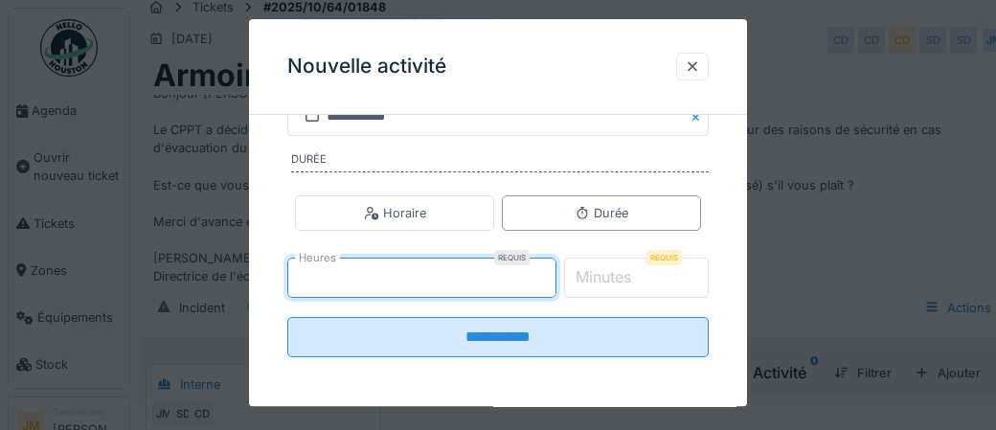
type input "*"
click at [622, 275] on label "Minutes" at bounding box center [603, 277] width 63 height 23
click at [622, 275] on input "*" at bounding box center [637, 278] width 146 height 40
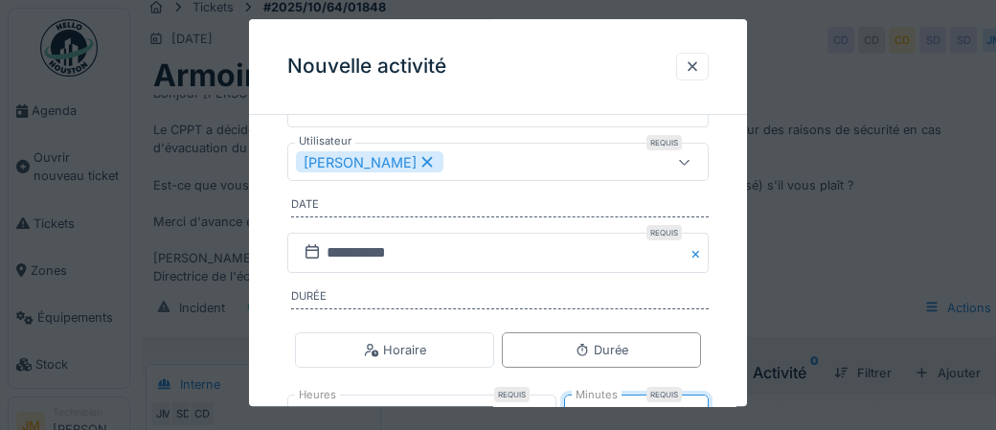
scroll to position [262, 0]
type input "**"
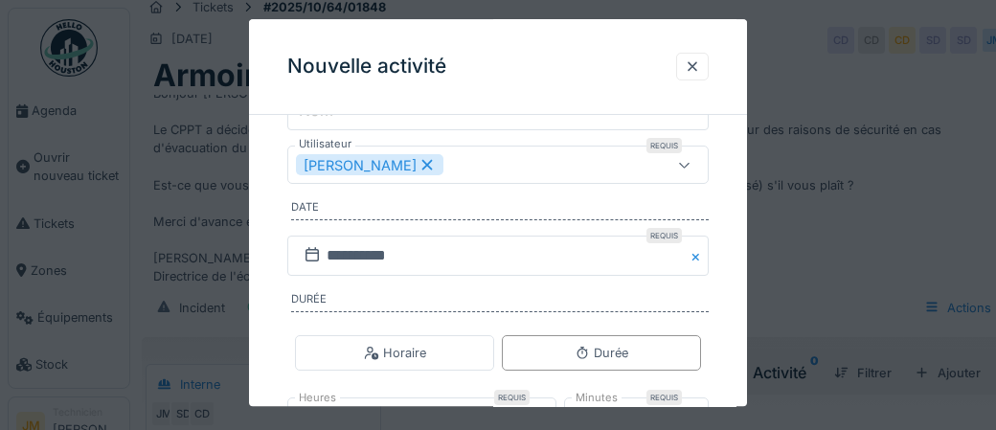
click at [682, 168] on div at bounding box center [684, 165] width 15 height 18
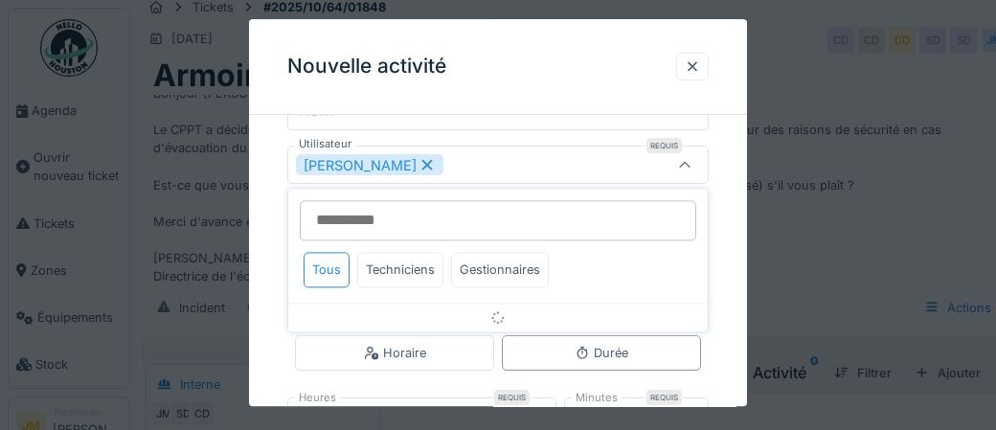
scroll to position [213, 0]
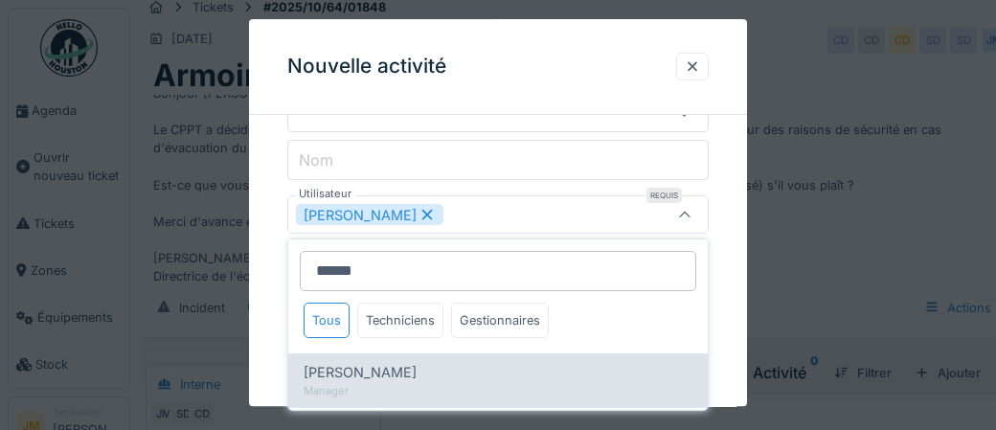
type input "******"
click at [367, 376] on span "[PERSON_NAME]" at bounding box center [360, 372] width 113 height 21
type input "*********"
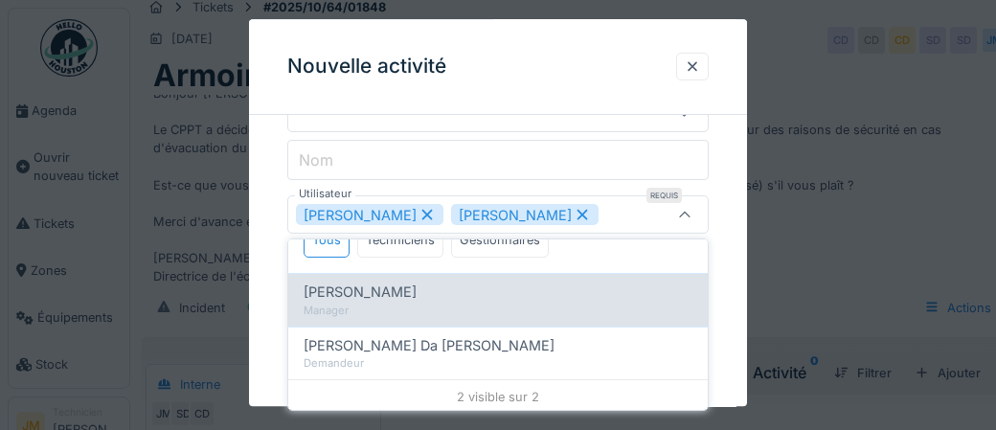
scroll to position [82, 0]
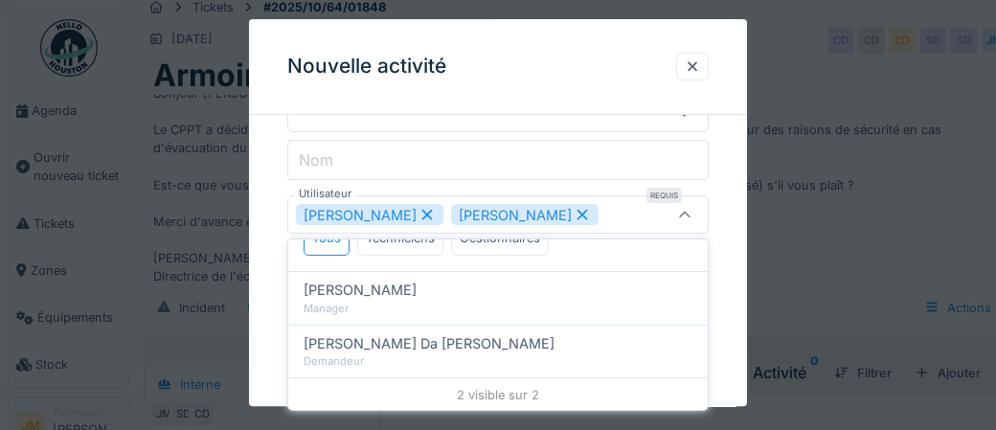
click at [735, 302] on div "**********" at bounding box center [498, 259] width 498 height 683
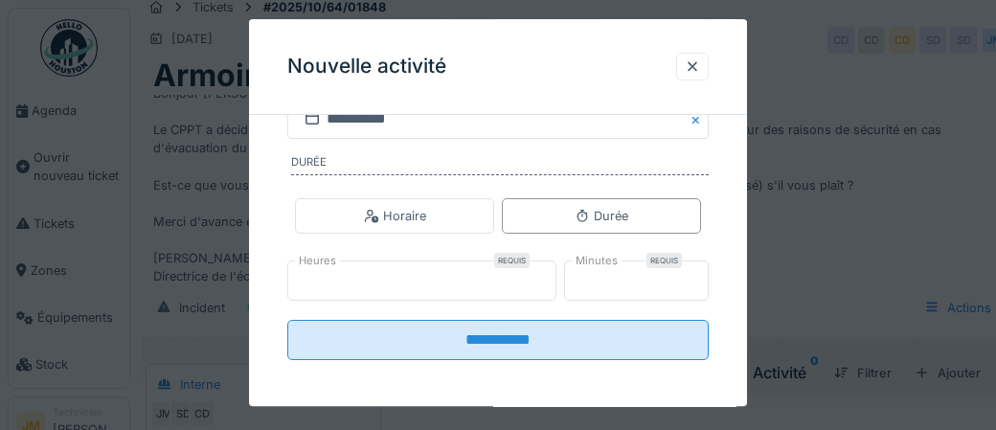
scroll to position [402, 0]
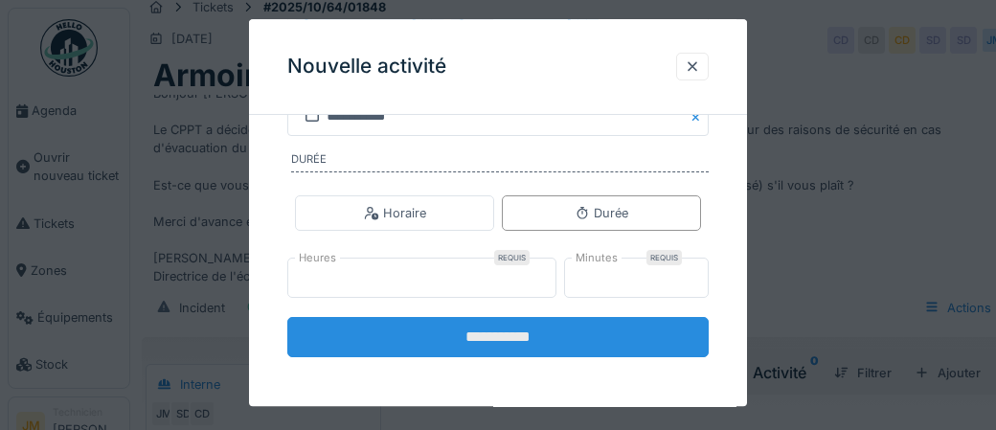
click at [536, 328] on input "**********" at bounding box center [497, 337] width 421 height 40
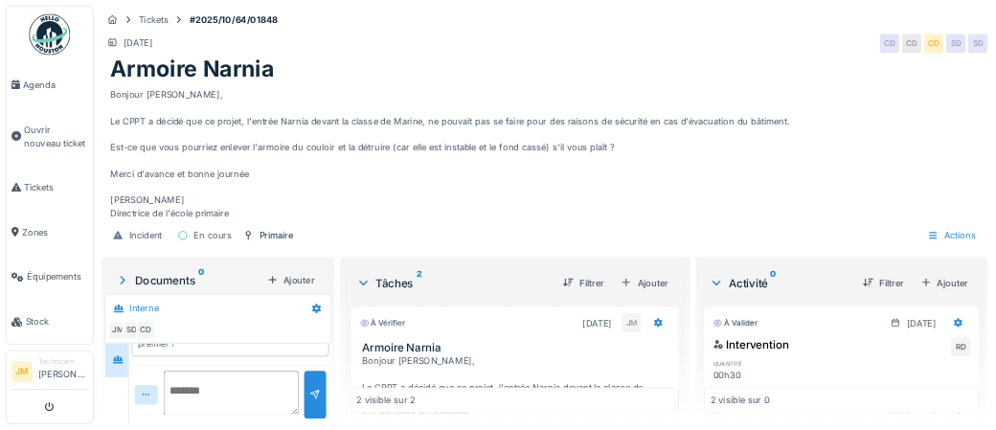
scroll to position [0, 0]
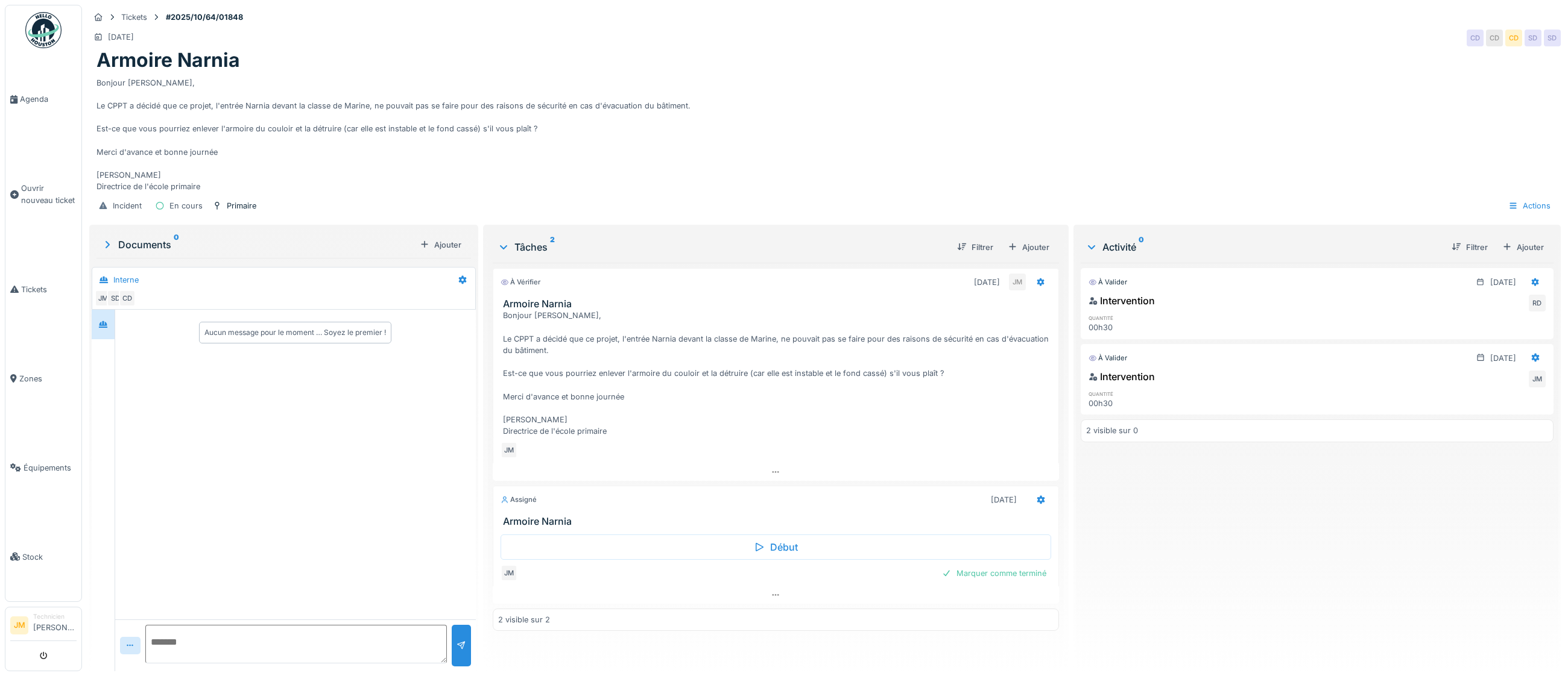
click at [627, 270] on div "Marquer comme terminé" at bounding box center [994, 573] width 114 height 16
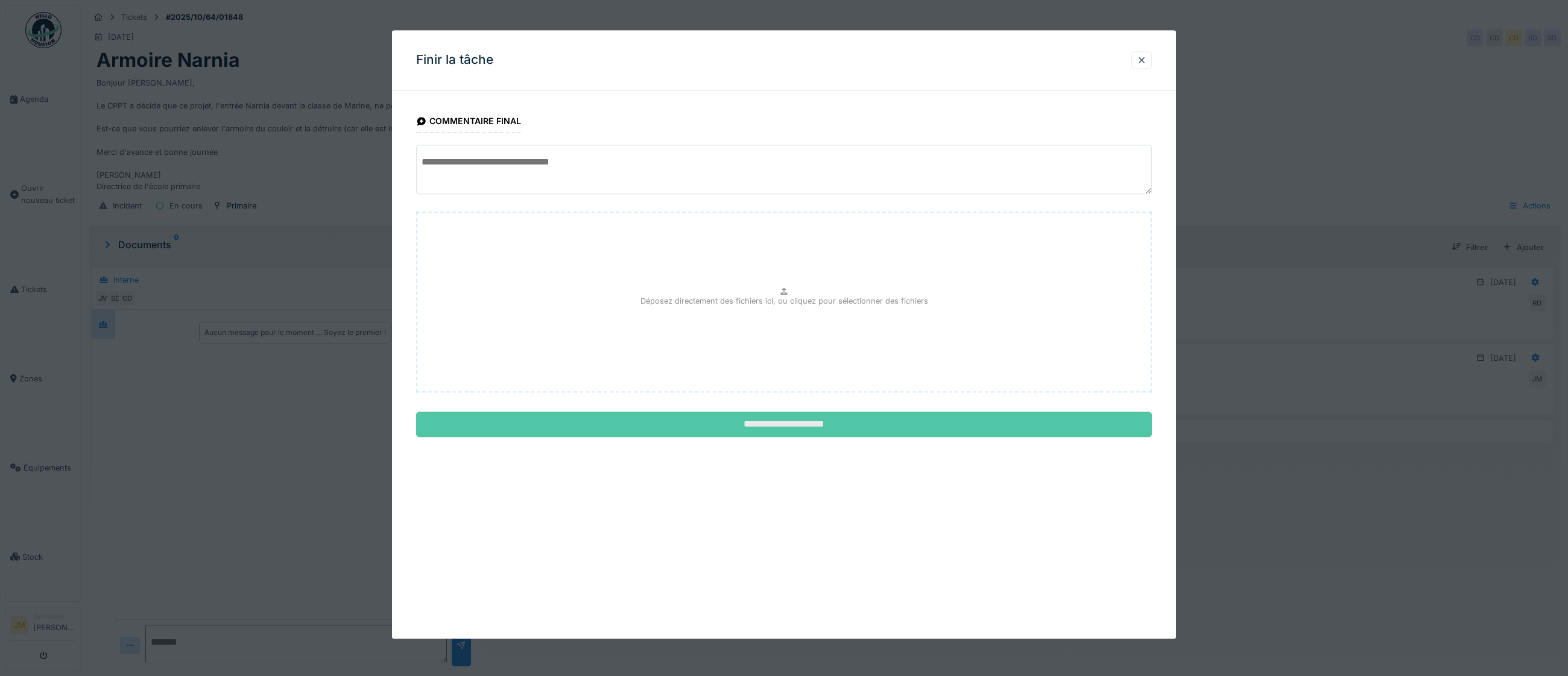
click at [627, 270] on input "**********" at bounding box center [784, 425] width 736 height 25
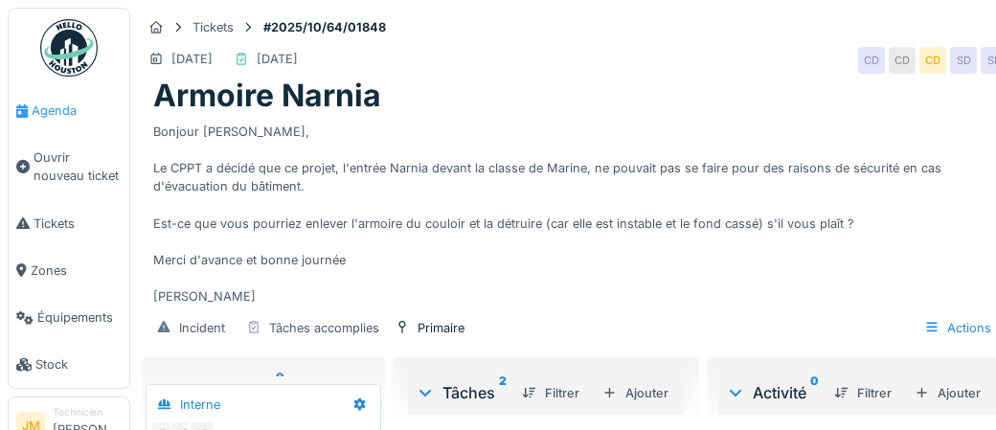
click at [53, 111] on span "Agenda" at bounding box center [77, 111] width 90 height 18
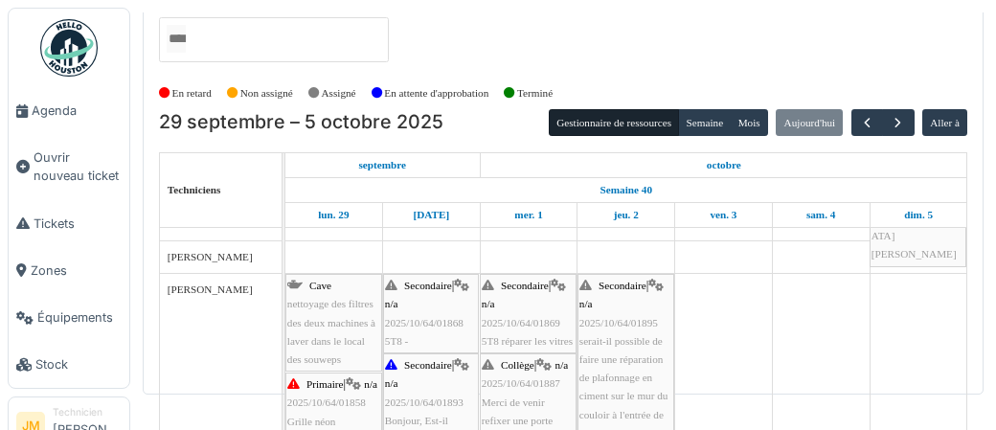
scroll to position [532, 0]
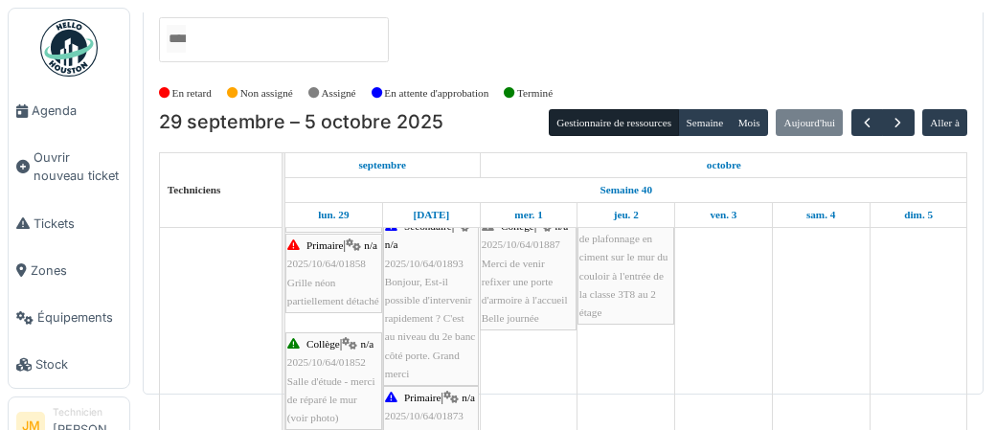
click at [518, 284] on span "Merci de venir refixer une porte d'armoire à l'accueil Belle journée" at bounding box center [525, 291] width 86 height 67
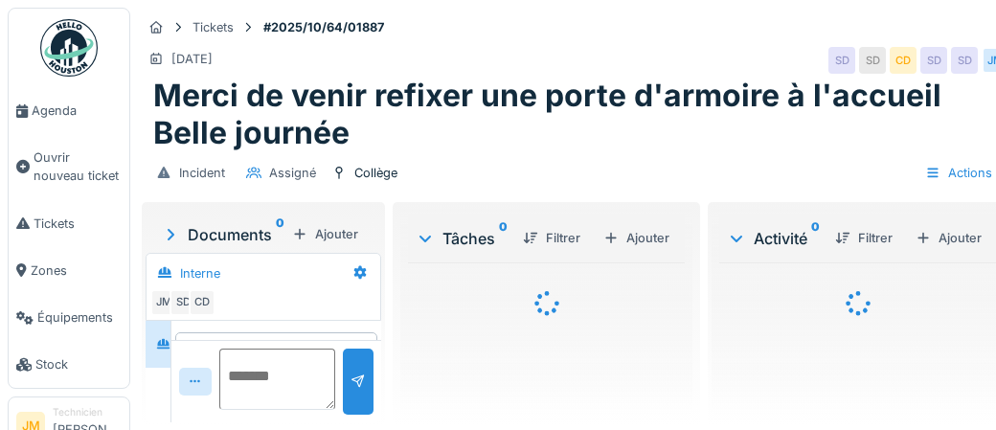
scroll to position [55, 0]
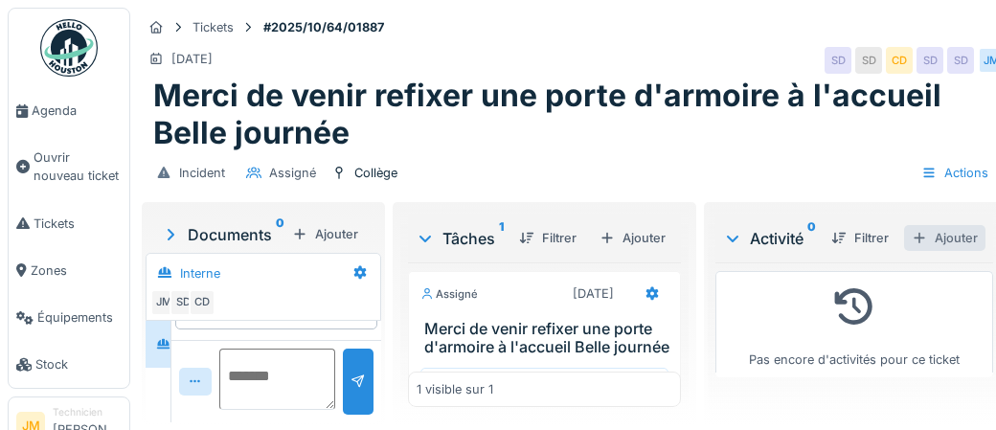
click at [945, 237] on div "Ajouter" at bounding box center [944, 238] width 81 height 26
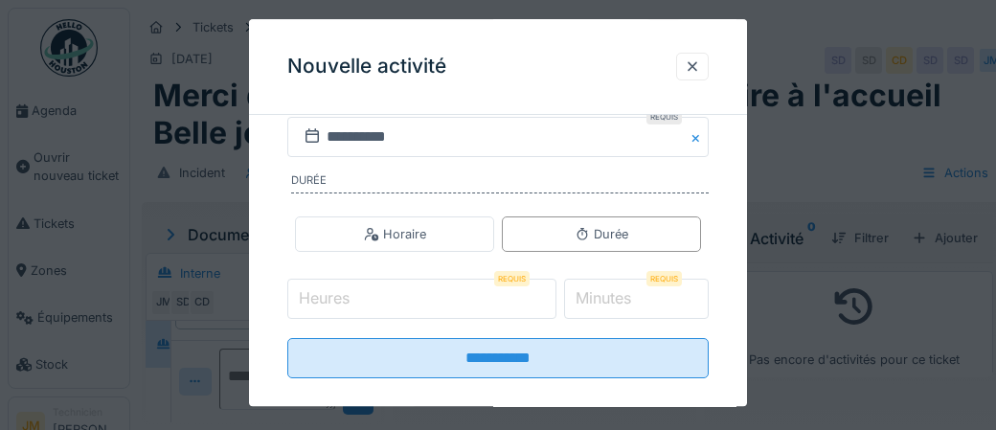
scroll to position [402, 0]
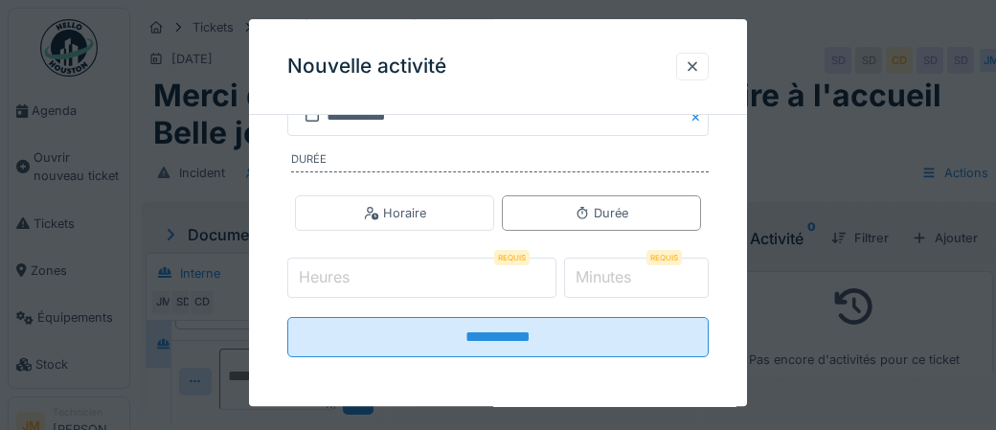
click at [382, 279] on input "Heures" at bounding box center [421, 278] width 269 height 40
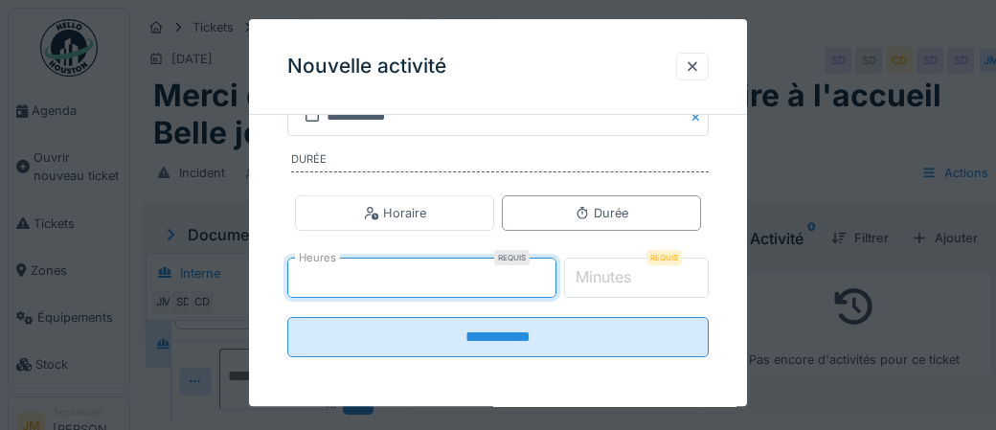
type input "*"
click at [606, 274] on label "Minutes" at bounding box center [603, 277] width 63 height 23
click at [606, 274] on input "*" at bounding box center [637, 278] width 146 height 40
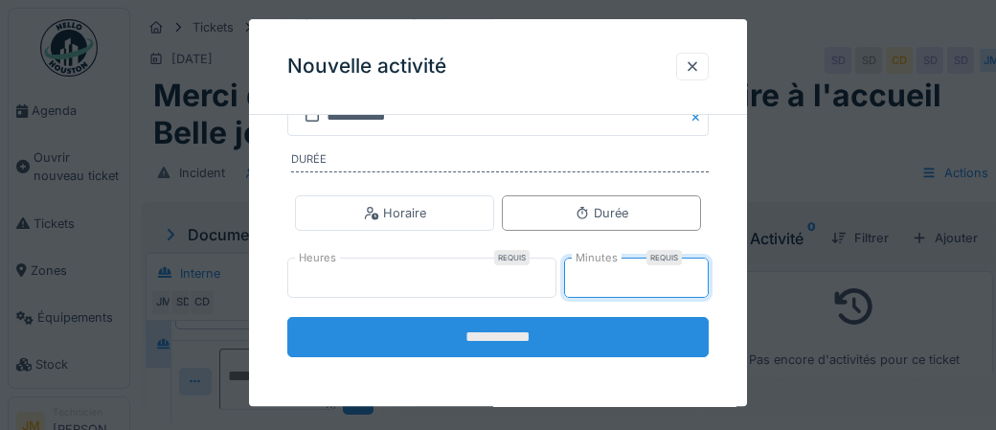
type input "**"
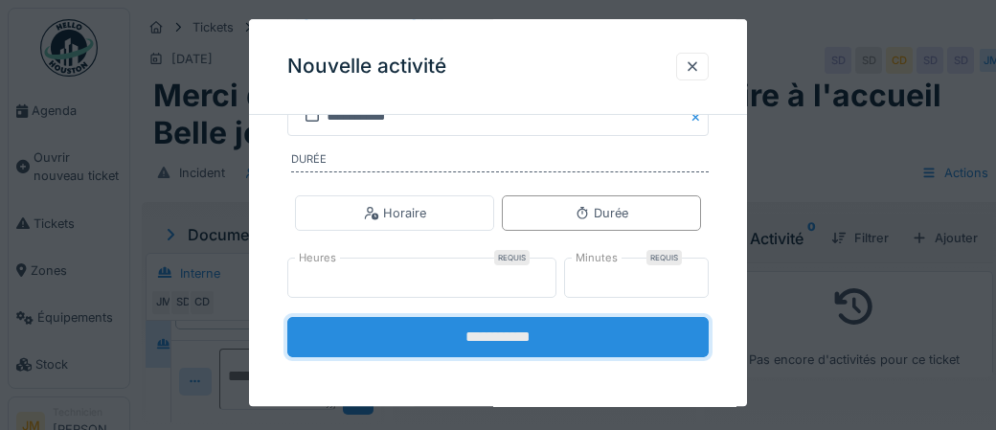
click at [515, 341] on input "**********" at bounding box center [497, 337] width 421 height 40
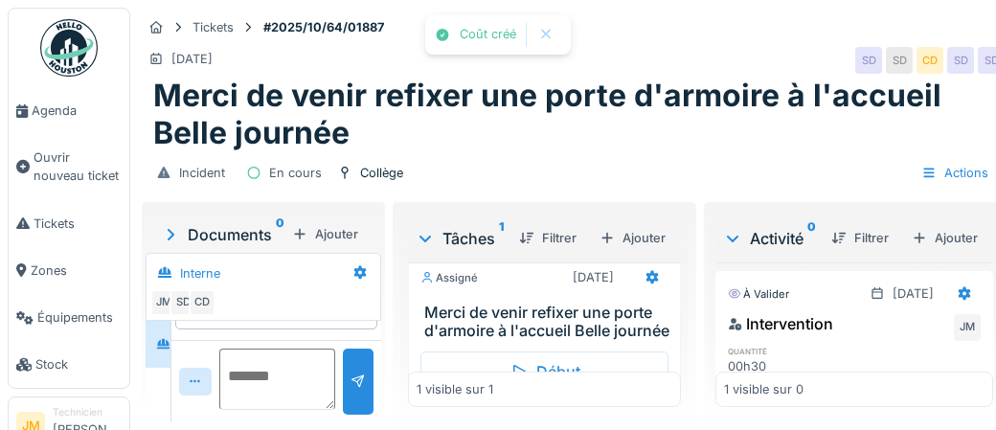
scroll to position [111, 0]
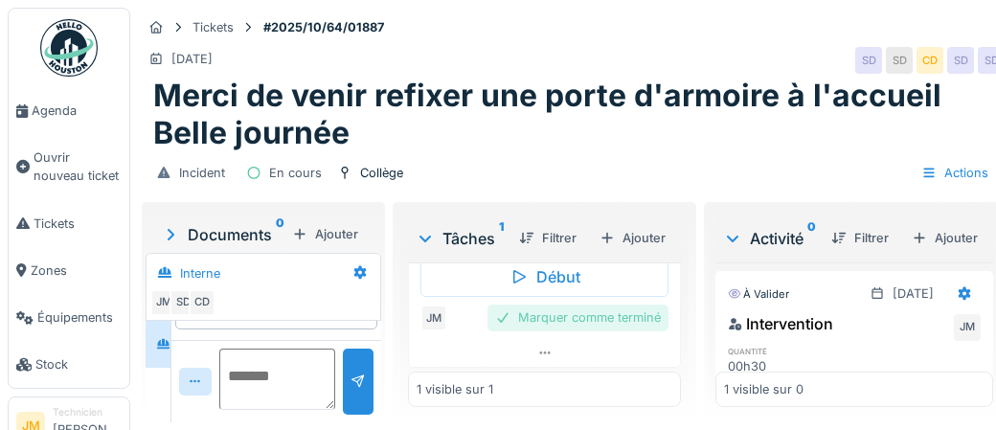
click at [589, 318] on div "Marquer comme terminé" at bounding box center [577, 318] width 181 height 26
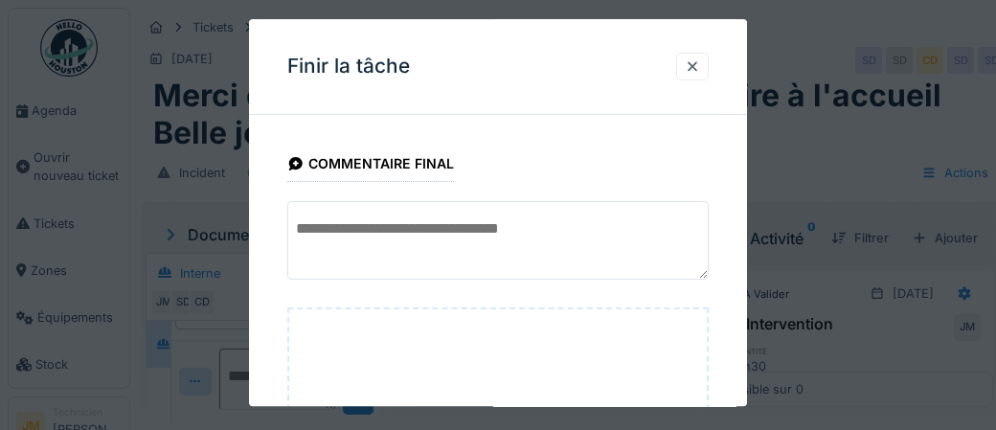
scroll to position [312, 0]
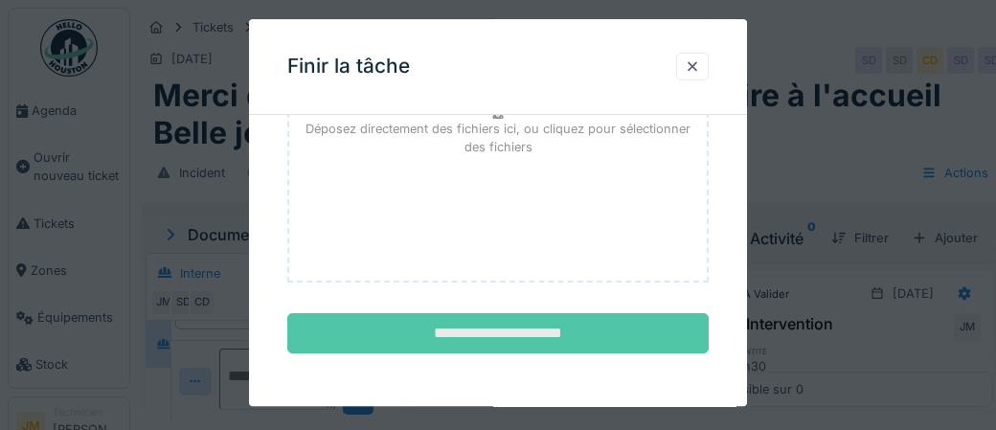
click at [503, 332] on input "**********" at bounding box center [497, 334] width 421 height 40
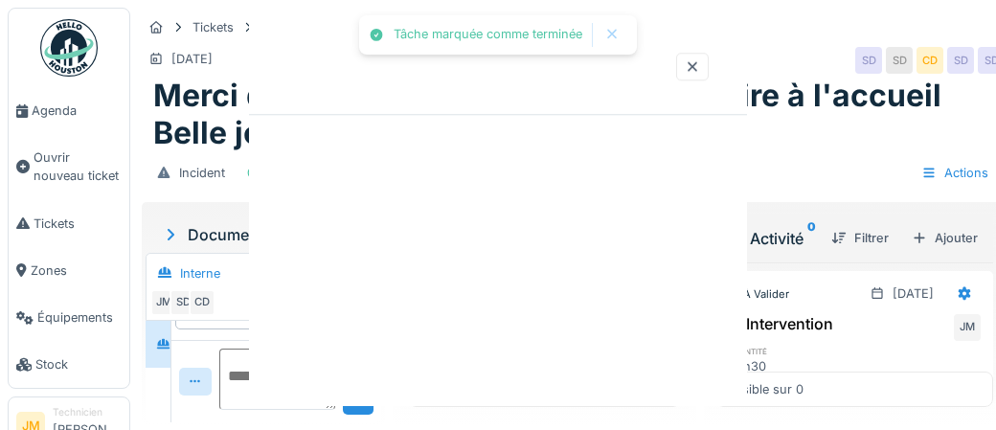
scroll to position [59, 0]
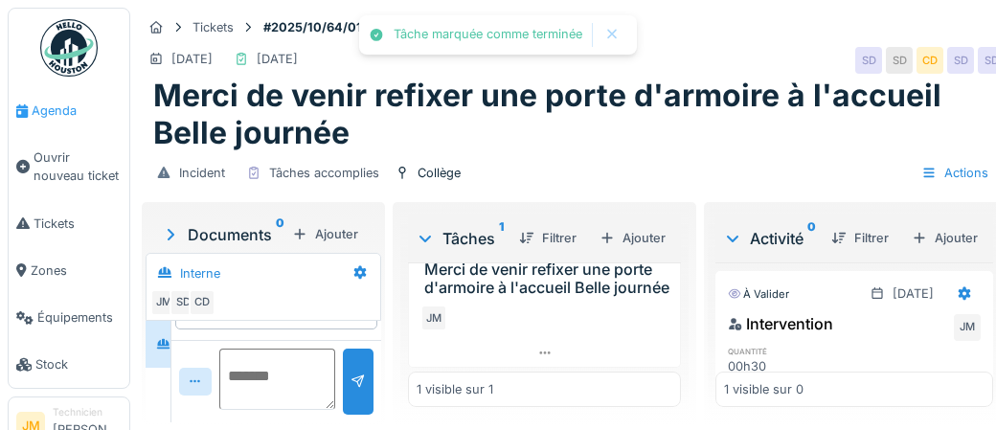
click at [49, 114] on span "Agenda" at bounding box center [77, 111] width 90 height 18
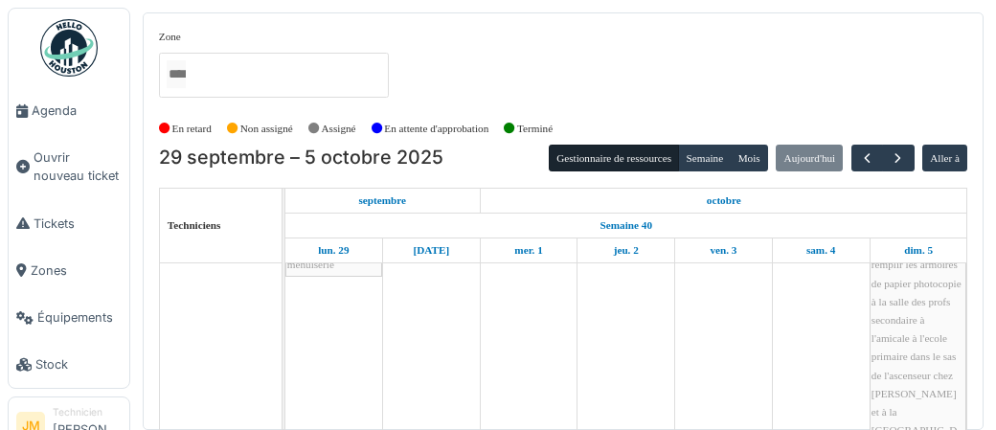
scroll to position [352, 0]
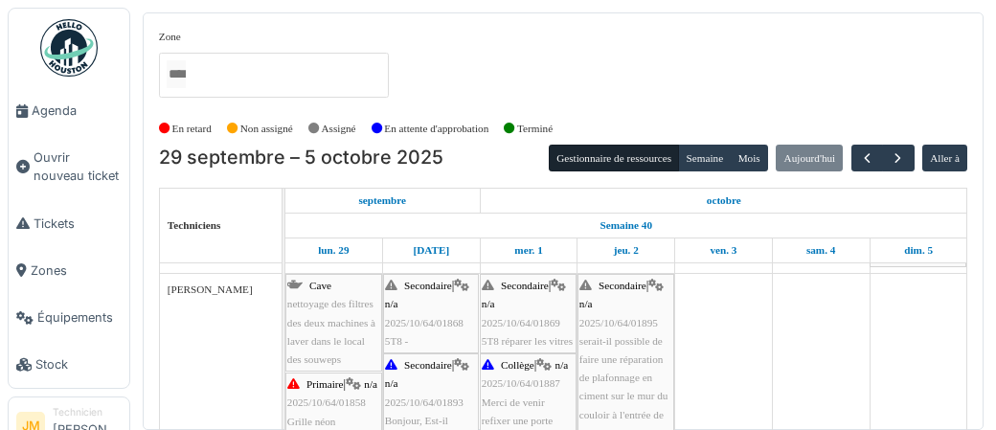
click at [633, 369] on span "serait-il possible de faire une réparation de plafonnage en ciment sur le mur d…" at bounding box center [623, 396] width 89 height 122
click at [393, 321] on span "2025/10/64/01868" at bounding box center [424, 321] width 79 height 11
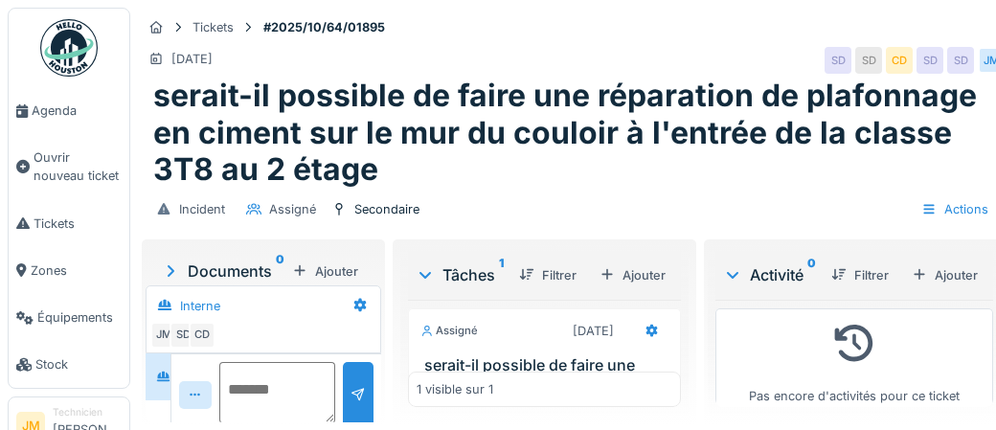
scroll to position [73, 0]
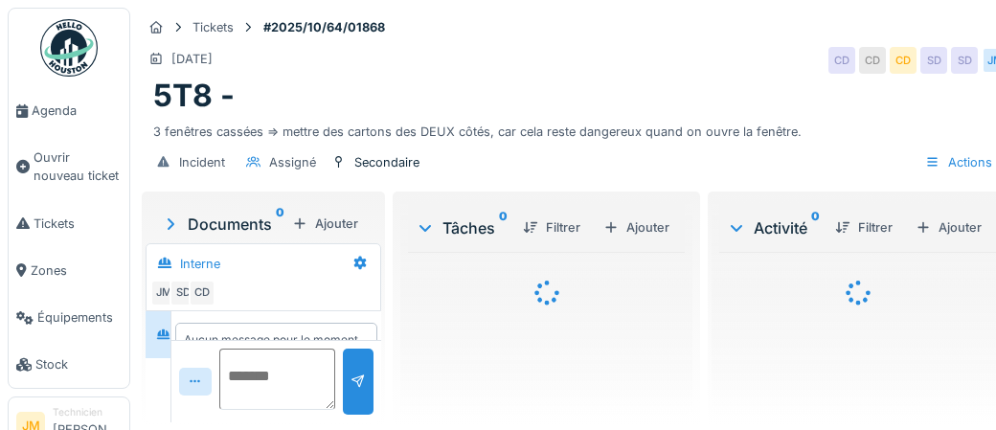
scroll to position [45, 0]
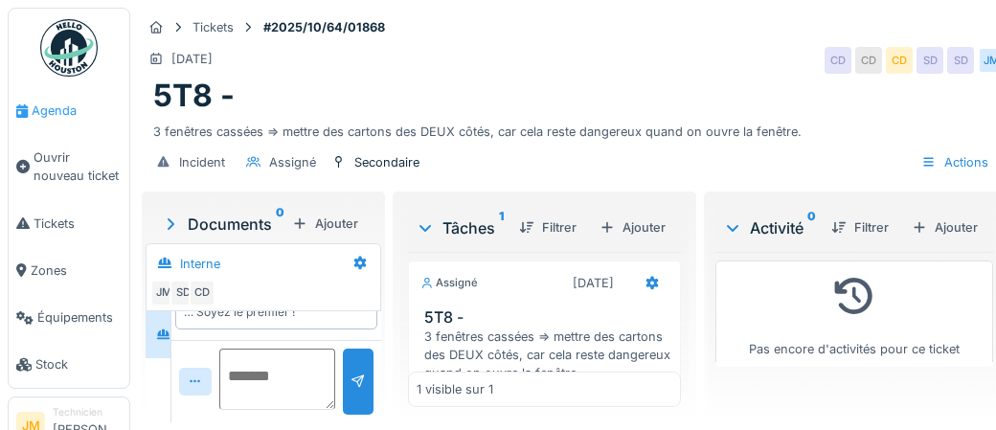
click at [50, 112] on span "Agenda" at bounding box center [77, 111] width 90 height 18
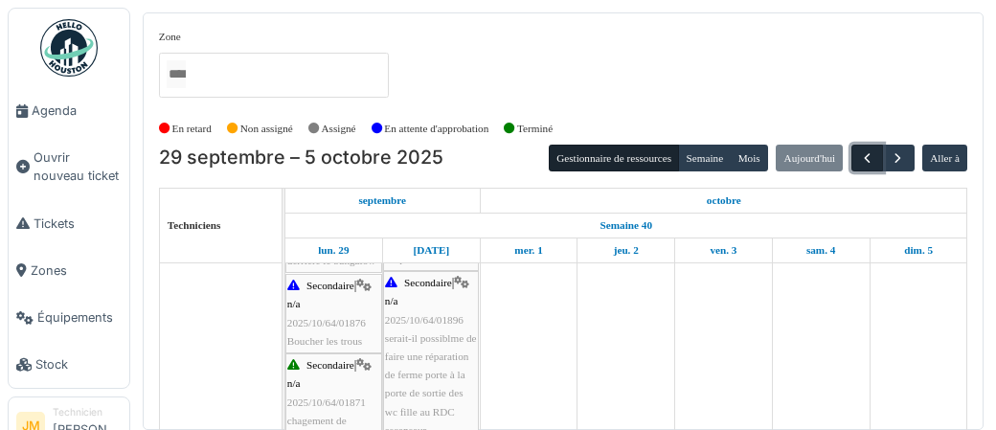
click at [868, 158] on span "button" at bounding box center [867, 158] width 16 height 16
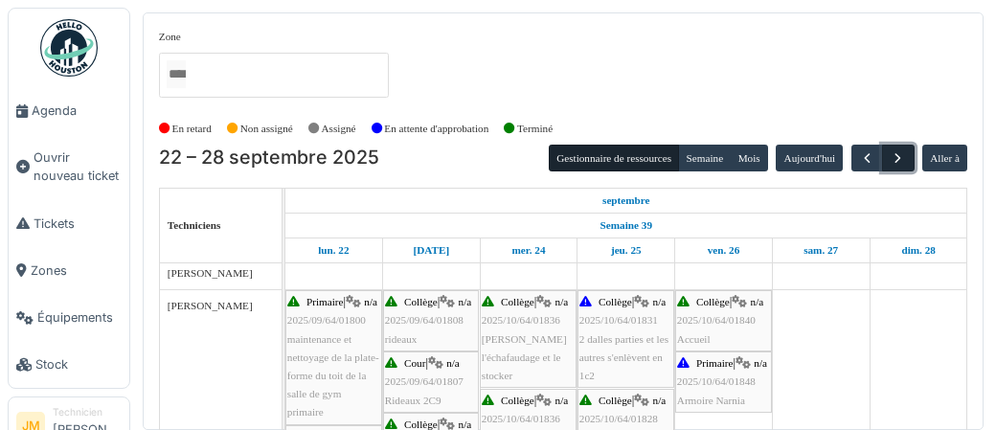
click at [897, 163] on span "button" at bounding box center [898, 158] width 16 height 16
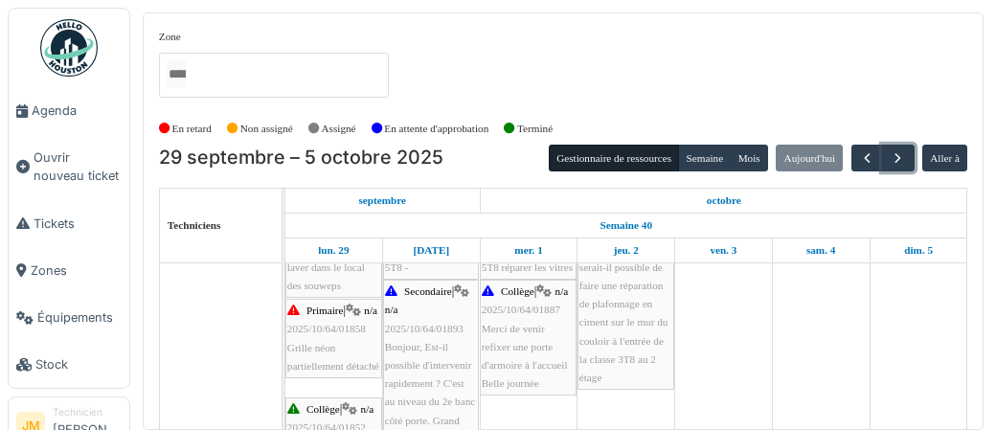
click at [329, 363] on span "Grille néon partiellement détaché" at bounding box center [333, 357] width 92 height 30
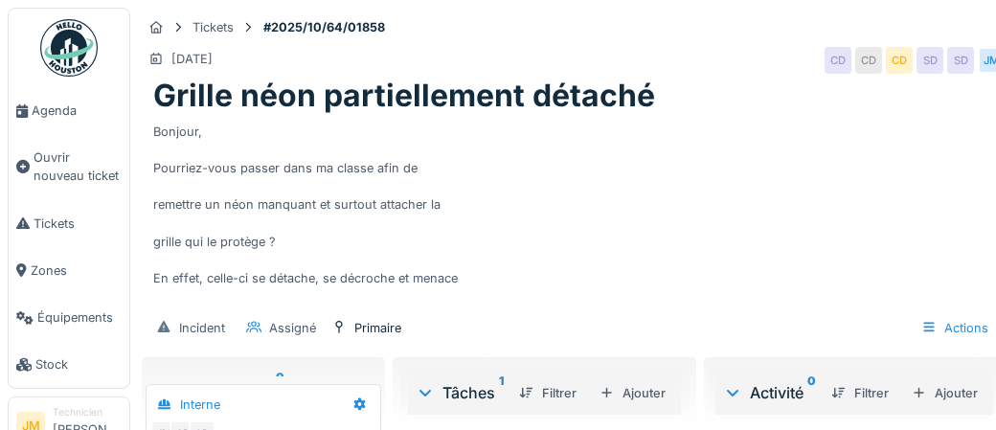
scroll to position [73, 0]
